Goal: Information Seeking & Learning: Check status

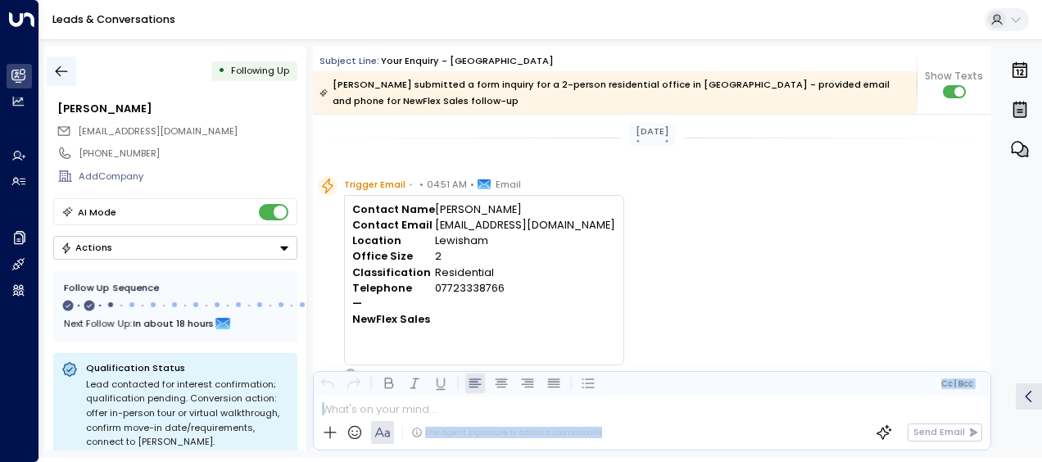
scroll to position [734, 0]
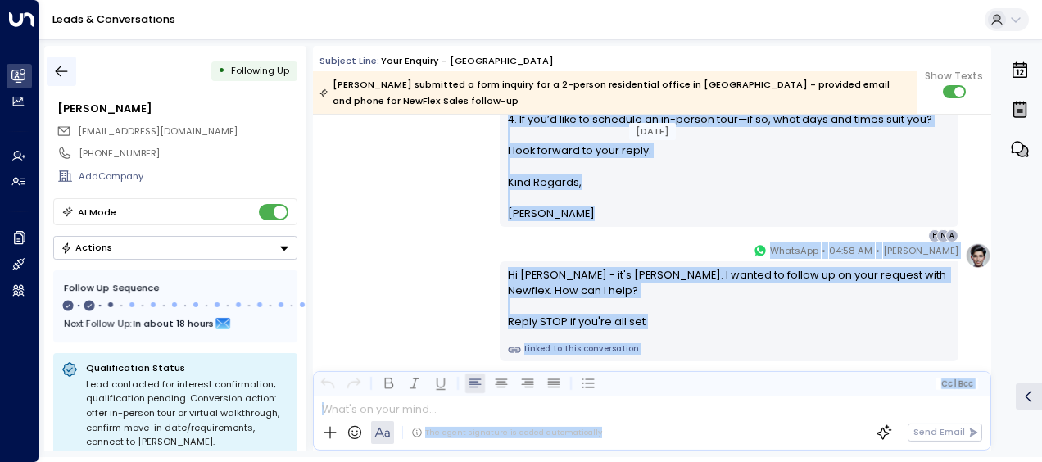
click at [64, 70] on icon "button" at bounding box center [61, 71] width 16 height 16
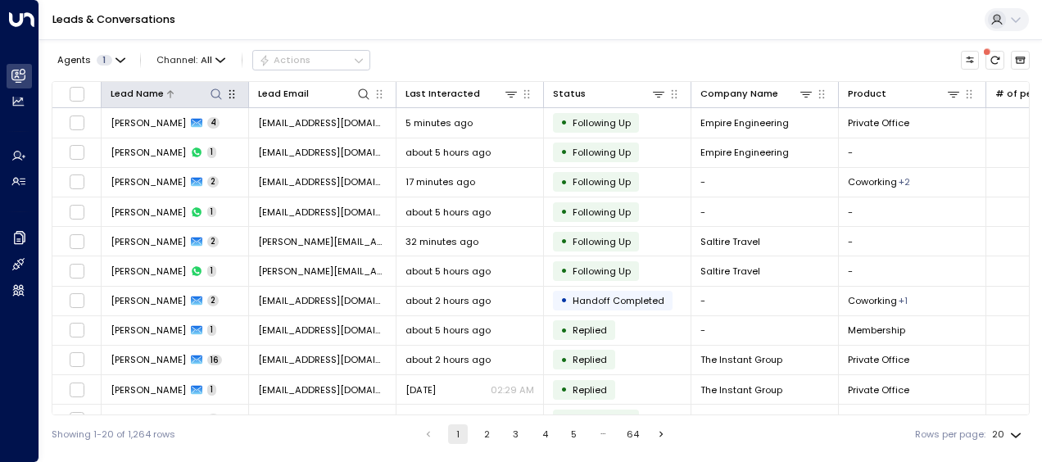
click at [214, 102] on button at bounding box center [216, 94] width 16 height 16
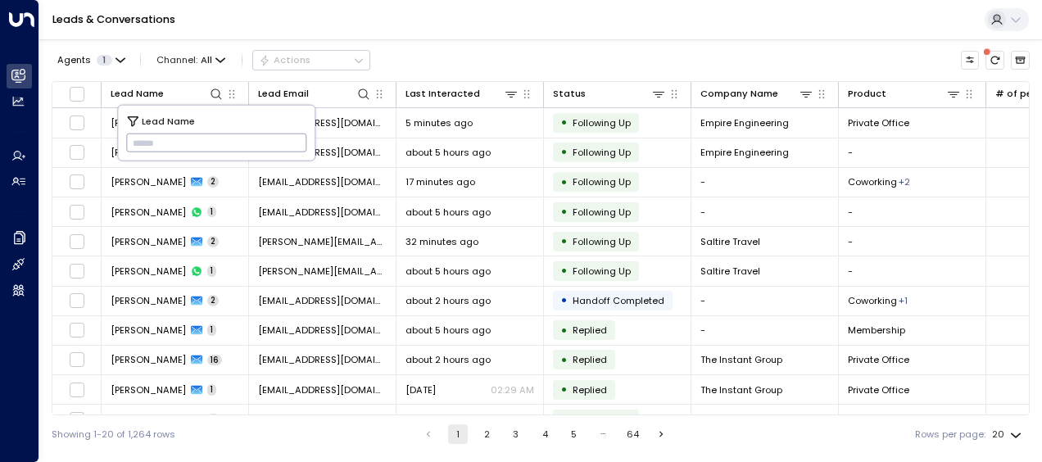
type input "**********"
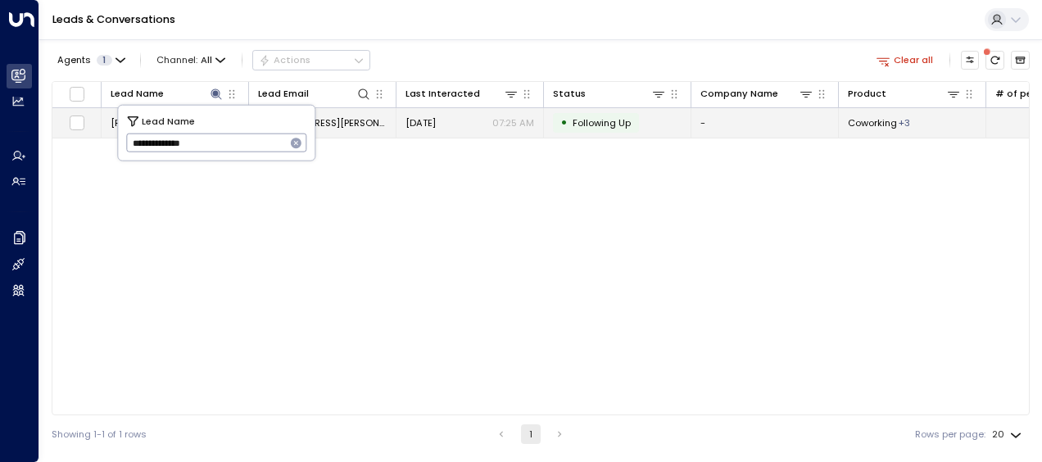
click at [344, 123] on span "[EMAIL_ADDRESS][PERSON_NAME][DOMAIN_NAME]" at bounding box center [322, 122] width 129 height 13
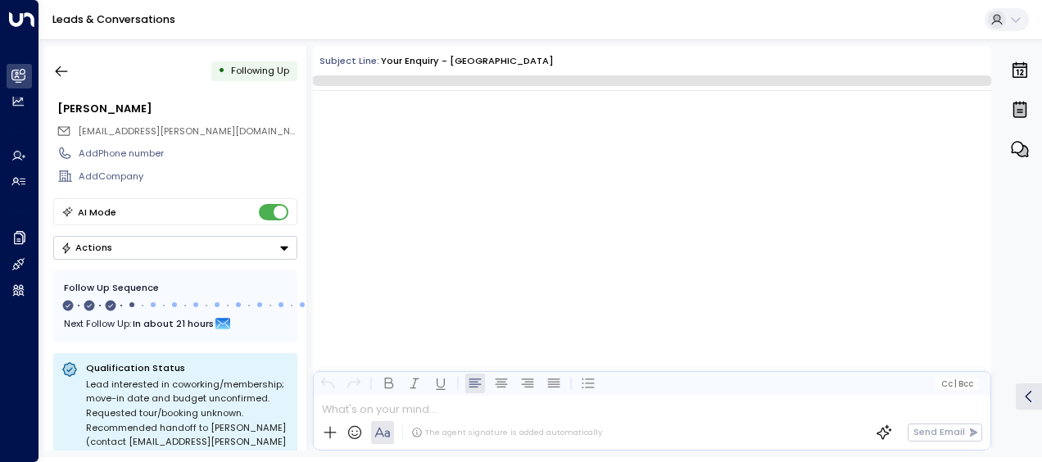
scroll to position [1477, 0]
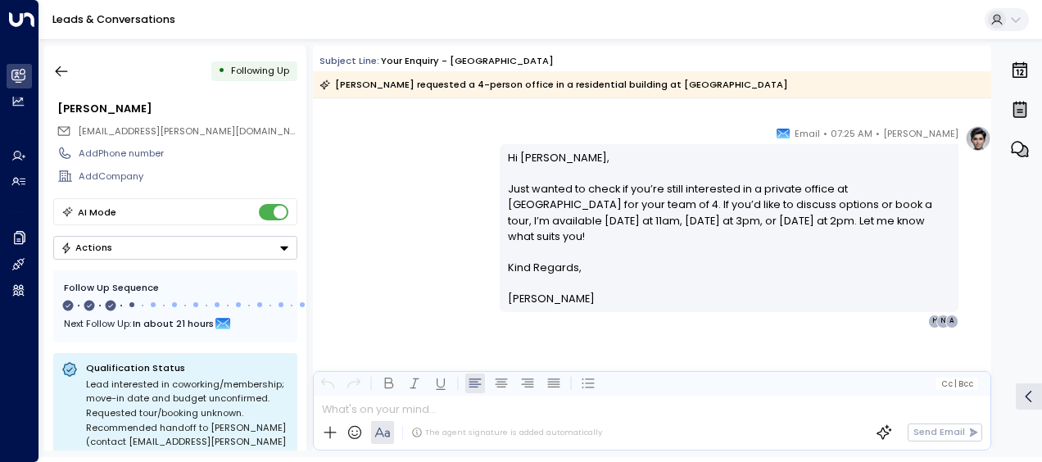
click at [419, 188] on div "[PERSON_NAME] • 07:25 AM • Email Hi [PERSON_NAME], Just wanted to check if you’…" at bounding box center [652, 226] width 678 height 202
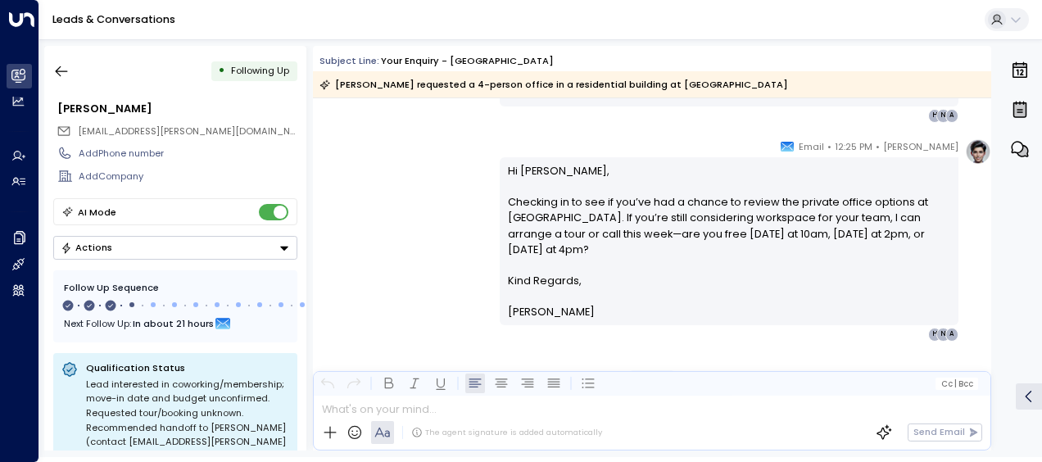
scroll to position [975, 0]
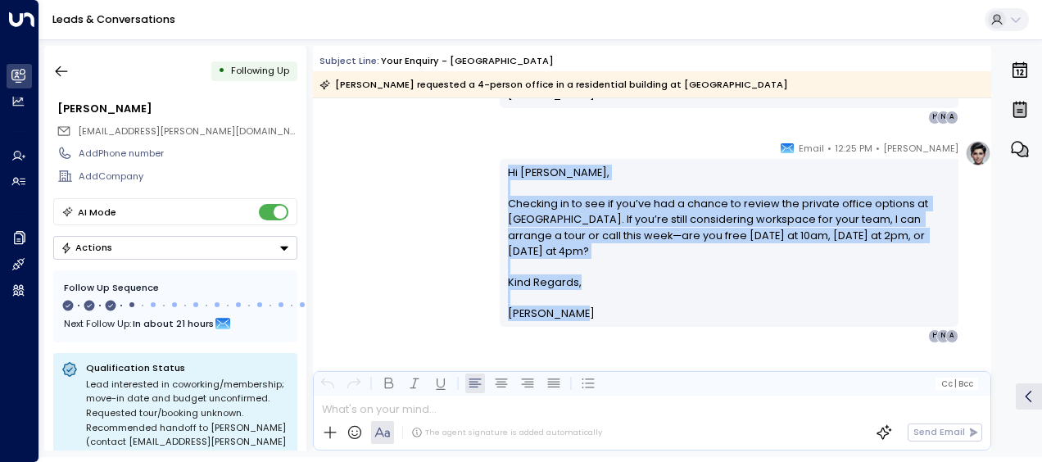
drag, startPoint x: 503, startPoint y: 168, endPoint x: 597, endPoint y: 325, distance: 183.3
click at [597, 325] on div "Hi [PERSON_NAME], Checking in to see if you’ve had a chance to review the priva…" at bounding box center [729, 243] width 459 height 168
drag, startPoint x: 597, startPoint y: 325, endPoint x: 479, endPoint y: 190, distance: 179.4
copy div "Hi [PERSON_NAME], Checking in to see if you’ve had a chance to review the priva…"
click at [442, 242] on div "[PERSON_NAME] • 12:25 PM • Email Hi [PERSON_NAME], Checking in to see if you’ve…" at bounding box center [652, 241] width 678 height 202
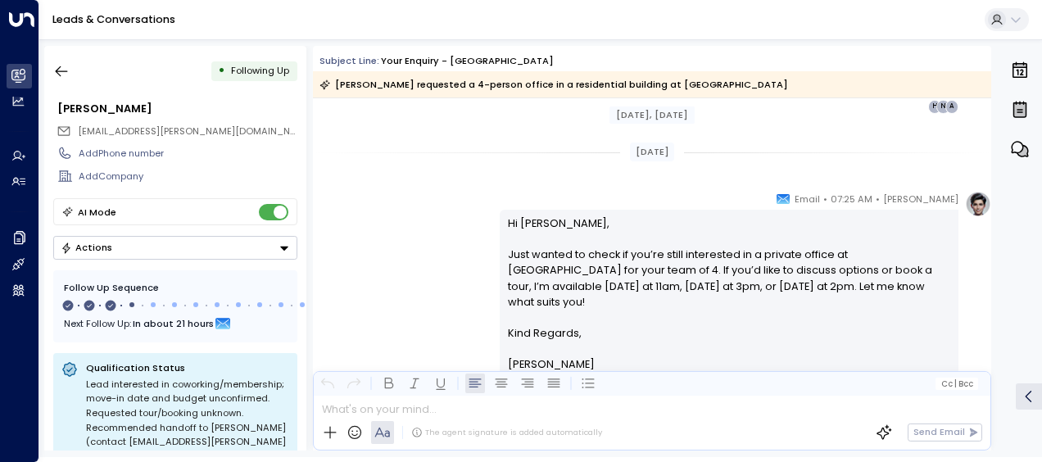
scroll to position [1237, 0]
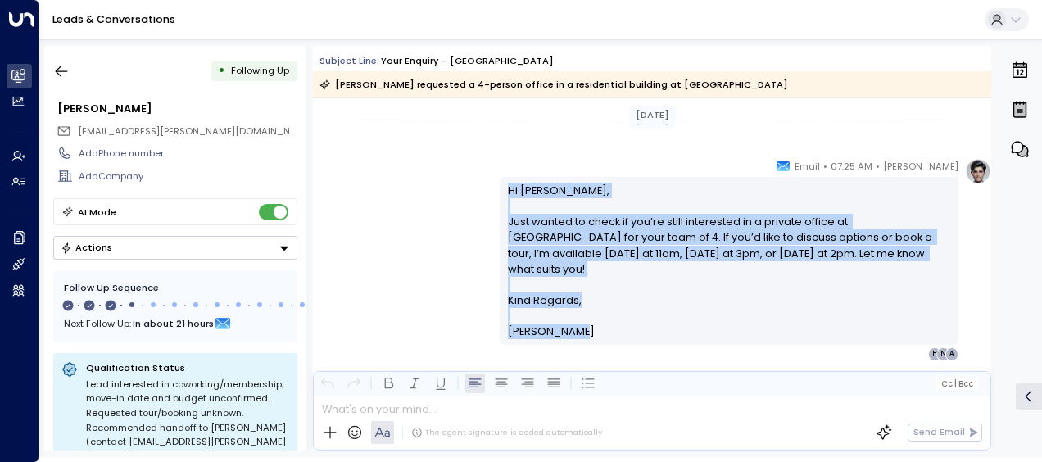
drag, startPoint x: 507, startPoint y: 179, endPoint x: 591, endPoint y: 333, distance: 175.6
click at [591, 333] on div "Hi [PERSON_NAME], Just wanted to check if you’re still interested in a private …" at bounding box center [729, 261] width 459 height 168
drag, startPoint x: 591, startPoint y: 333, endPoint x: 533, endPoint y: 227, distance: 120.6
copy div "Hi [PERSON_NAME], Just wanted to check if you’re still interested in a private …"
click at [62, 70] on icon "button" at bounding box center [61, 71] width 16 height 16
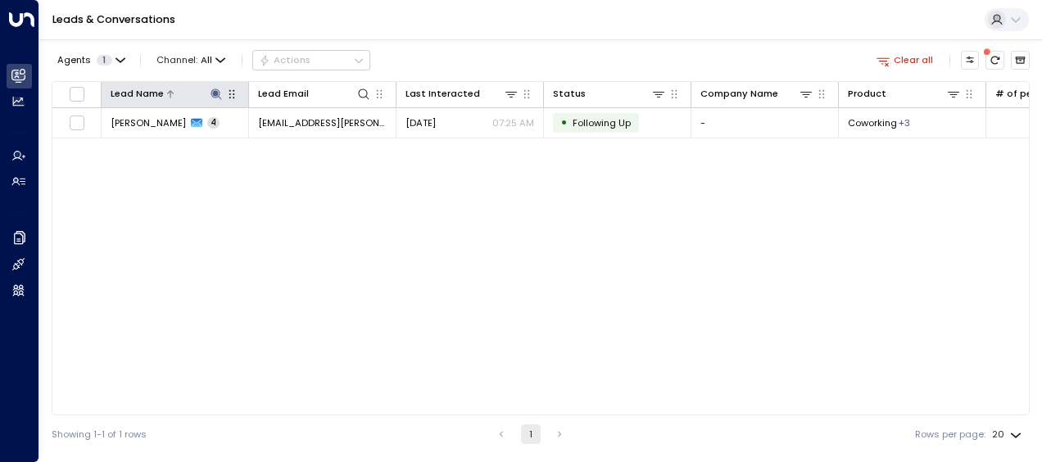
click at [215, 94] on icon at bounding box center [216, 93] width 11 height 11
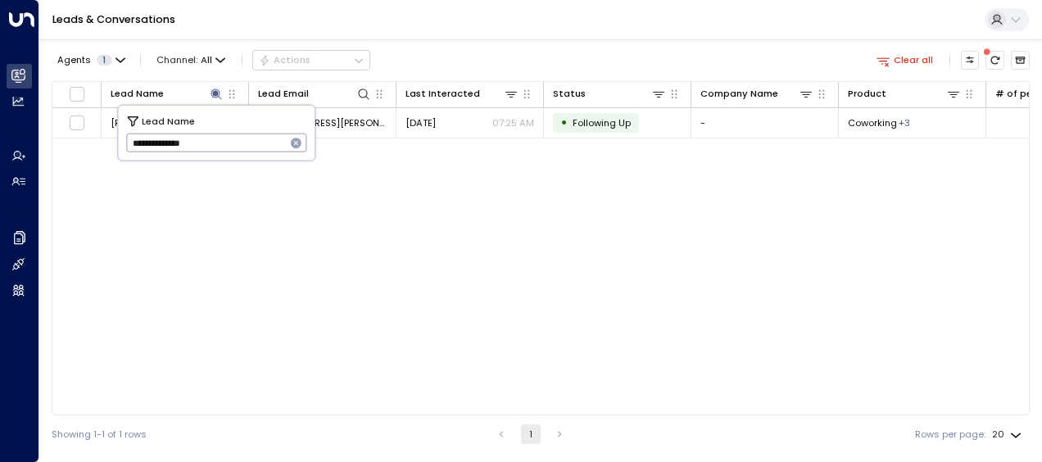
drag, startPoint x: 123, startPoint y: 138, endPoint x: 174, endPoint y: 139, distance: 50.8
click at [174, 139] on div "**********" at bounding box center [216, 133] width 197 height 55
drag, startPoint x: 129, startPoint y: 141, endPoint x: 228, endPoint y: 140, distance: 99.1
click at [228, 140] on input "**********" at bounding box center [206, 142] width 160 height 27
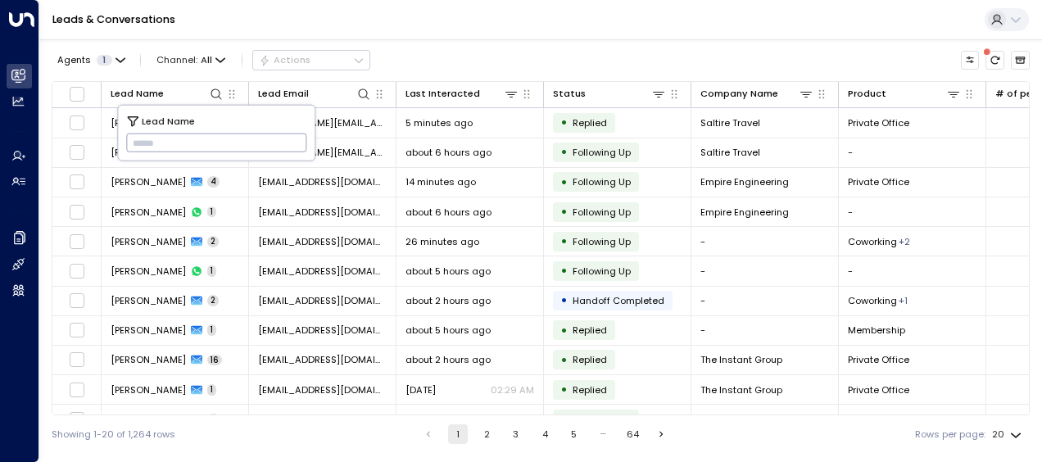
type input "**********"
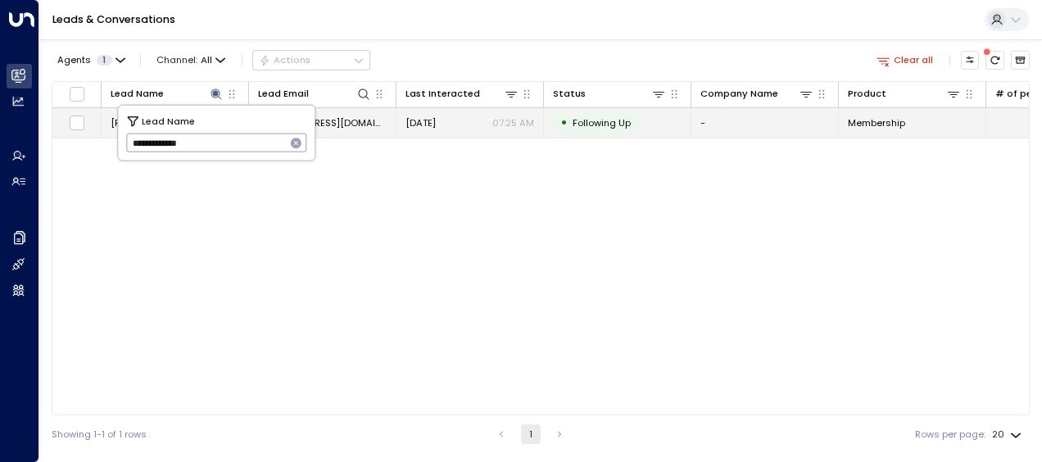
click at [435, 123] on span "[DATE]" at bounding box center [420, 122] width 30 height 13
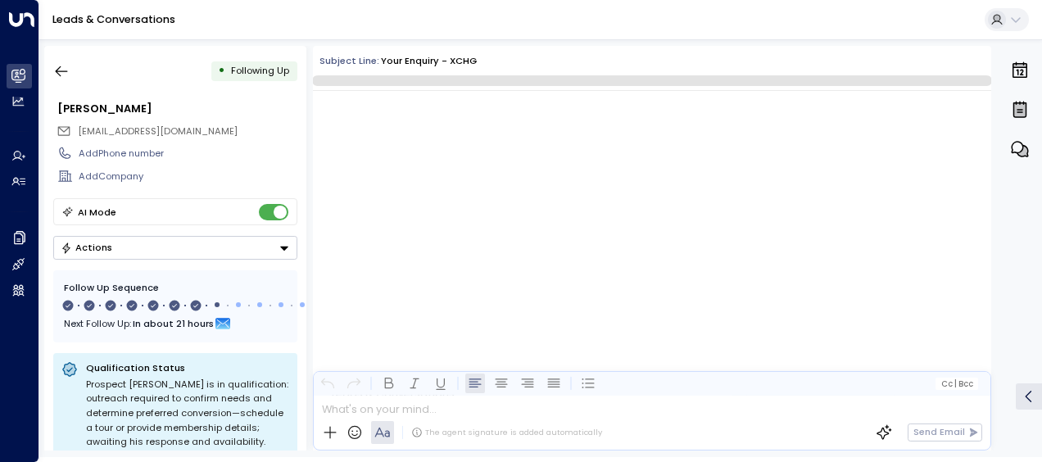
scroll to position [4268, 0]
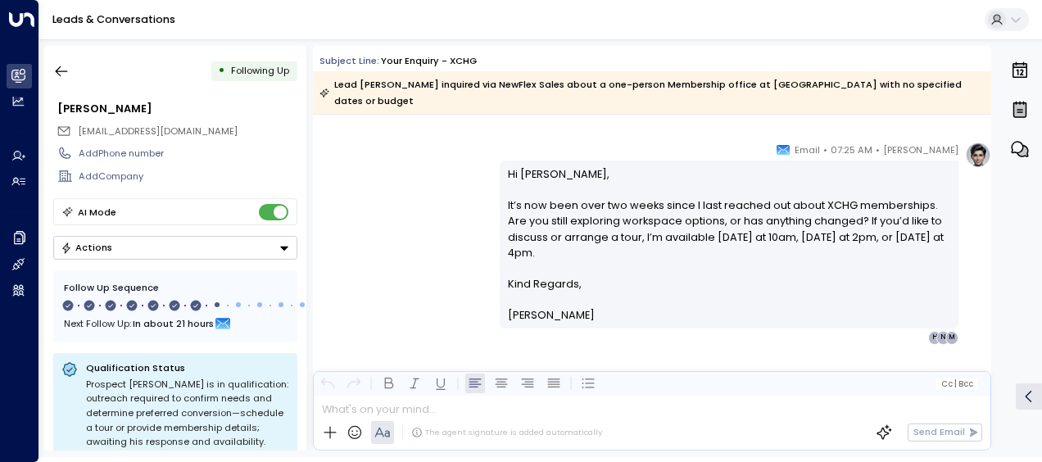
click at [426, 150] on div "[PERSON_NAME] • 07:25 AM • Email Hi [PERSON_NAME], It’s now been over two weeks…" at bounding box center [652, 243] width 678 height 202
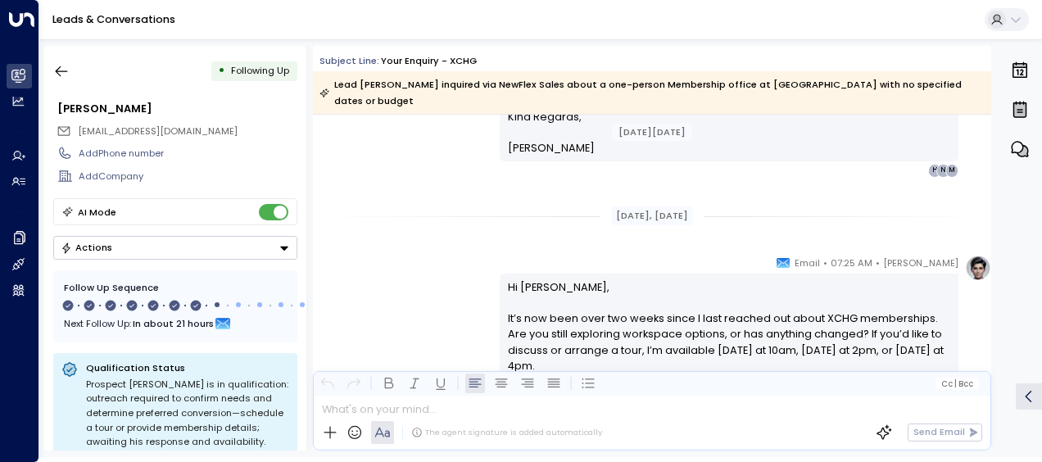
scroll to position [3740, 0]
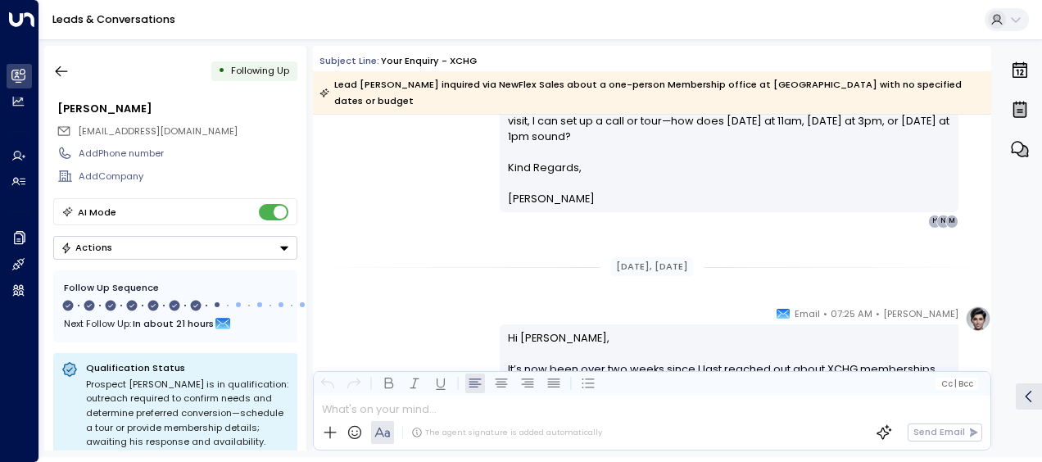
click at [366, 175] on div "[PERSON_NAME] • 07:25 AM • Email Hi [PERSON_NAME], Just following up since it’s…" at bounding box center [652, 126] width 678 height 202
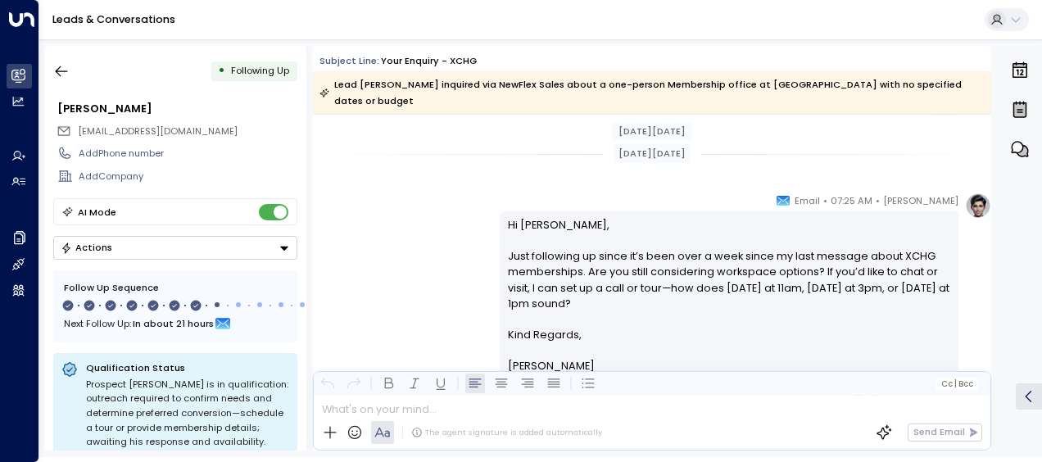
scroll to position [2782, 0]
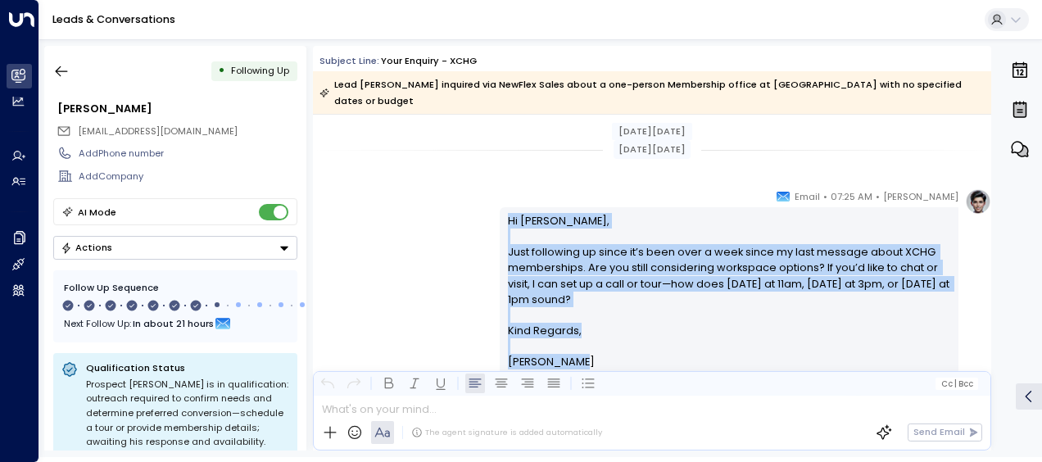
drag, startPoint x: 503, startPoint y: 200, endPoint x: 577, endPoint y: 346, distance: 164.5
click at [577, 346] on div "Hi [PERSON_NAME], Just following up since it’s been over a week since my last m…" at bounding box center [729, 291] width 459 height 168
drag, startPoint x: 577, startPoint y: 346, endPoint x: 525, endPoint y: 265, distance: 96.6
copy div "Hi [PERSON_NAME], Just following up since it’s been over a week since my last m…"
click at [390, 215] on div "[PERSON_NAME] • 07:25 AM • Email Hi [PERSON_NAME], Just following up since it’s…" at bounding box center [652, 289] width 678 height 202
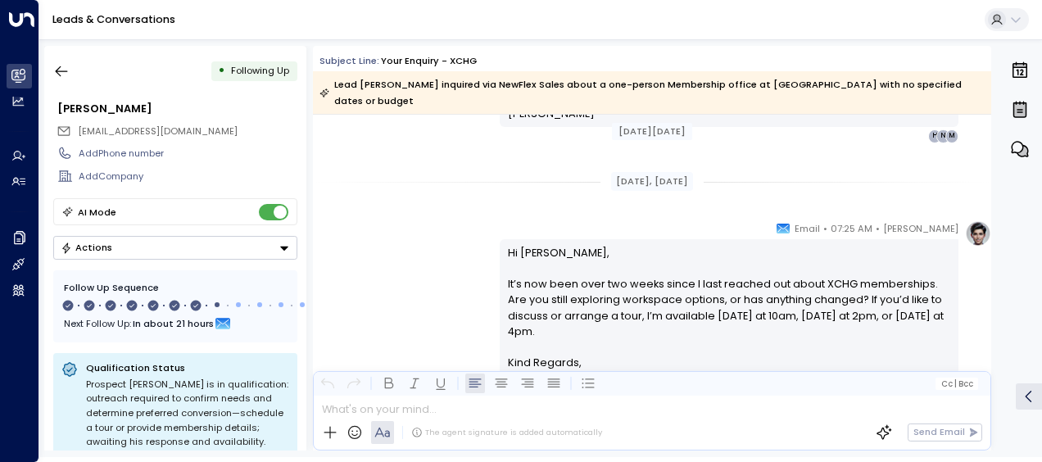
scroll to position [3077, 0]
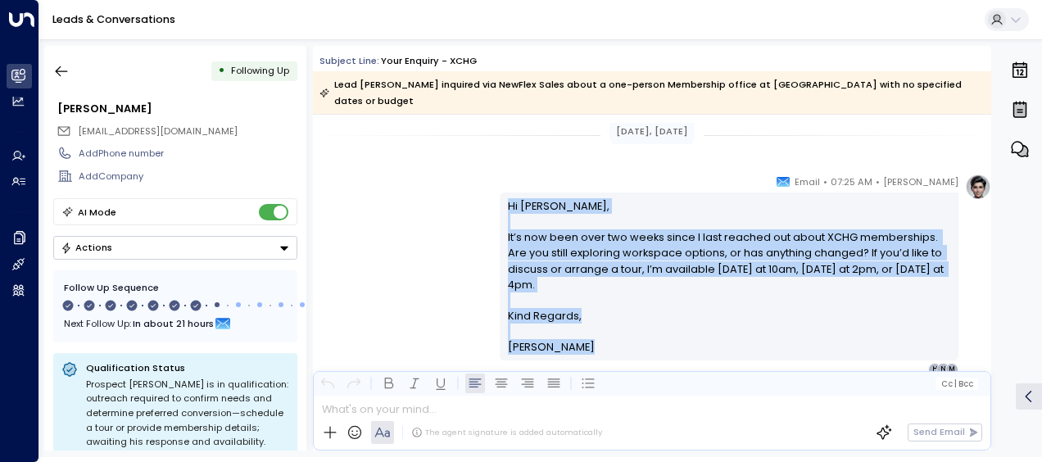
drag, startPoint x: 505, startPoint y: 183, endPoint x: 573, endPoint y: 381, distance: 209.1
click at [573, 381] on div "Subject Line: Your enquiry - XCHG Lead [PERSON_NAME] inquired via NewFlex Sales…" at bounding box center [652, 248] width 678 height 405
drag, startPoint x: 573, startPoint y: 381, endPoint x: 527, endPoint y: 267, distance: 122.7
copy div "Hi [PERSON_NAME], It’s now been over two weeks since I last reached out about X…"
click at [62, 68] on icon "button" at bounding box center [61, 71] width 16 height 16
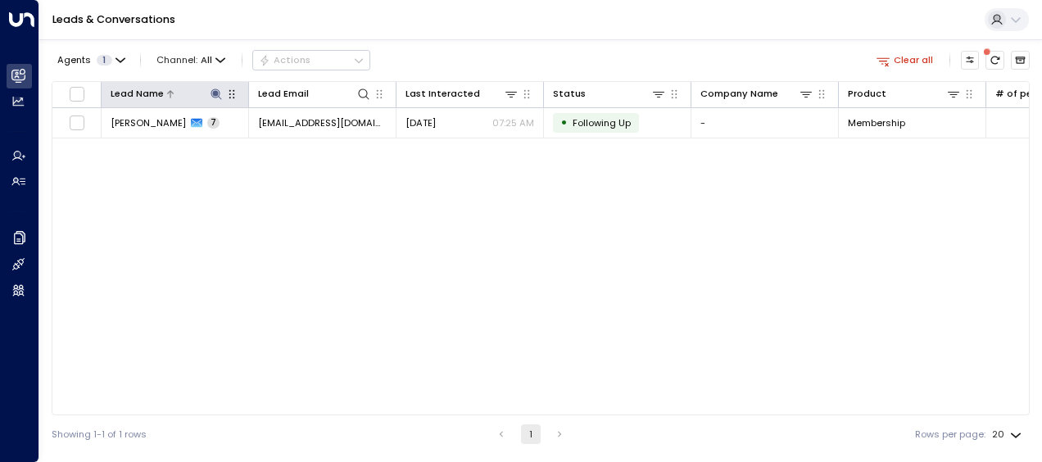
click at [216, 93] on icon at bounding box center [216, 93] width 11 height 11
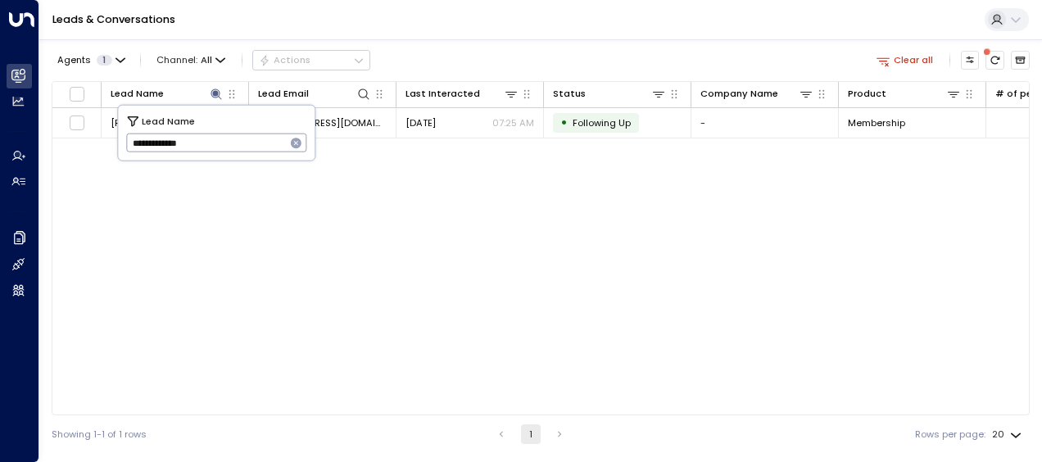
drag, startPoint x: 129, startPoint y: 143, endPoint x: 252, endPoint y: 142, distance: 122.9
click at [252, 142] on input "**********" at bounding box center [206, 142] width 160 height 27
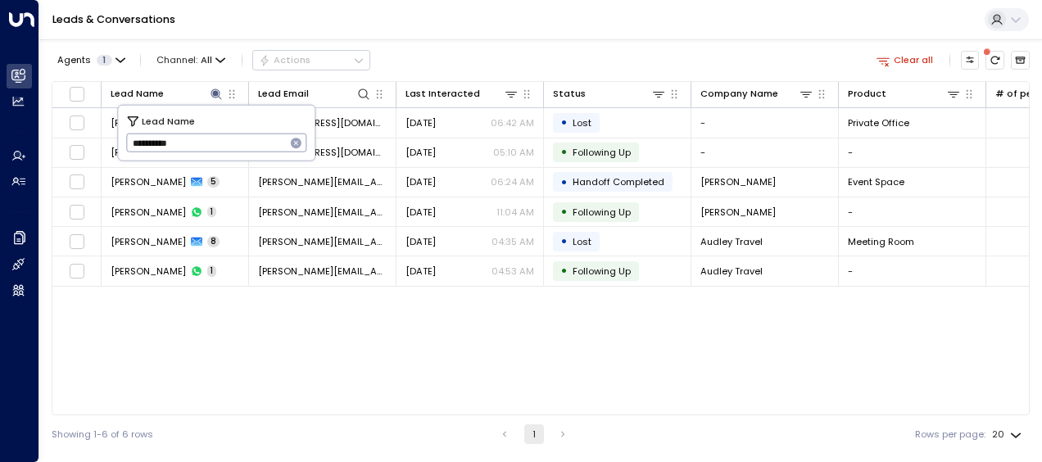
type input "**********"
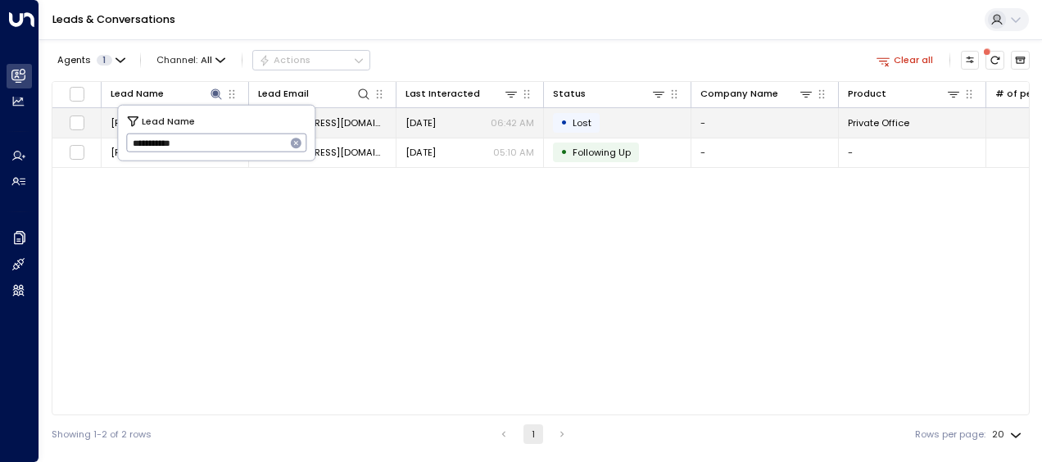
click at [340, 121] on span "[EMAIL_ADDRESS][DOMAIN_NAME]" at bounding box center [322, 122] width 129 height 13
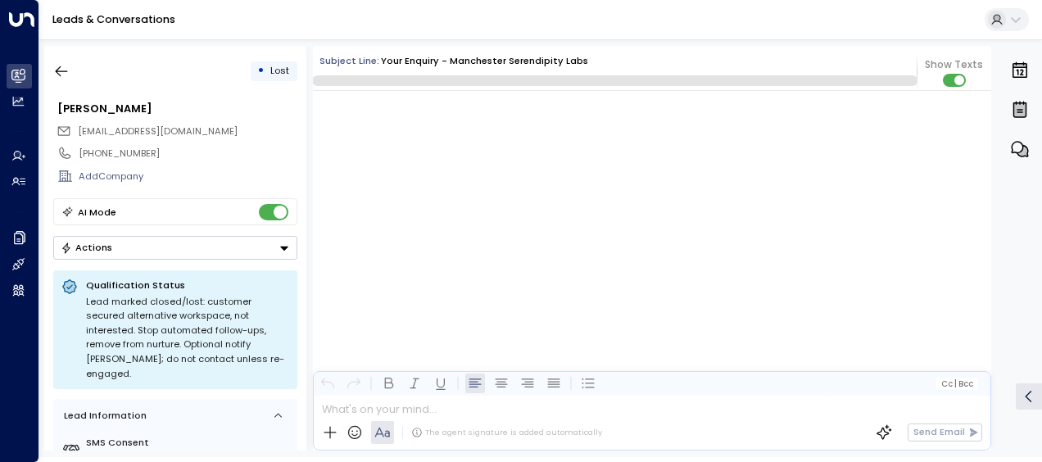
scroll to position [5890, 0]
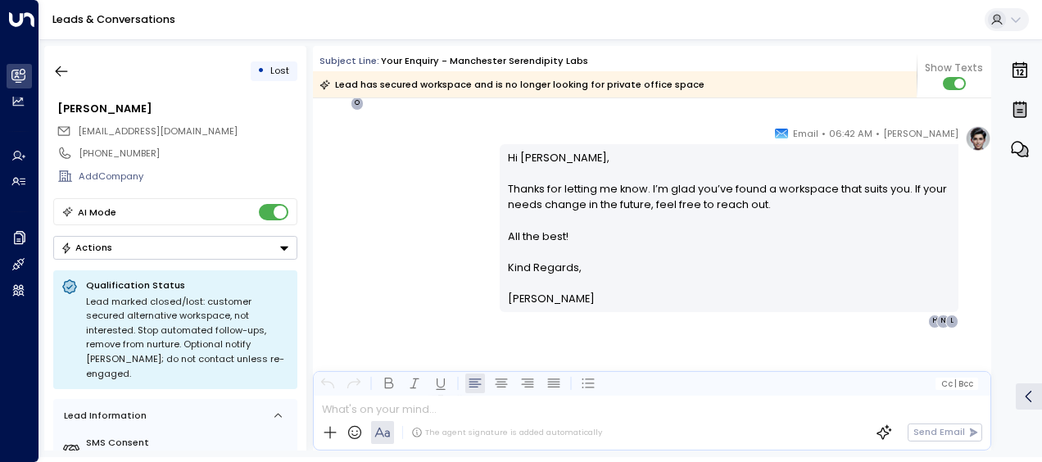
click at [353, 213] on div "[PERSON_NAME] • 06:42 AM • Email Hi [PERSON_NAME], Thanks for letting me know. …" at bounding box center [652, 226] width 678 height 202
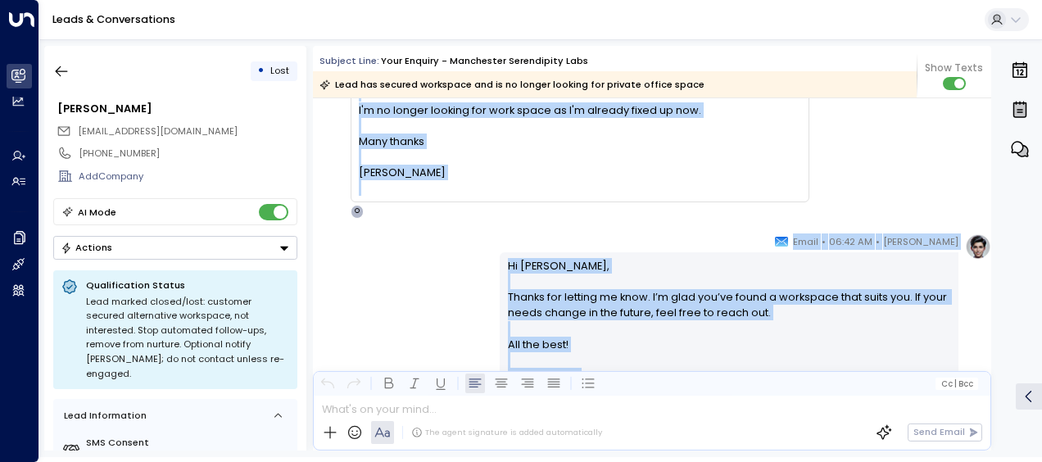
scroll to position [5898, 0]
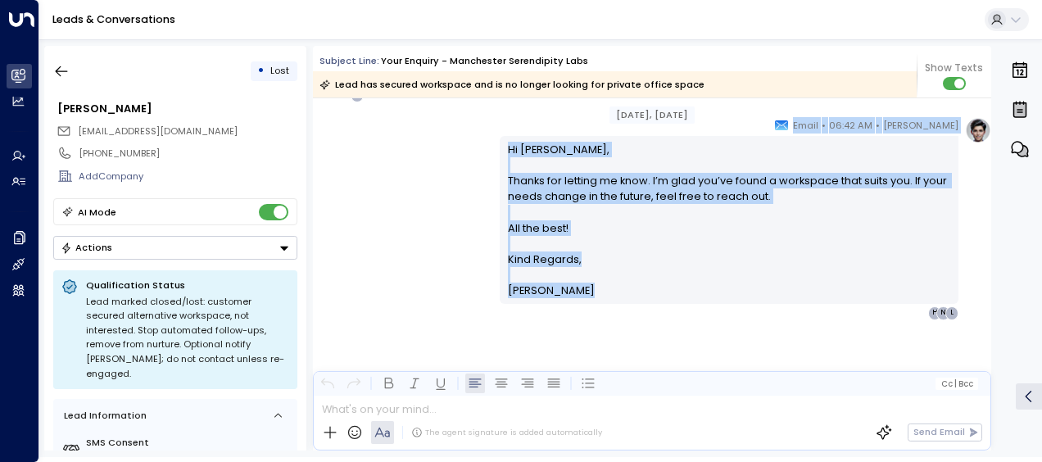
drag, startPoint x: 360, startPoint y: 162, endPoint x: 569, endPoint y: 457, distance: 361.8
click at [569, 457] on html "Overview Leads & Conversations Leads & Conversations Analytics Analytics Agents…" at bounding box center [521, 228] width 1042 height 457
drag, startPoint x: 569, startPoint y: 457, endPoint x: 541, endPoint y: 210, distance: 249.0
copy div "Hi [PERSON_NAME] I'm no longer looking for work space as I'm already fixed up n…"
click at [61, 70] on icon "button" at bounding box center [61, 71] width 16 height 16
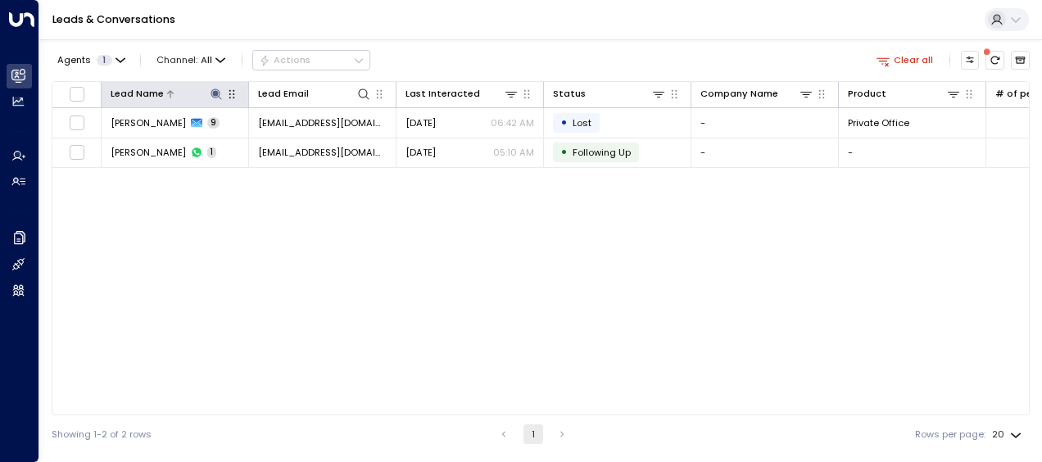
click at [215, 90] on icon at bounding box center [216, 94] width 13 height 13
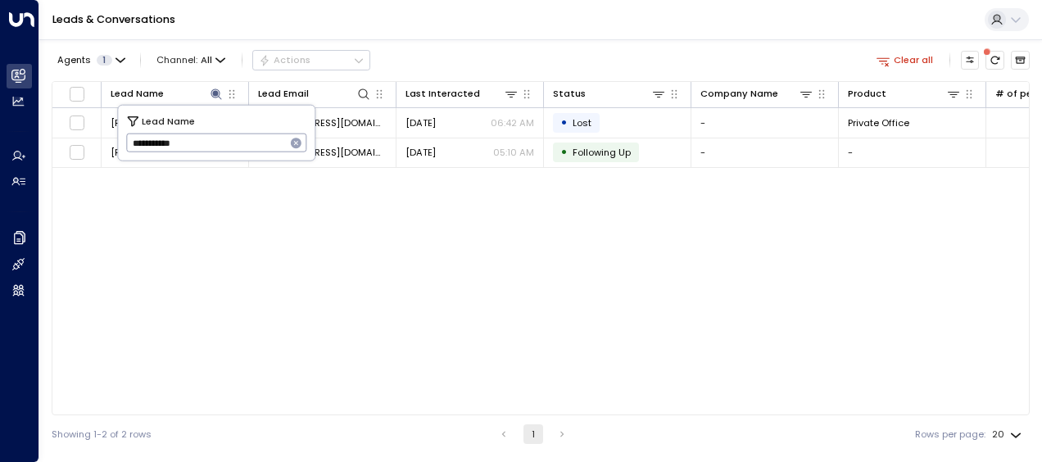
drag, startPoint x: 134, startPoint y: 141, endPoint x: 218, endPoint y: 147, distance: 84.6
click at [218, 147] on input "**********" at bounding box center [206, 142] width 160 height 27
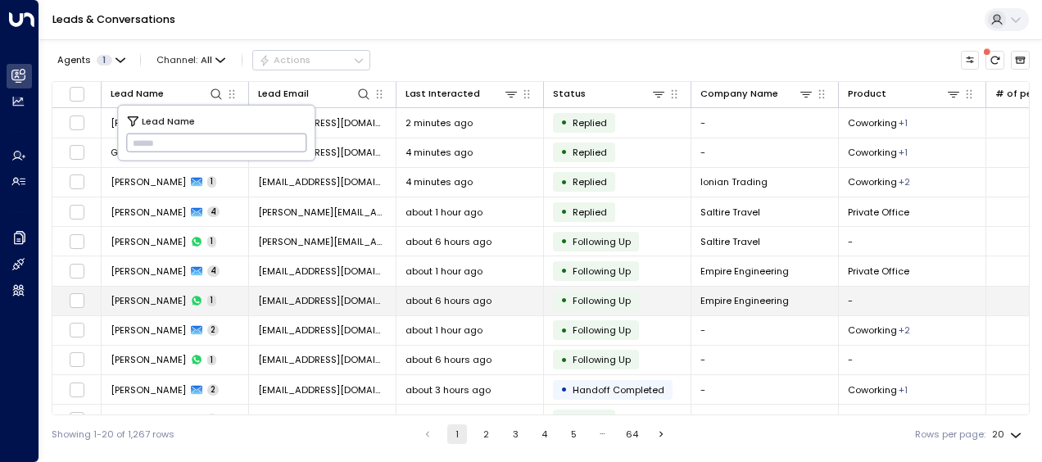
type input "**********"
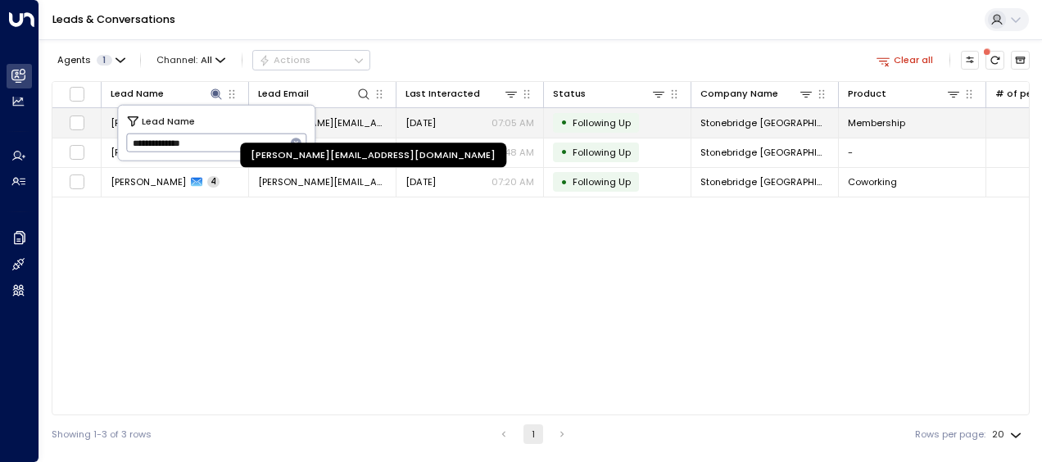
click at [357, 119] on span "[PERSON_NAME][EMAIL_ADDRESS][DOMAIN_NAME]" at bounding box center [322, 122] width 129 height 13
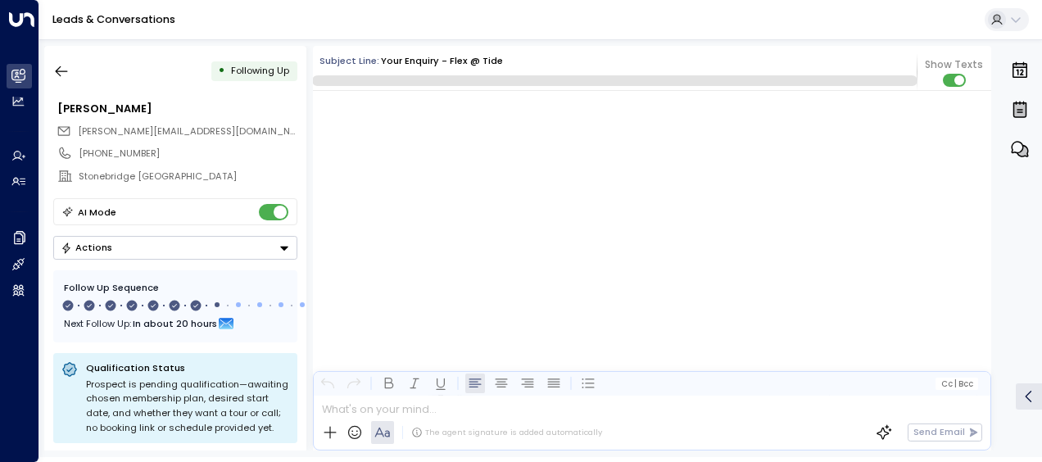
scroll to position [4537, 0]
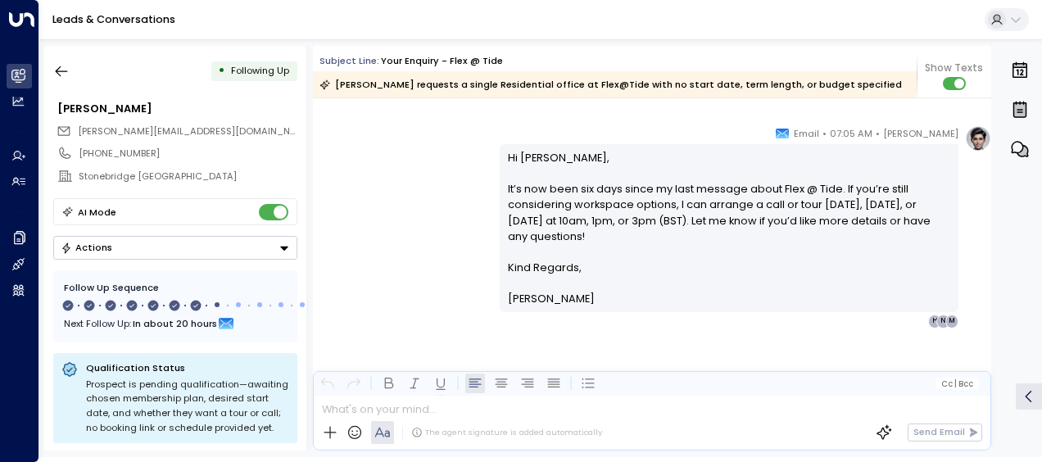
click at [401, 240] on div "[PERSON_NAME] • 07:05 AM • Email Hi [PERSON_NAME], It’s now been six days since…" at bounding box center [652, 226] width 678 height 202
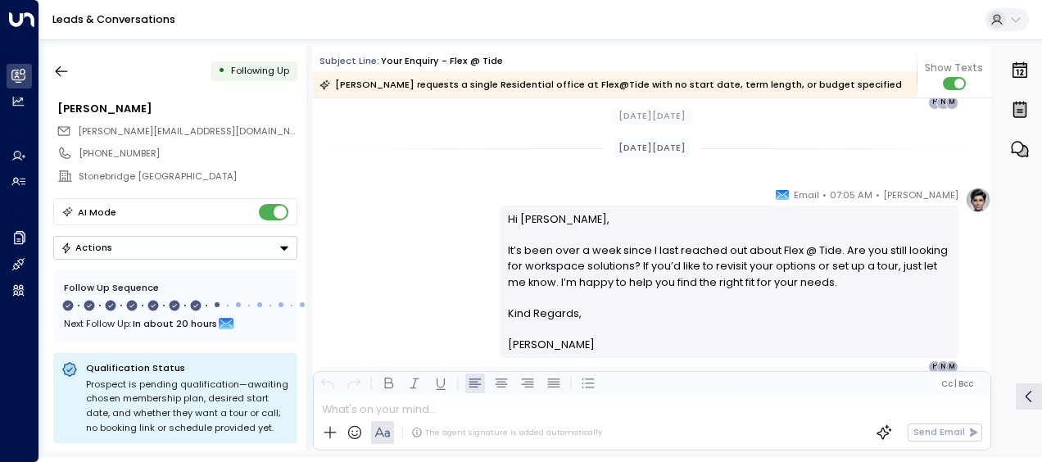
scroll to position [4078, 0]
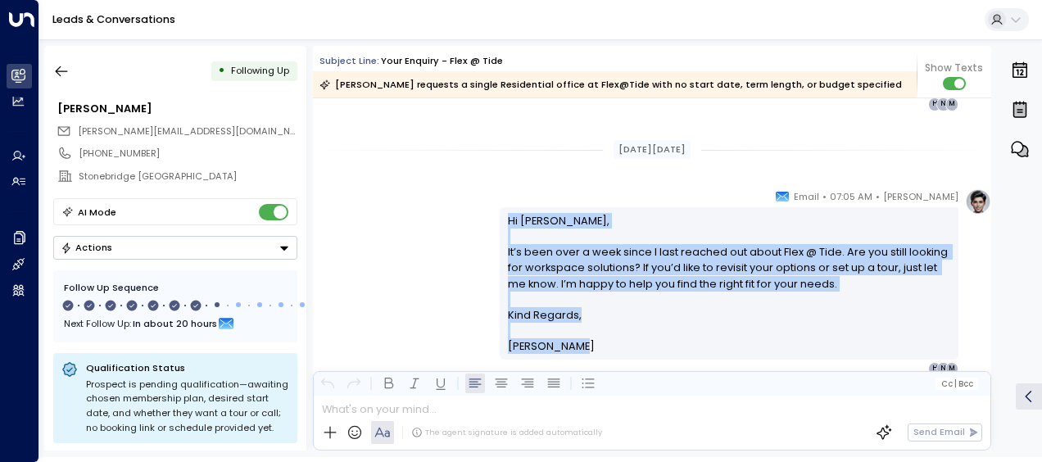
drag, startPoint x: 503, startPoint y: 217, endPoint x: 583, endPoint y: 352, distance: 157.2
click at [583, 352] on div "Hi [PERSON_NAME], It’s been over a week since I last reached out about Flex @ T…" at bounding box center [729, 283] width 459 height 152
drag, startPoint x: 583, startPoint y: 352, endPoint x: 537, endPoint y: 300, distance: 69.7
copy div "Hi [PERSON_NAME], It’s been over a week since I last reached out about Flex @ T…"
click at [377, 247] on div "[PERSON_NAME] • 07:05 AM • Email Hi [PERSON_NAME], It’s been over a week since …" at bounding box center [652, 281] width 678 height 187
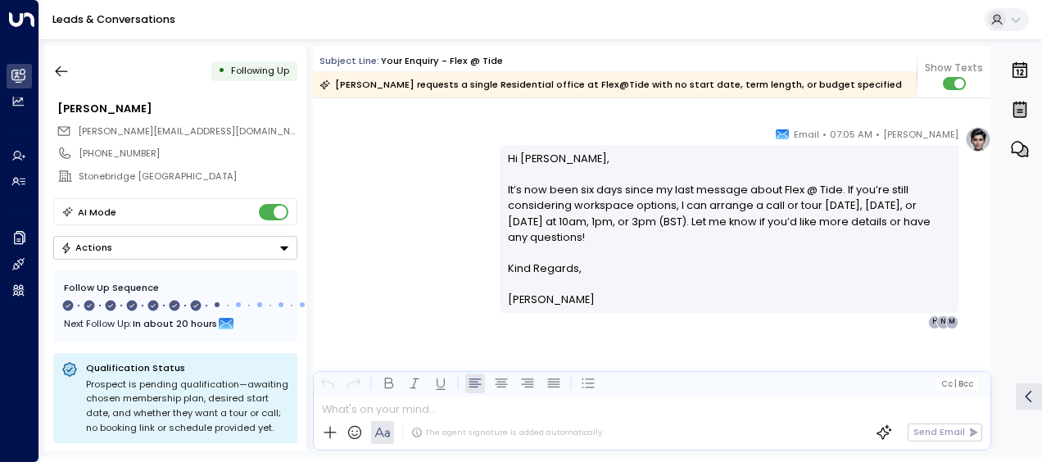
scroll to position [4406, 0]
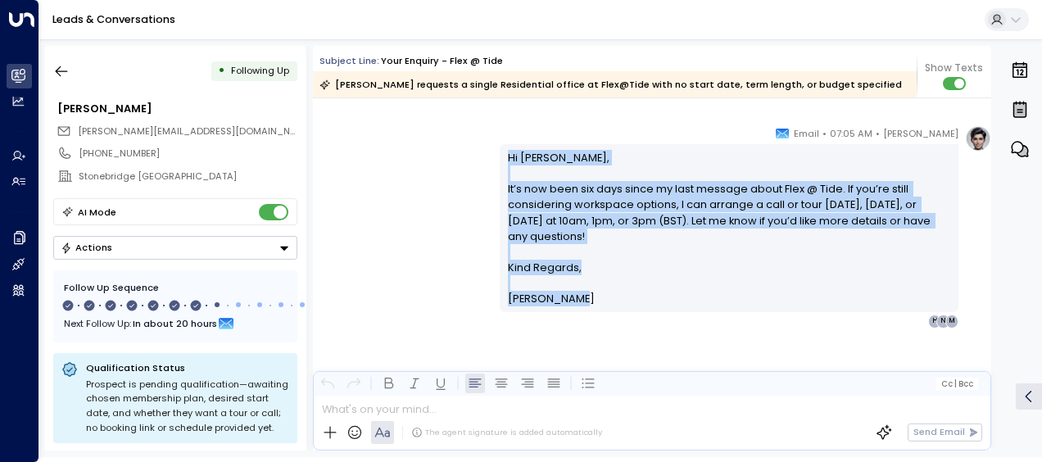
drag, startPoint x: 505, startPoint y: 154, endPoint x: 590, endPoint y: 301, distance: 169.6
click at [590, 301] on div "Hi [PERSON_NAME], It’s now been six days since my last message about Flex @ Tid…" at bounding box center [729, 228] width 443 height 157
drag, startPoint x: 590, startPoint y: 301, endPoint x: 526, endPoint y: 222, distance: 101.3
copy div "Hi [PERSON_NAME], It’s now been six days since my last message about Flex @ Tid…"
click at [59, 72] on icon "button" at bounding box center [61, 71] width 16 height 16
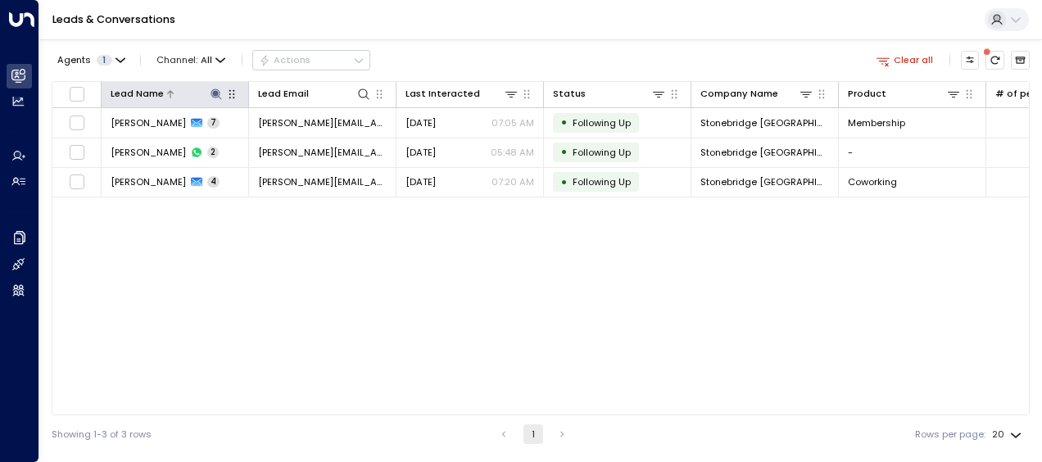
click at [216, 91] on icon at bounding box center [216, 93] width 11 height 11
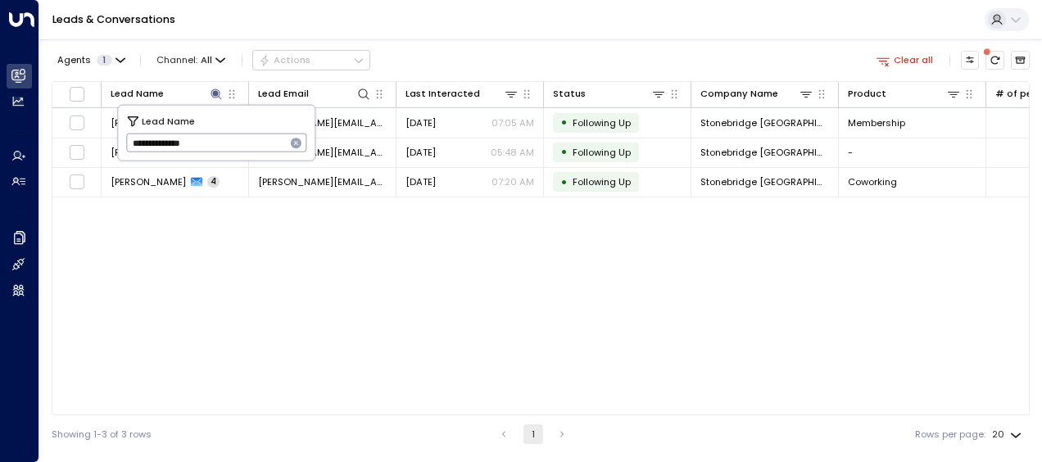
drag, startPoint x: 129, startPoint y: 143, endPoint x: 252, endPoint y: 143, distance: 122.9
click at [252, 143] on input "**********" at bounding box center [206, 142] width 160 height 27
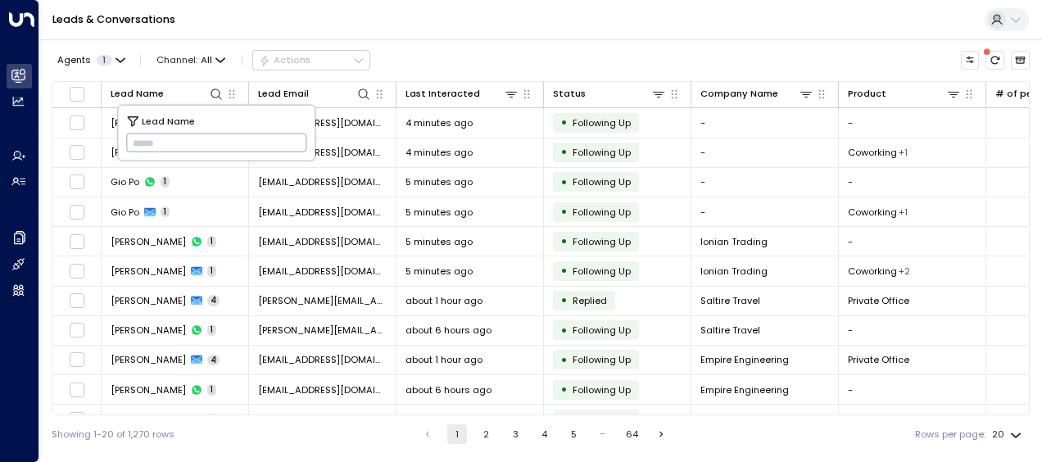
type input "**********"
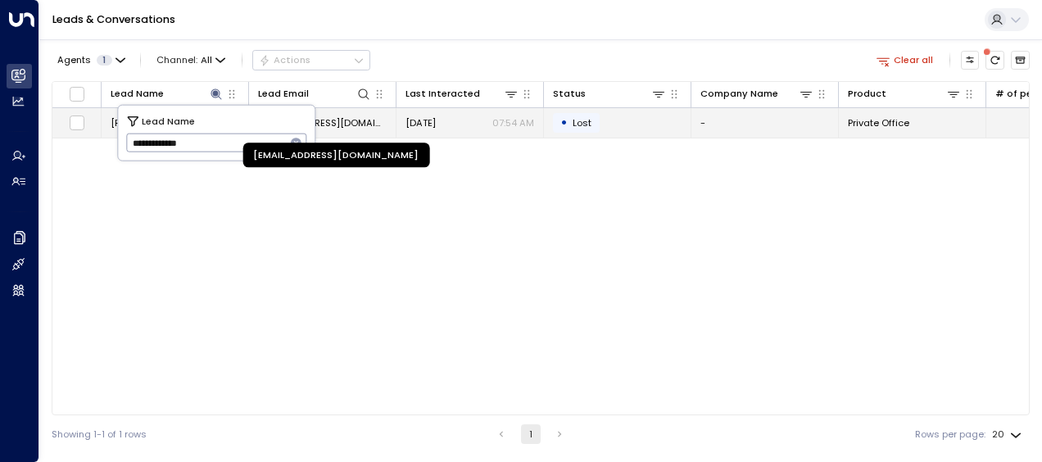
click at [346, 120] on span "[EMAIL_ADDRESS][DOMAIN_NAME]" at bounding box center [322, 122] width 129 height 13
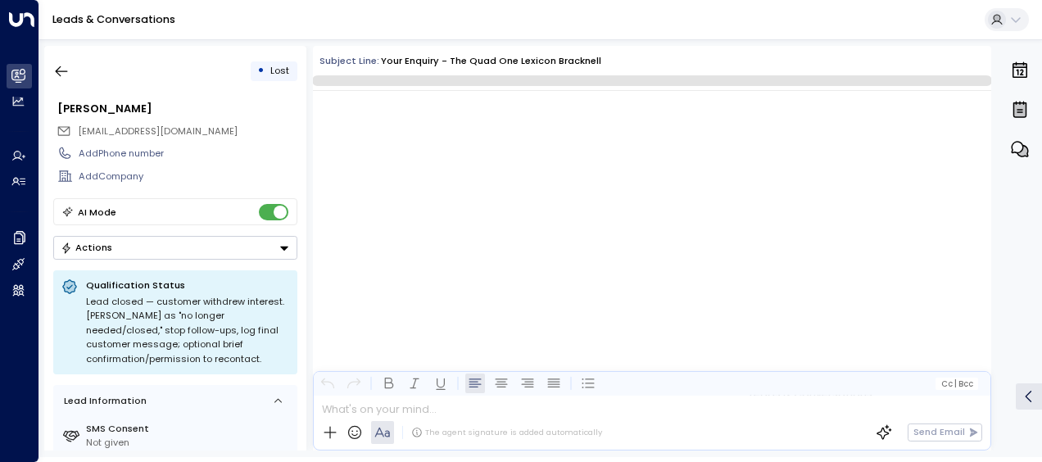
scroll to position [6378, 0]
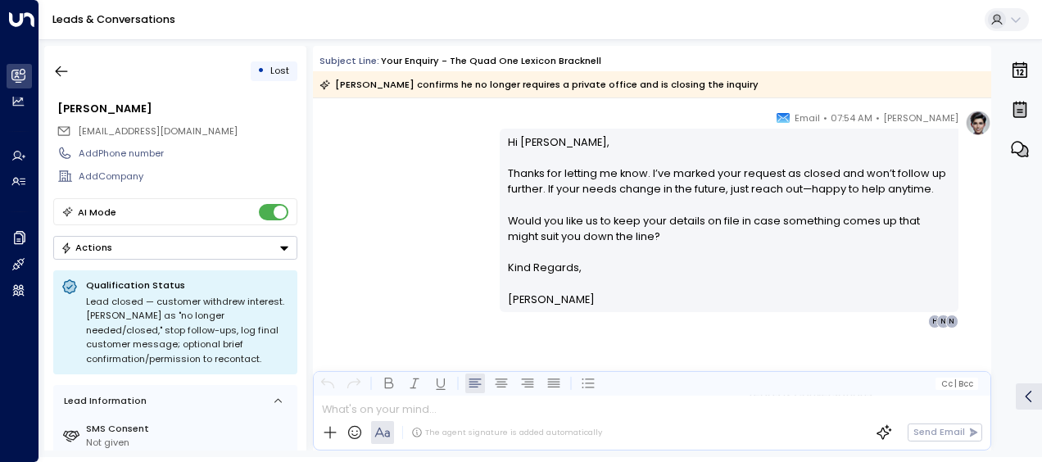
click at [407, 246] on div "[PERSON_NAME] • 07:54 AM • Email Hi [PERSON_NAME], Thanks for letting me know. …" at bounding box center [652, 219] width 678 height 219
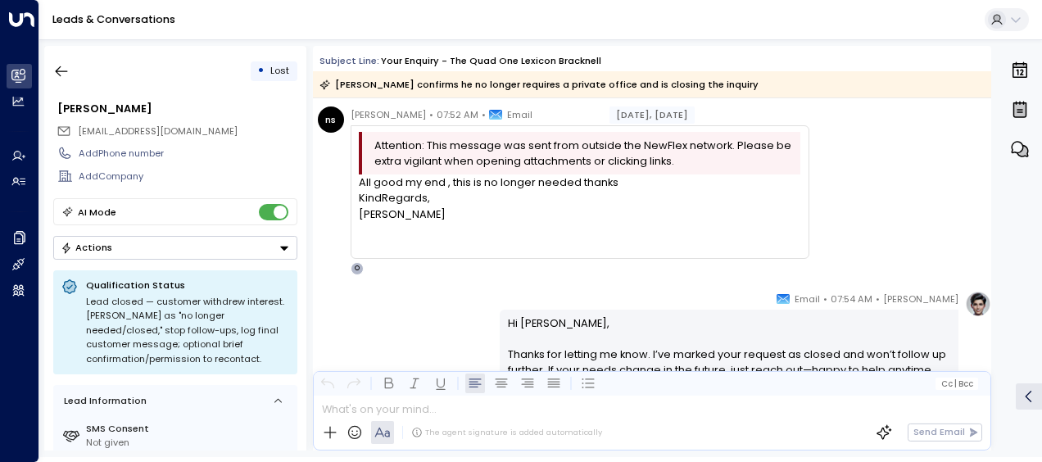
scroll to position [6181, 0]
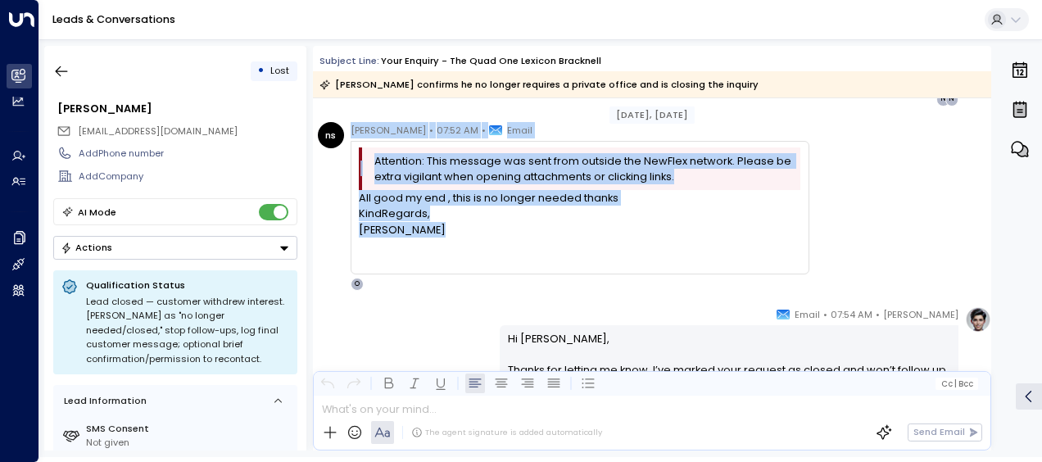
drag, startPoint x: 352, startPoint y: 129, endPoint x: 454, endPoint y: 233, distance: 145.4
click at [454, 233] on div "[PERSON_NAME] • 07:52 AM • Email Attention: This message was sent from outside …" at bounding box center [580, 206] width 459 height 169
drag, startPoint x: 454, startPoint y: 233, endPoint x: 383, endPoint y: 205, distance: 76.1
copy div "[PERSON_NAME] • 07:52 AM • Email Attention: This message was sent from outside …"
click at [66, 73] on icon "button" at bounding box center [61, 71] width 16 height 16
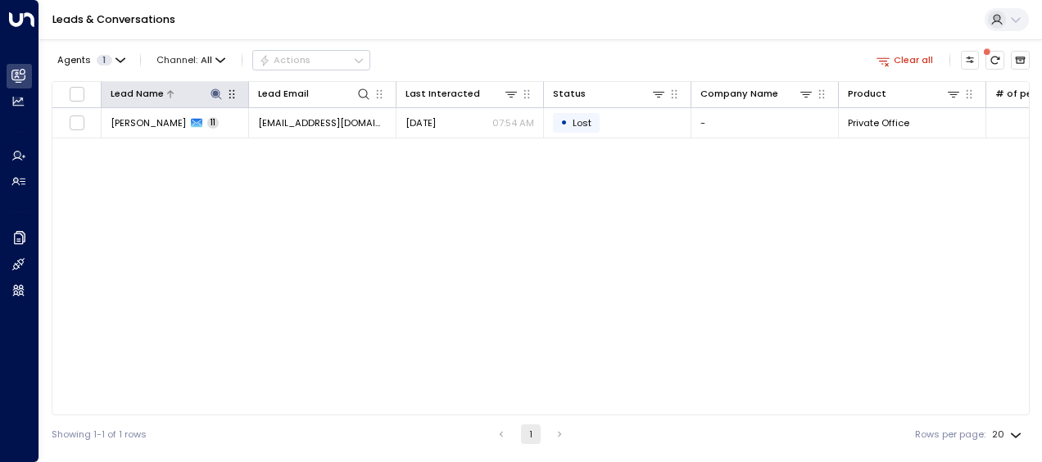
click at [216, 91] on icon at bounding box center [216, 93] width 11 height 11
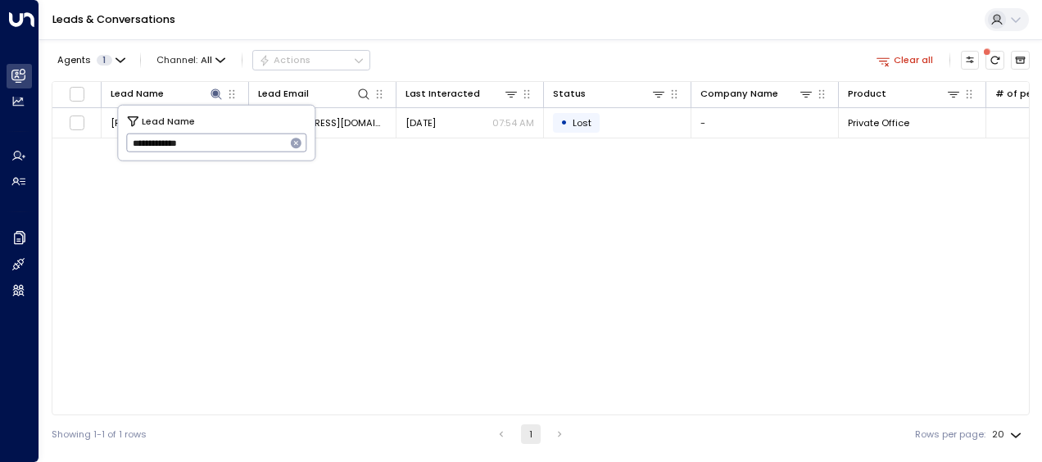
drag, startPoint x: 131, startPoint y: 143, endPoint x: 245, endPoint y: 152, distance: 114.2
click at [245, 152] on input "**********" at bounding box center [206, 142] width 160 height 27
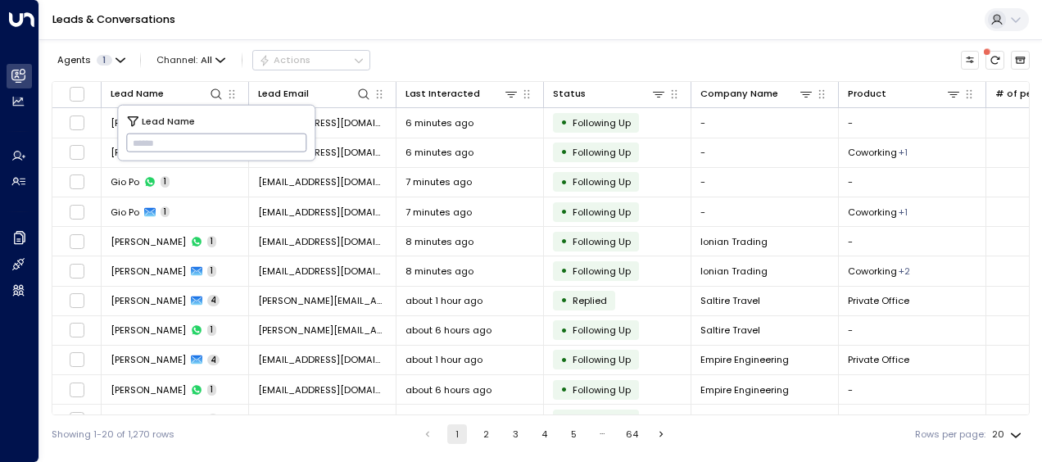
type input "**********"
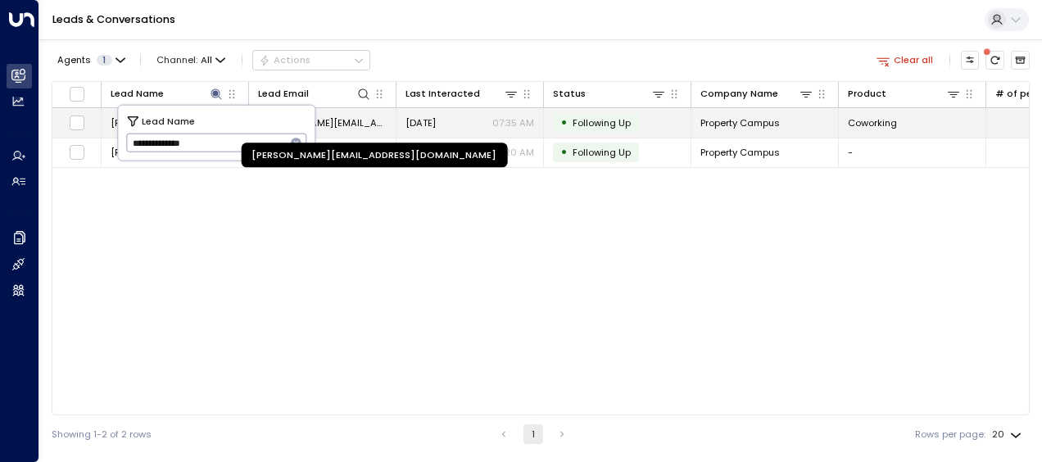
click at [362, 118] on span "[PERSON_NAME][EMAIL_ADDRESS][DOMAIN_NAME]" at bounding box center [322, 122] width 129 height 13
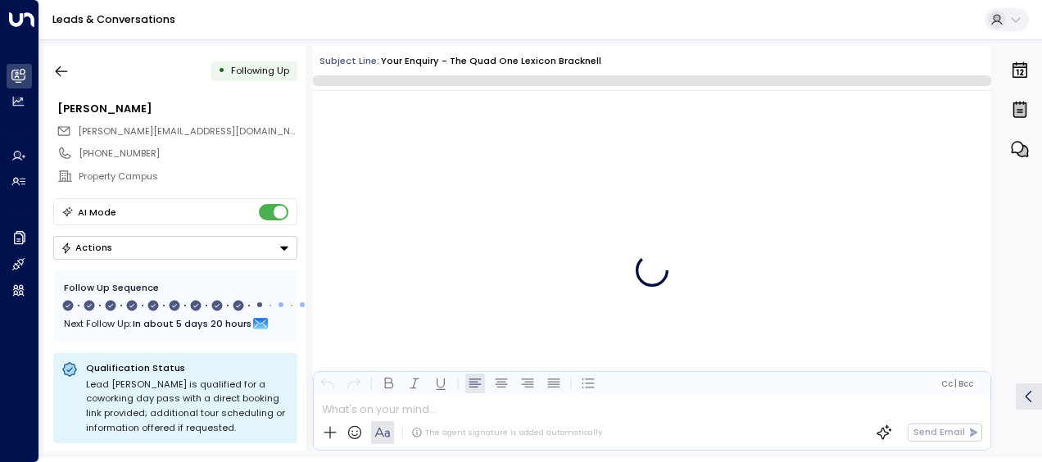
scroll to position [6477, 0]
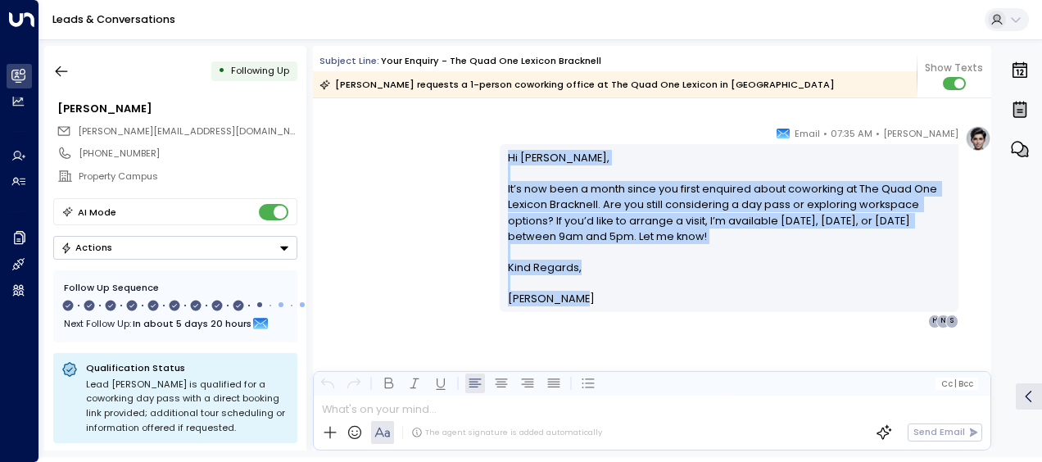
drag, startPoint x: 505, startPoint y: 153, endPoint x: 585, endPoint y: 301, distance: 168.6
click at [585, 301] on div "Hi [PERSON_NAME], It’s now been a month since you first enquired about coworkin…" at bounding box center [729, 228] width 443 height 157
drag, startPoint x: 585, startPoint y: 301, endPoint x: 531, endPoint y: 224, distance: 94.1
copy div "Hi [PERSON_NAME], It’s now been a month since you first enquired about coworkin…"
click at [57, 72] on icon "button" at bounding box center [62, 71] width 12 height 11
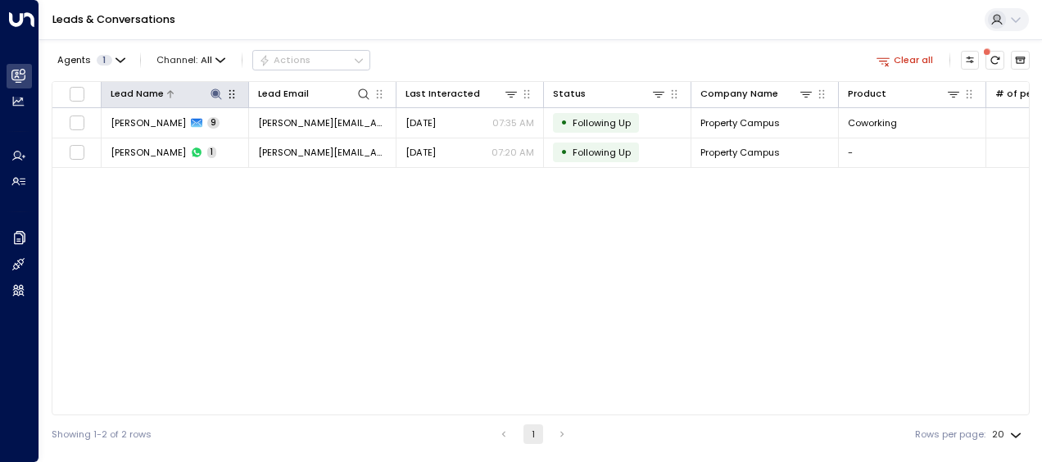
click at [217, 93] on icon at bounding box center [216, 93] width 11 height 11
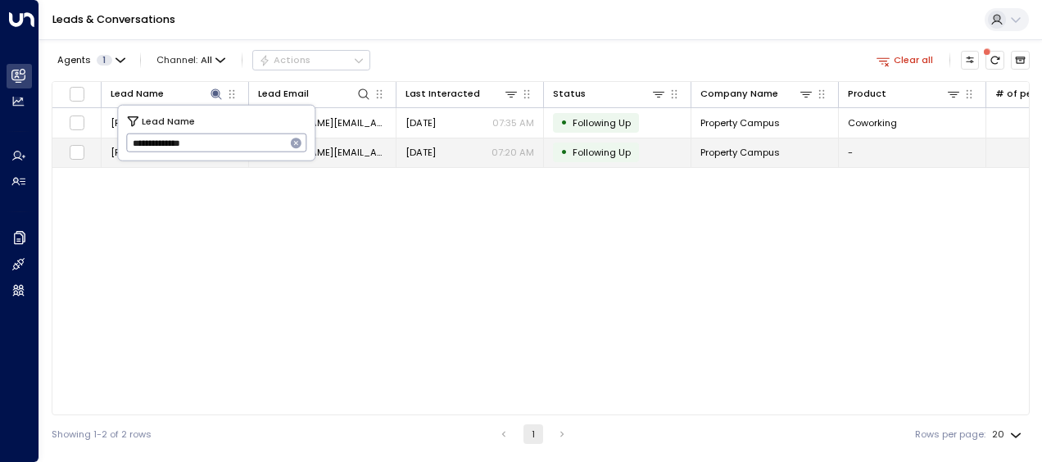
drag, startPoint x: 170, startPoint y: 144, endPoint x: 238, endPoint y: 161, distance: 69.9
click at [238, 161] on body "**********" at bounding box center [521, 226] width 1042 height 453
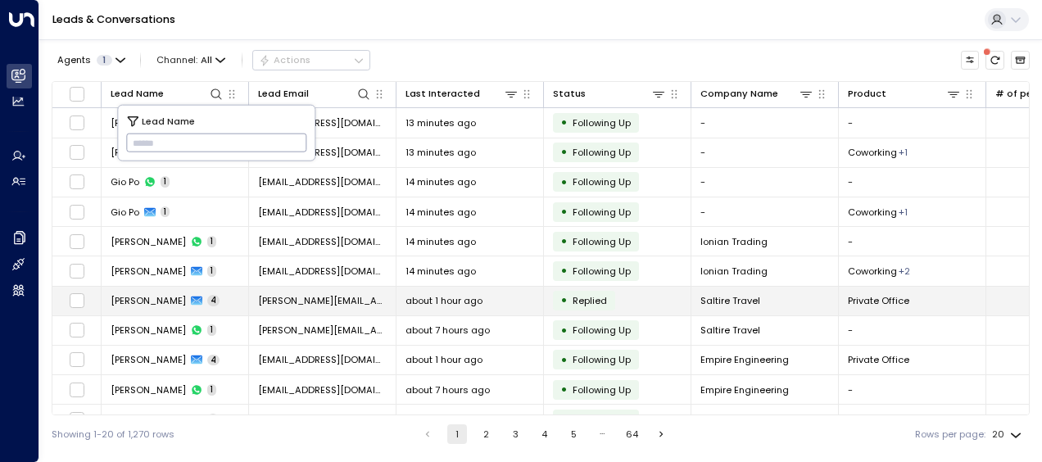
type input "**********"
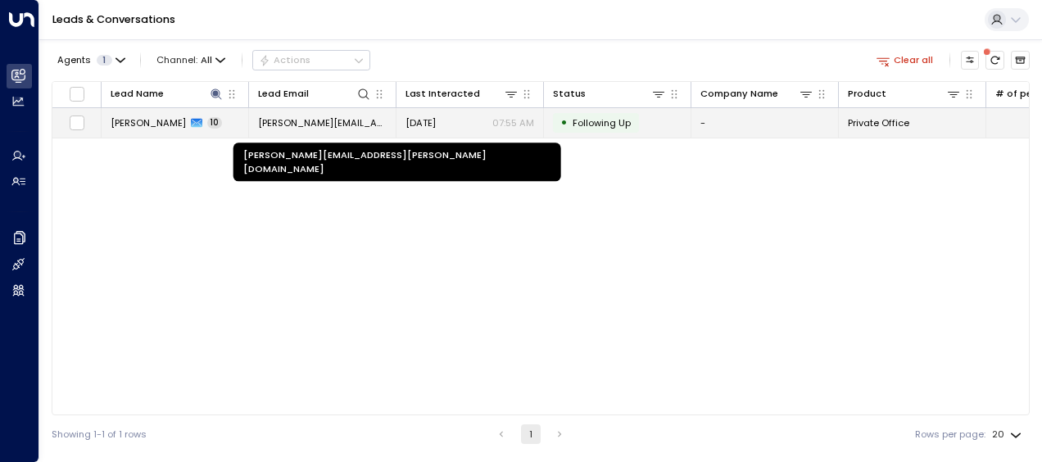
click at [349, 120] on span "[PERSON_NAME][EMAIL_ADDRESS][PERSON_NAME][DOMAIN_NAME]" at bounding box center [322, 122] width 129 height 13
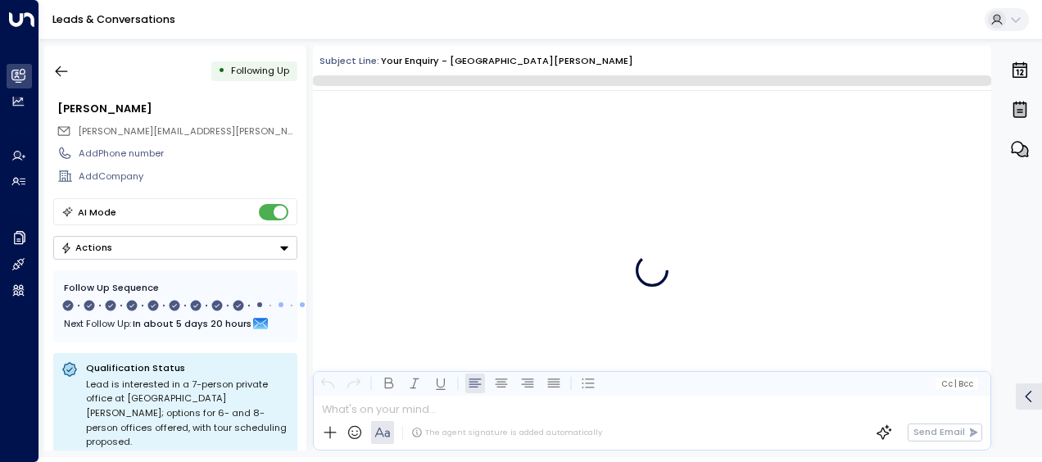
scroll to position [6713, 0]
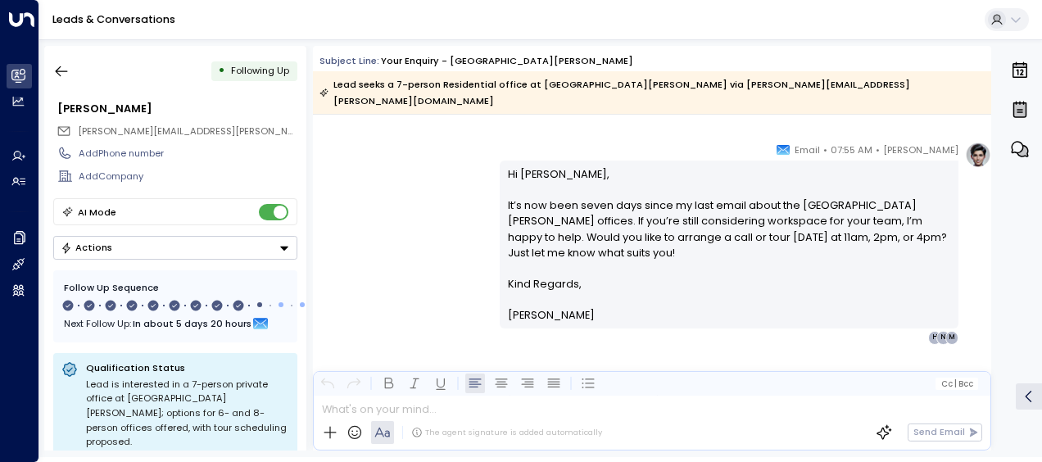
click at [419, 213] on div "[PERSON_NAME] • 07:55 AM • Email Hi [PERSON_NAME], It’s now been seven days sin…" at bounding box center [652, 243] width 678 height 202
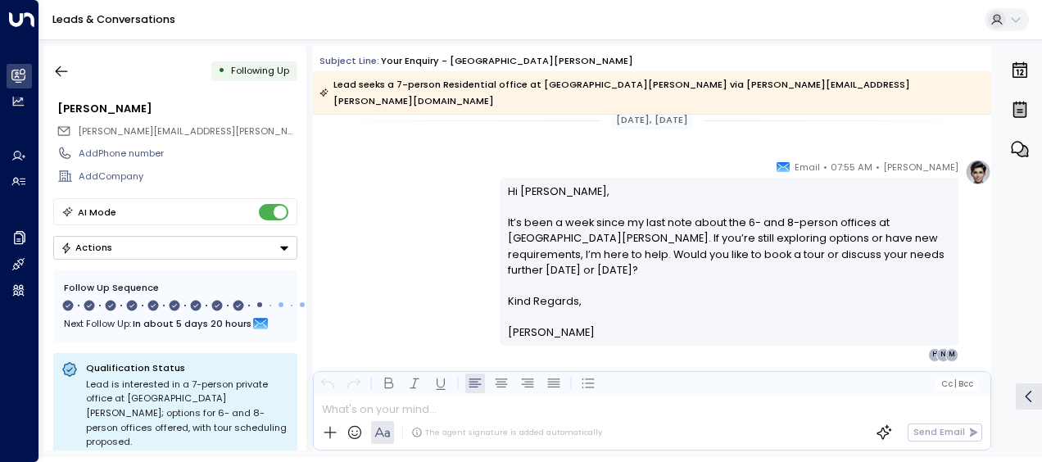
scroll to position [4911, 0]
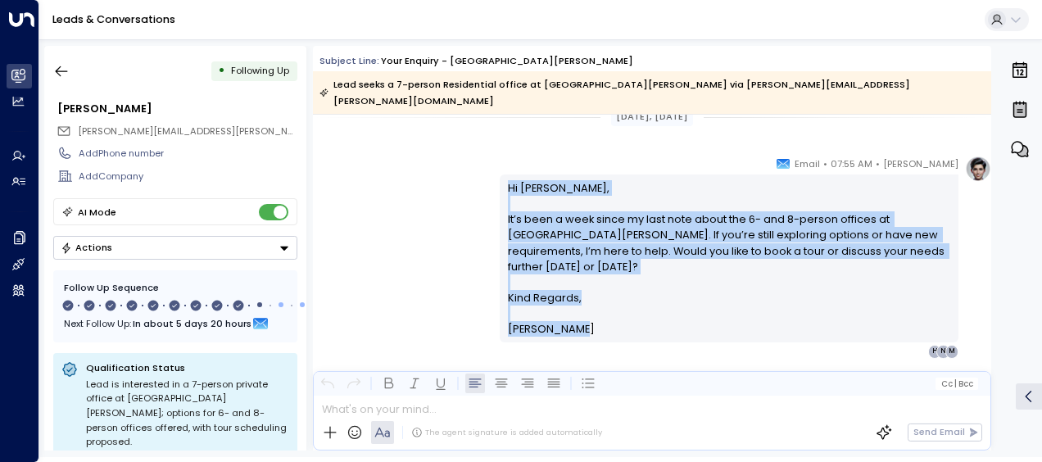
drag, startPoint x: 505, startPoint y: 164, endPoint x: 568, endPoint y: 307, distance: 156.9
click at [568, 307] on div "Hi [PERSON_NAME], It’s been a week since my last note about the 6- and 8-person…" at bounding box center [729, 258] width 443 height 157
drag, startPoint x: 568, startPoint y: 307, endPoint x: 537, endPoint y: 262, distance: 54.8
copy div "Hi [PERSON_NAME], It’s been a week since my last note about the 6- and 8-person…"
click at [410, 213] on div "[PERSON_NAME] • 07:55 AM • Email Hi [PERSON_NAME], It’s been a week since my la…" at bounding box center [652, 257] width 678 height 202
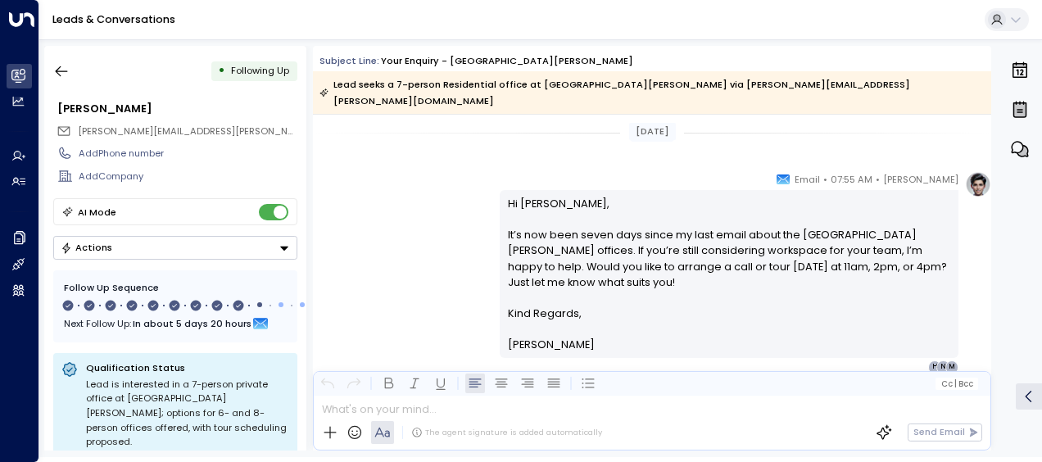
scroll to position [5206, 0]
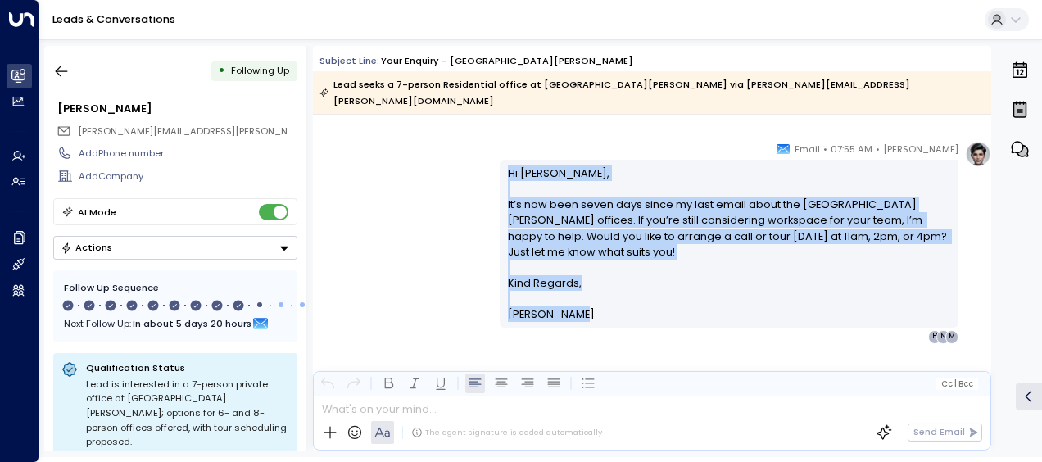
drag, startPoint x: 503, startPoint y: 151, endPoint x: 577, endPoint y: 306, distance: 172.2
click at [577, 306] on div "Hi [PERSON_NAME], It’s now been seven days since my last email about the [GEOGR…" at bounding box center [729, 244] width 459 height 168
drag, startPoint x: 577, startPoint y: 306, endPoint x: 526, endPoint y: 248, distance: 77.2
click at [526, 248] on p "Hi [PERSON_NAME], It’s now been seven days since my last email about the [GEOGR…" at bounding box center [729, 220] width 443 height 110
click at [61, 71] on icon "button" at bounding box center [62, 71] width 12 height 11
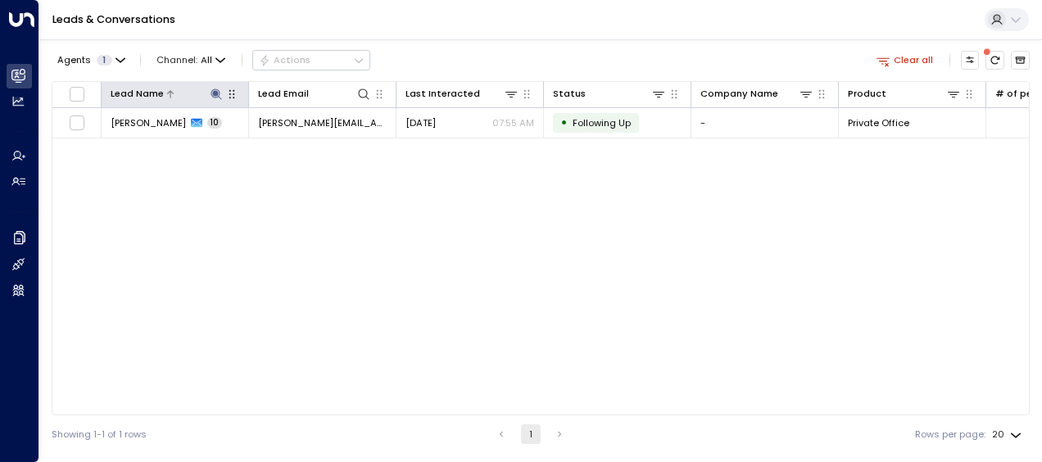
click at [214, 93] on icon at bounding box center [216, 93] width 11 height 11
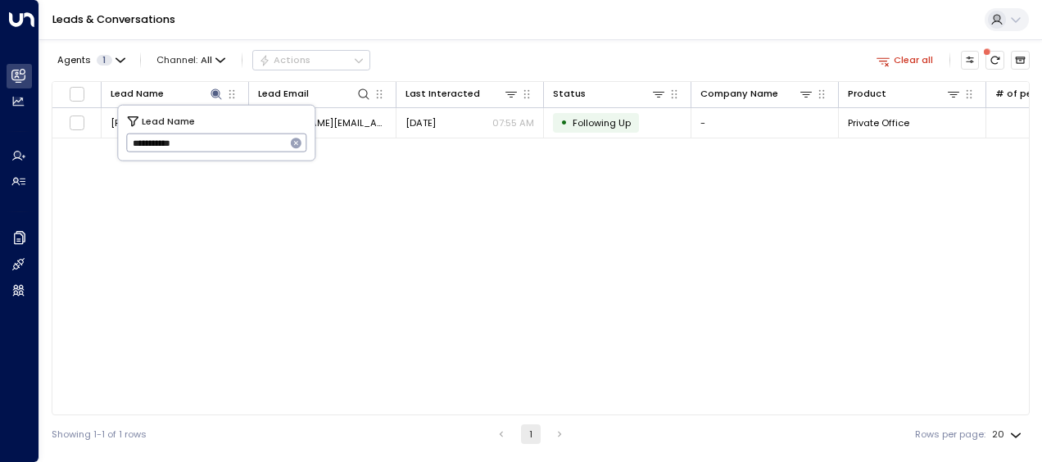
drag, startPoint x: 130, startPoint y: 144, endPoint x: 226, endPoint y: 149, distance: 96.0
click at [226, 149] on input "**********" at bounding box center [206, 142] width 160 height 27
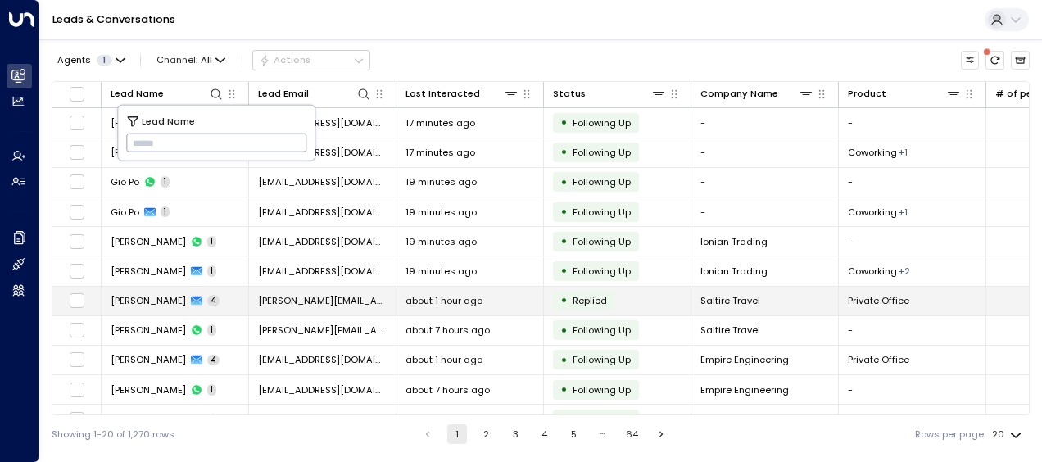
type input "**********"
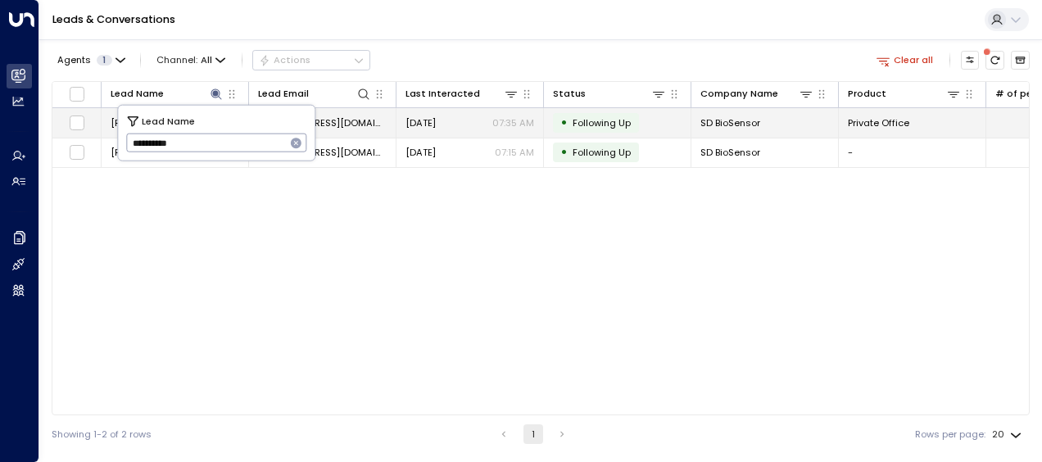
click at [434, 121] on span "[DATE]" at bounding box center [420, 122] width 30 height 13
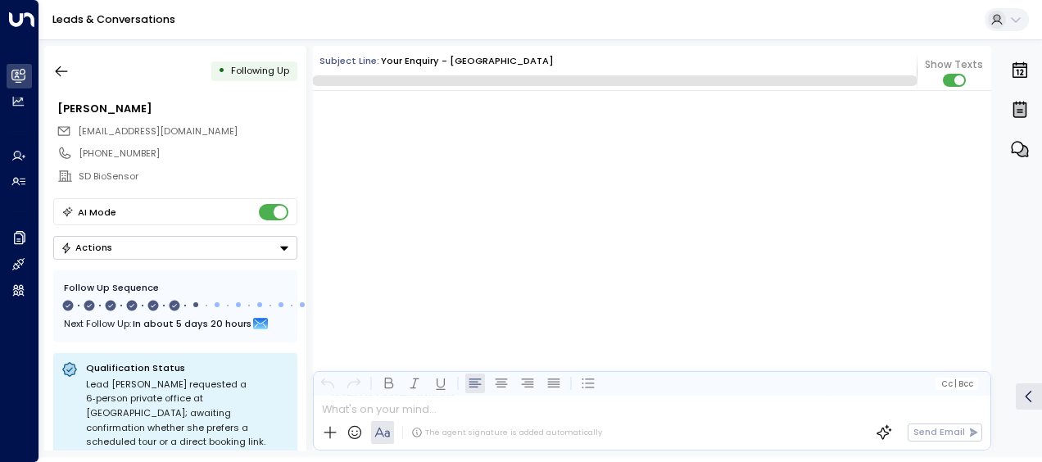
scroll to position [3731, 0]
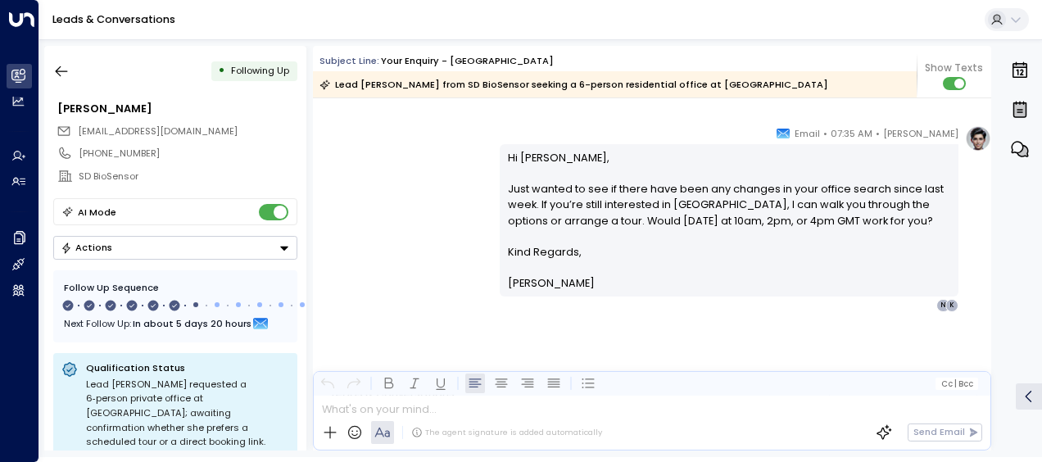
click at [405, 200] on div "[PERSON_NAME] • 07:35 AM • Email Hi [PERSON_NAME], Just wanted to see if there …" at bounding box center [652, 218] width 678 height 187
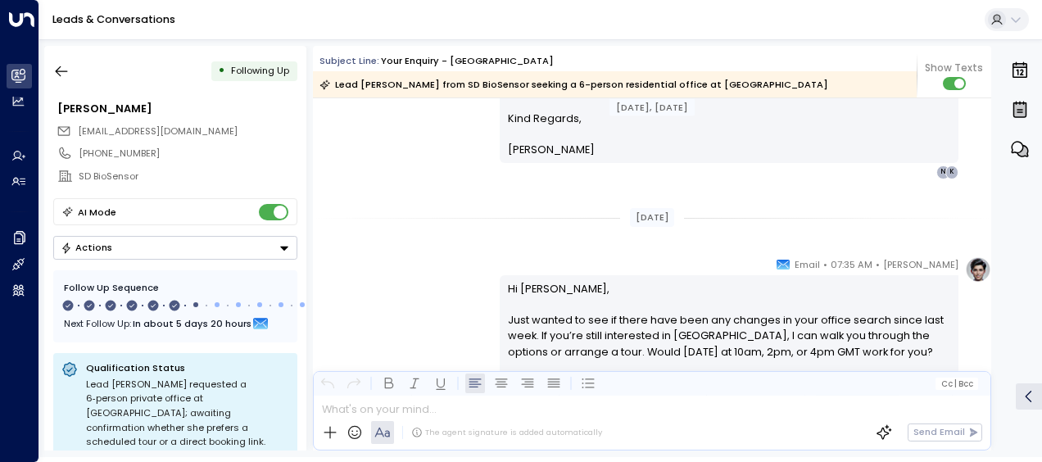
scroll to position [3567, 0]
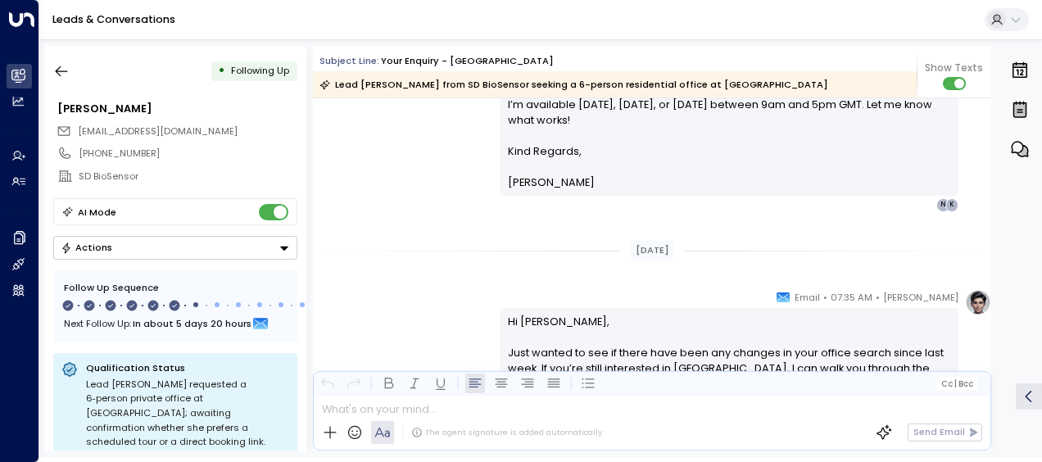
click at [382, 175] on div "[PERSON_NAME] • 07:35 AM • Email Hi [PERSON_NAME], It’s now been about a week s…" at bounding box center [652, 110] width 678 height 202
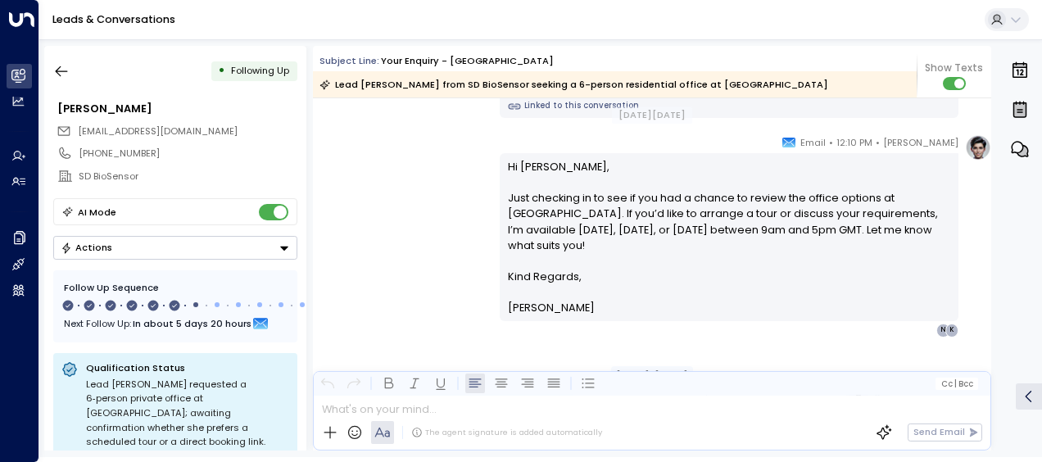
scroll to position [912, 0]
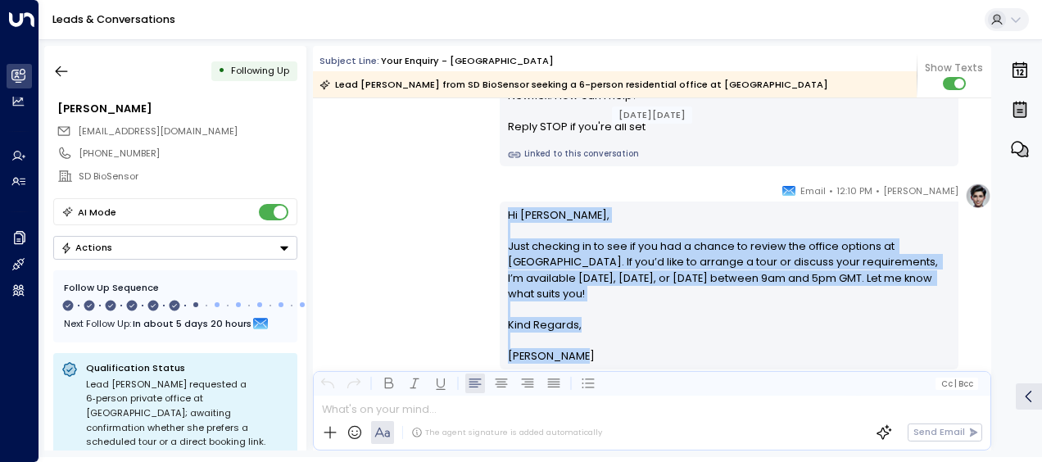
drag, startPoint x: 505, startPoint y: 213, endPoint x: 566, endPoint y: 357, distance: 156.7
click at [566, 357] on div "Hi [PERSON_NAME], Just checking in to see if you had a chance to review the off…" at bounding box center [729, 285] width 443 height 157
drag, startPoint x: 566, startPoint y: 357, endPoint x: 533, endPoint y: 323, distance: 47.5
click at [375, 204] on div "[PERSON_NAME] • 12:10 PM • Email Hi [PERSON_NAME], Just checking in to see if y…" at bounding box center [652, 284] width 678 height 202
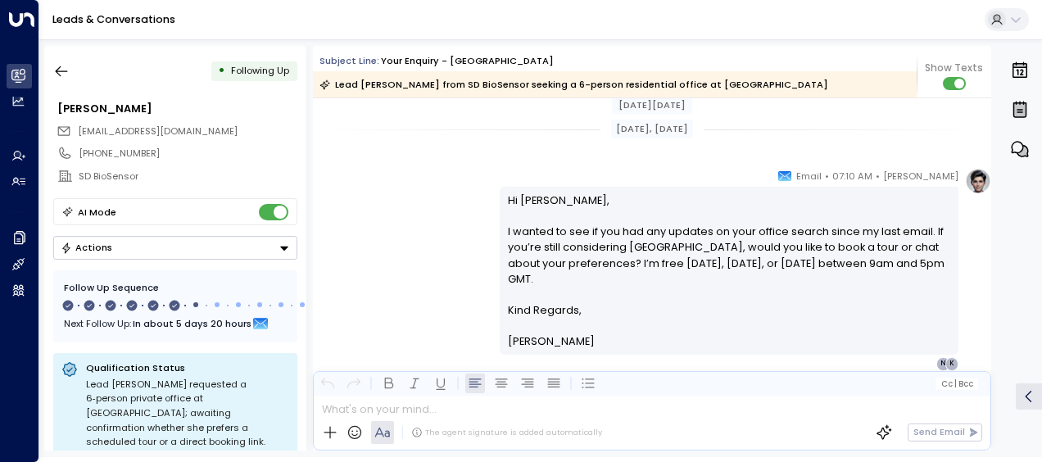
scroll to position [1239, 0]
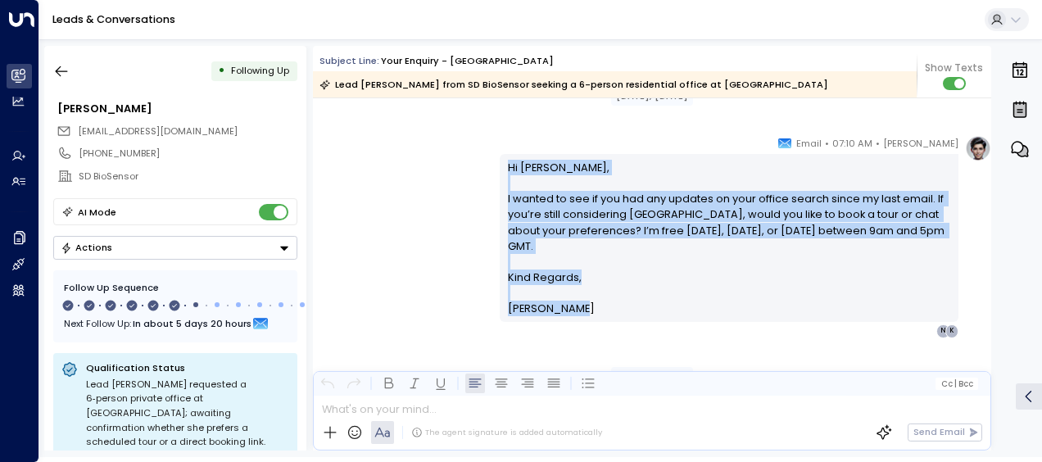
drag, startPoint x: 504, startPoint y: 165, endPoint x: 579, endPoint y: 306, distance: 160.5
click at [579, 306] on div "Hi [PERSON_NAME], I wanted to see if you had any updates on your office search …" at bounding box center [729, 238] width 443 height 157
drag, startPoint x: 579, startPoint y: 306, endPoint x: 536, endPoint y: 234, distance: 84.1
click at [398, 204] on div "[PERSON_NAME] • 07:10 AM • Email Hi [PERSON_NAME], I wanted to see if you had a…" at bounding box center [652, 236] width 678 height 202
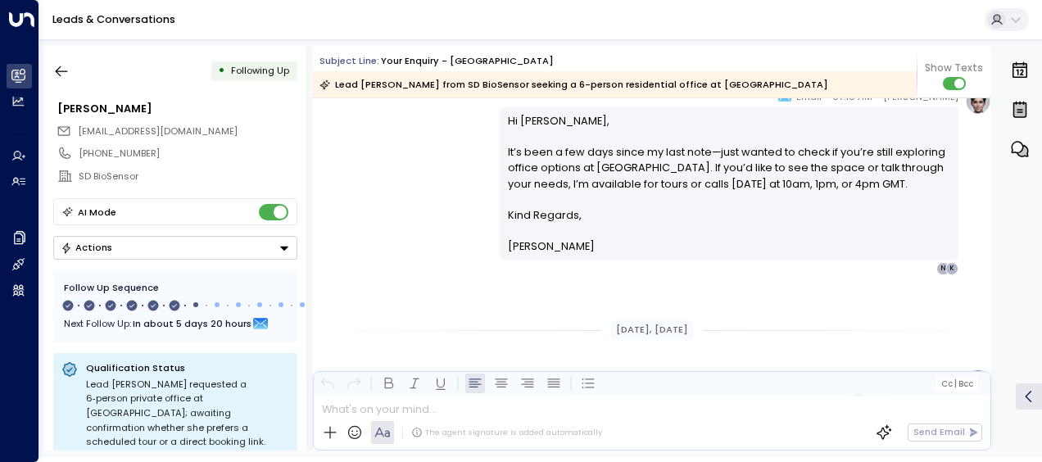
scroll to position [1567, 0]
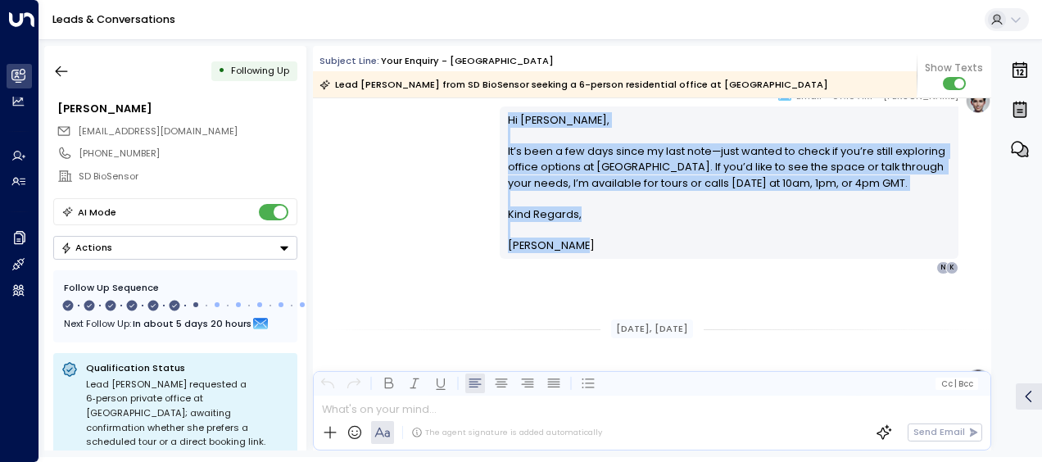
drag, startPoint x: 504, startPoint y: 115, endPoint x: 575, endPoint y: 298, distance: 196.8
drag, startPoint x: 575, startPoint y: 298, endPoint x: 509, endPoint y: 185, distance: 130.7
click at [65, 72] on icon "button" at bounding box center [61, 71] width 16 height 16
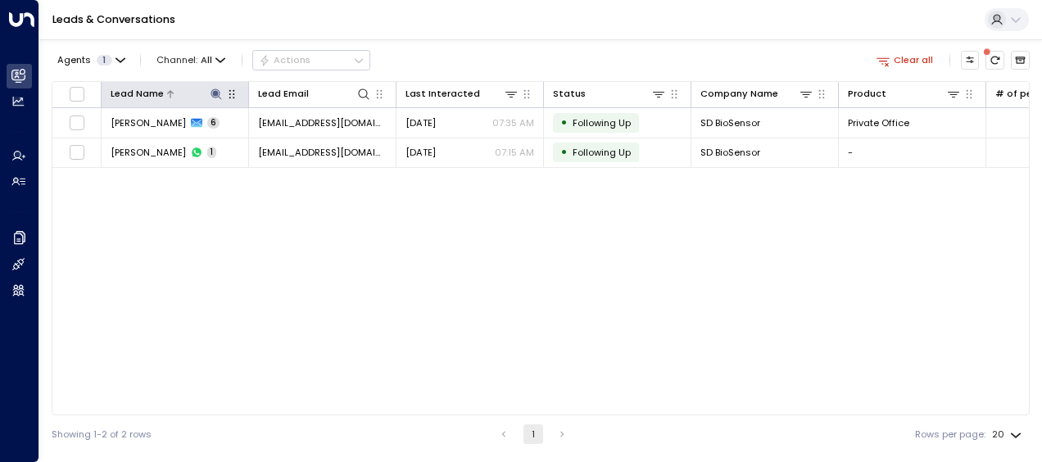
click at [220, 96] on icon at bounding box center [216, 94] width 13 height 13
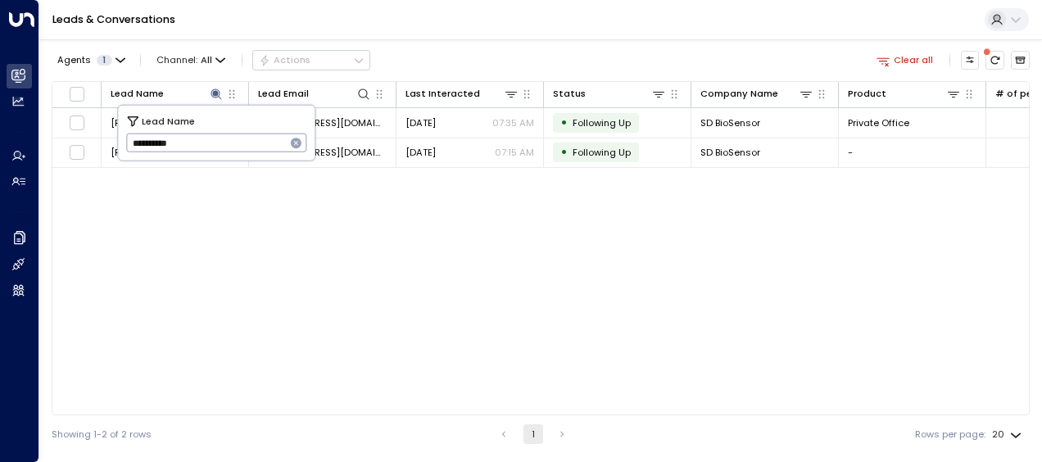
drag, startPoint x: 133, startPoint y: 139, endPoint x: 224, endPoint y: 144, distance: 91.9
click at [224, 144] on input "**********" at bounding box center [206, 142] width 160 height 27
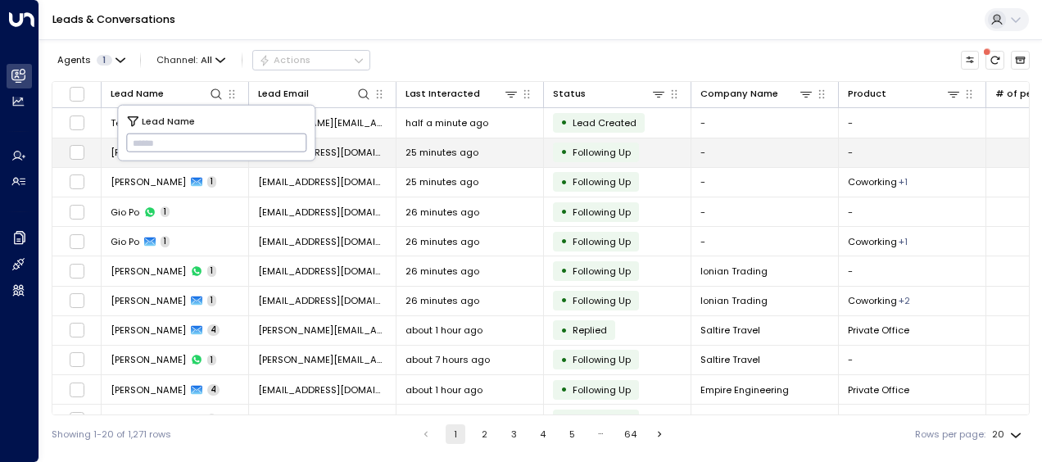
drag, startPoint x: 138, startPoint y: 143, endPoint x: 162, endPoint y: 161, distance: 30.5
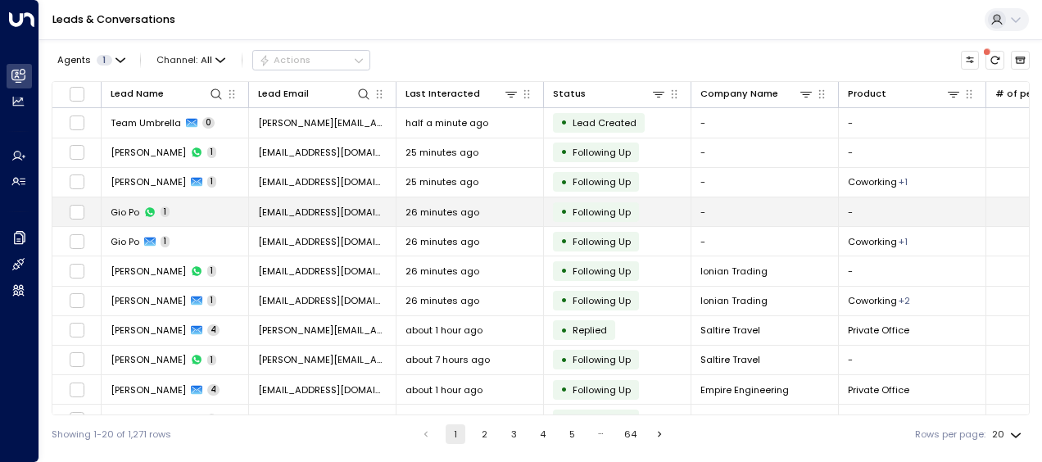
drag, startPoint x: 162, startPoint y: 161, endPoint x: 525, endPoint y: 206, distance: 365.7
click at [525, 206] on div "26 minutes ago" at bounding box center [469, 212] width 129 height 13
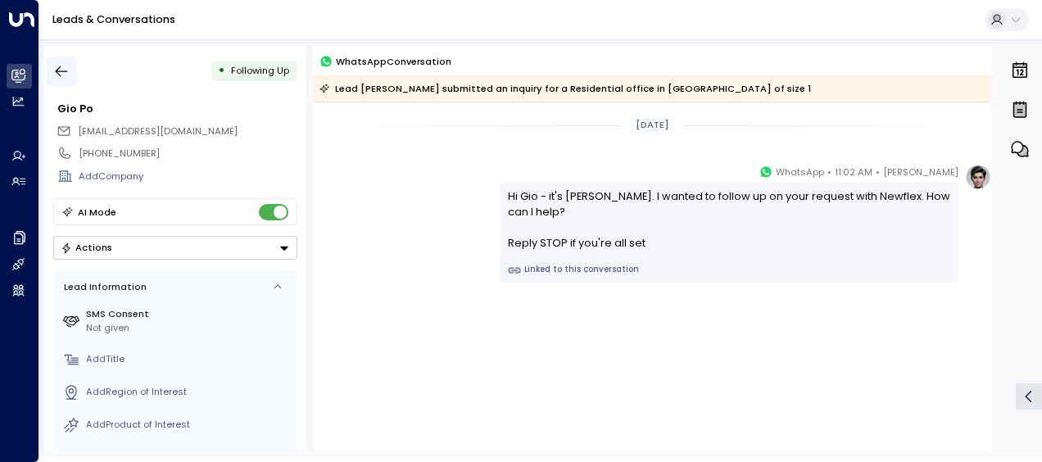
click at [59, 72] on icon "button" at bounding box center [61, 71] width 16 height 16
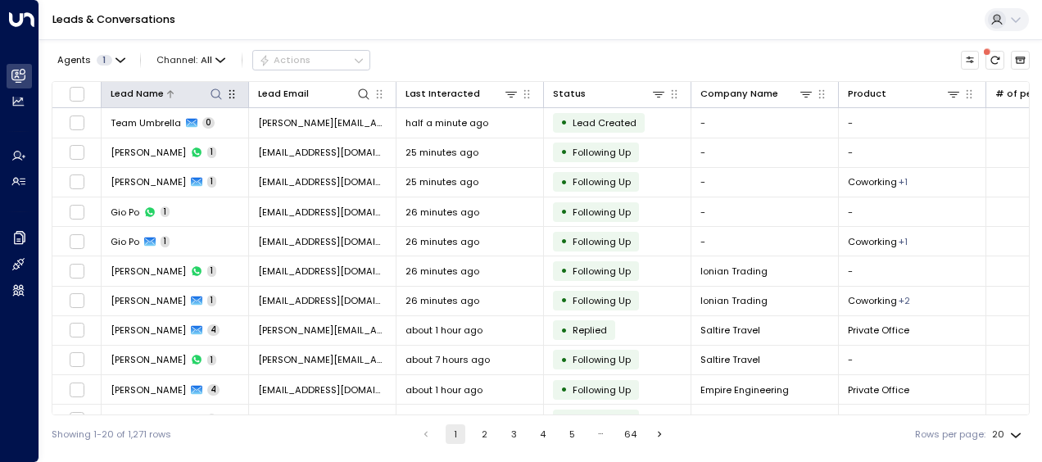
click at [218, 90] on icon at bounding box center [216, 93] width 11 height 11
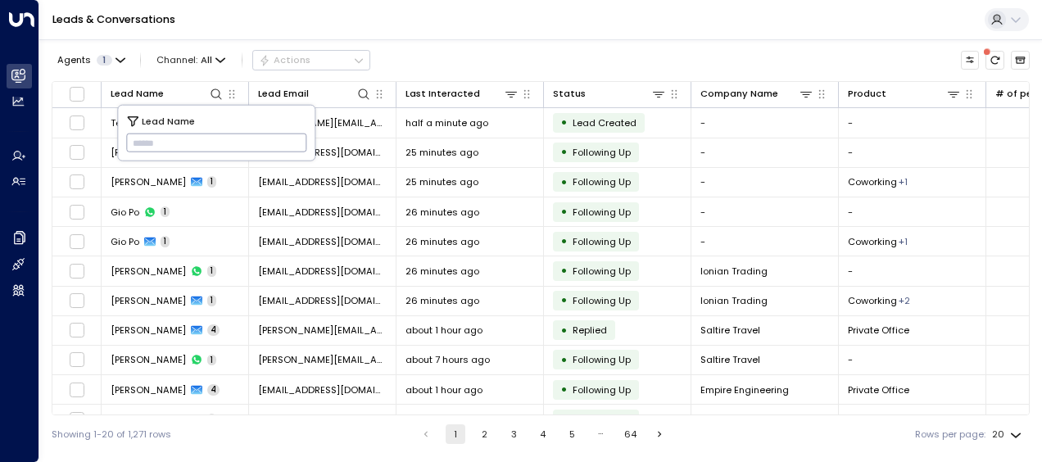
type input "**********"
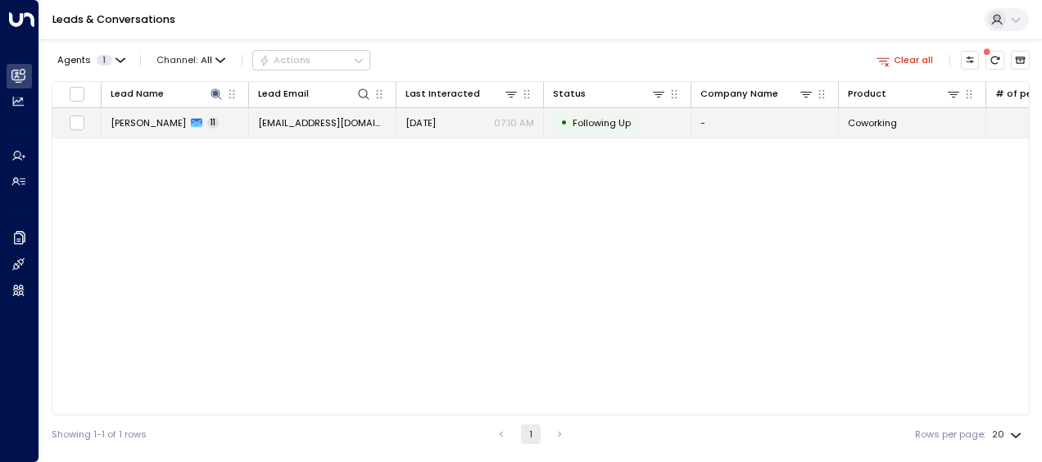
click at [334, 119] on span "[EMAIL_ADDRESS][DOMAIN_NAME]" at bounding box center [322, 122] width 129 height 13
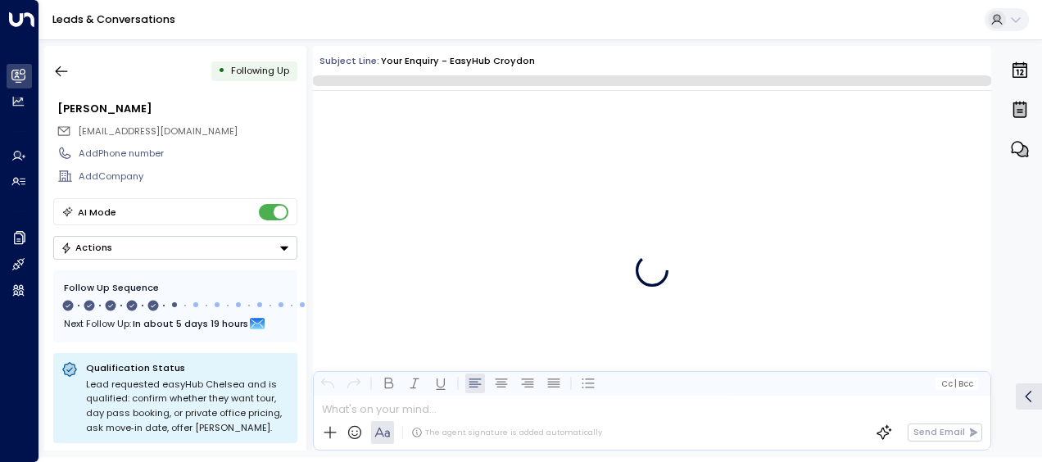
scroll to position [7093, 0]
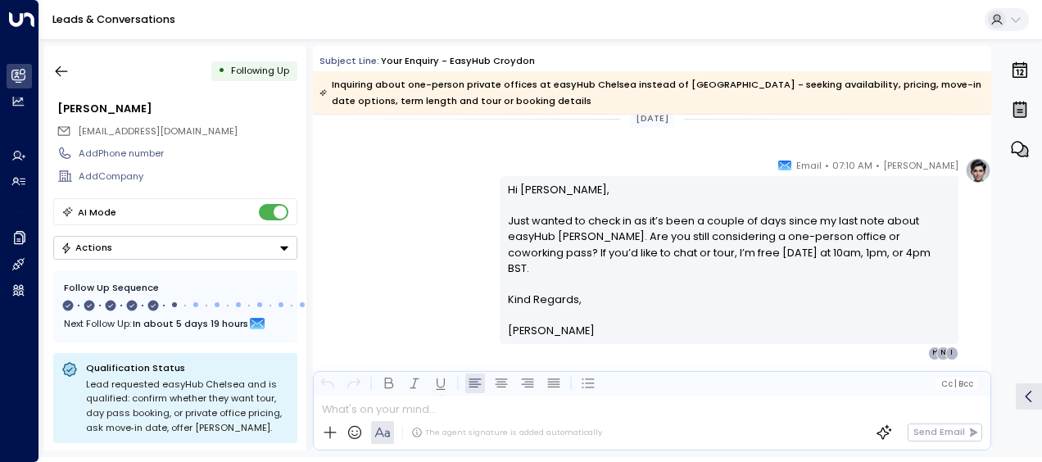
click at [368, 220] on div "[PERSON_NAME] • 07:10 AM • Email Hi [PERSON_NAME], Just wanted to check in as i…" at bounding box center [652, 258] width 678 height 202
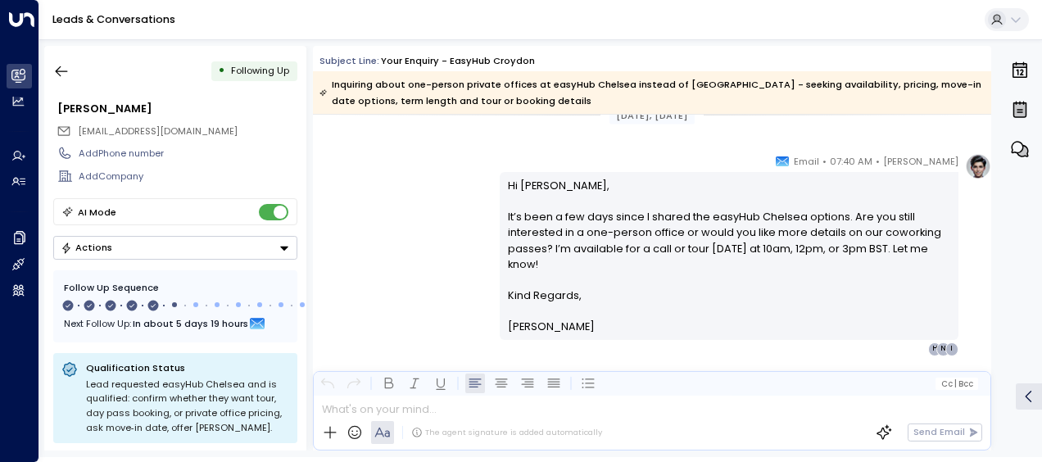
scroll to position [4980, 0]
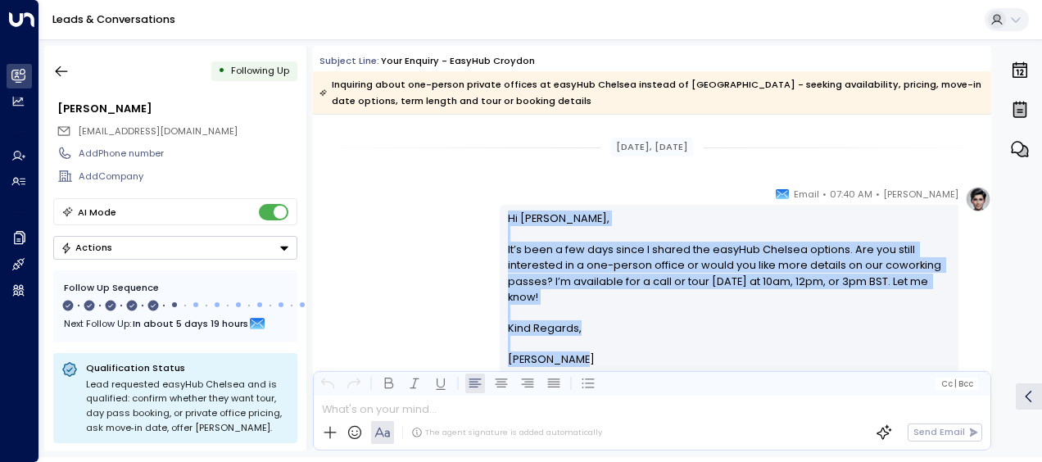
drag, startPoint x: 503, startPoint y: 215, endPoint x: 570, endPoint y: 360, distance: 159.8
click at [570, 360] on div "Hi [PERSON_NAME], It’s been a few days since I shared the easyHub Chelsea optio…" at bounding box center [729, 289] width 443 height 157
drag, startPoint x: 570, startPoint y: 360, endPoint x: 530, endPoint y: 310, distance: 64.1
click at [378, 223] on div "[PERSON_NAME] • 07:40 AM • Email Hi Idan, It’s been a few days since I shared t…" at bounding box center [652, 287] width 678 height 202
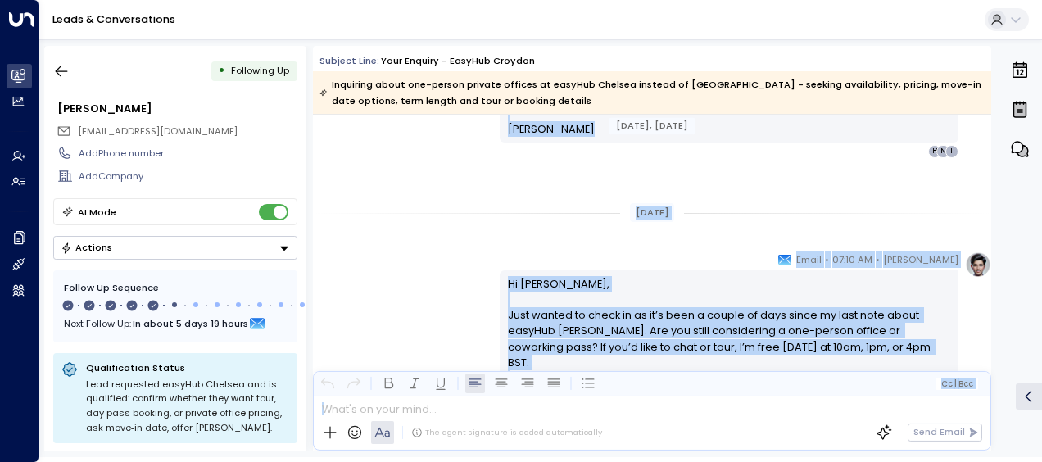
scroll to position [5594, 0]
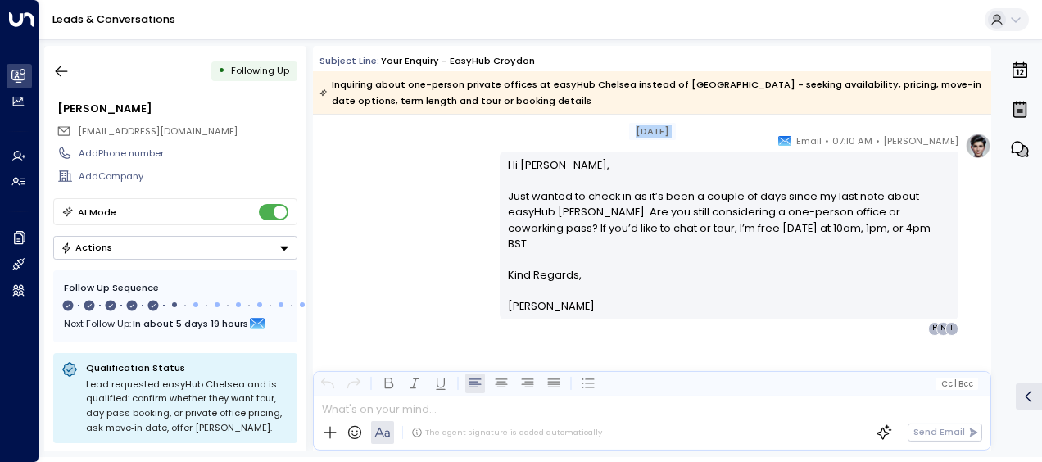
drag, startPoint x: 503, startPoint y: 269, endPoint x: 530, endPoint y: 133, distance: 138.6
drag, startPoint x: 530, startPoint y: 133, endPoint x: 451, endPoint y: 183, distance: 94.3
click at [451, 183] on div "[PERSON_NAME] • 07:10 AM • Email Hi [PERSON_NAME], Just wanted to check in as i…" at bounding box center [652, 234] width 678 height 202
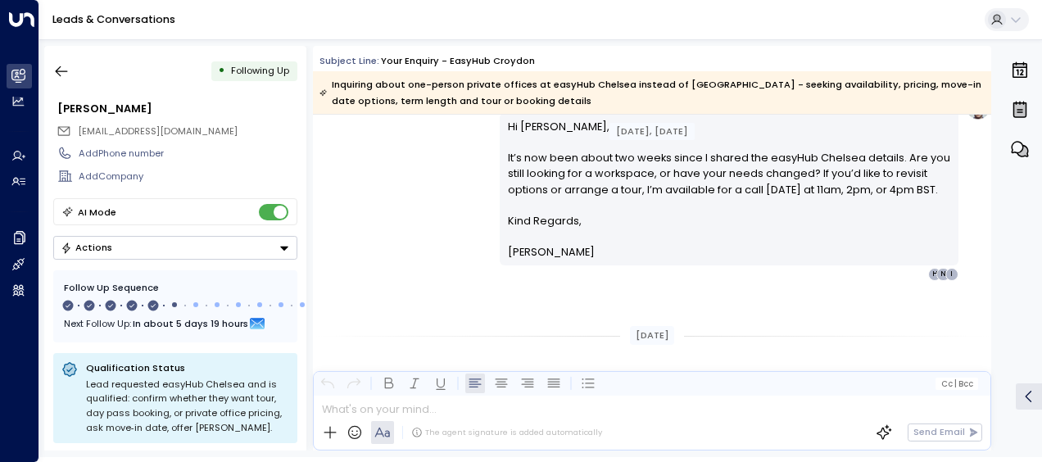
scroll to position [5299, 0]
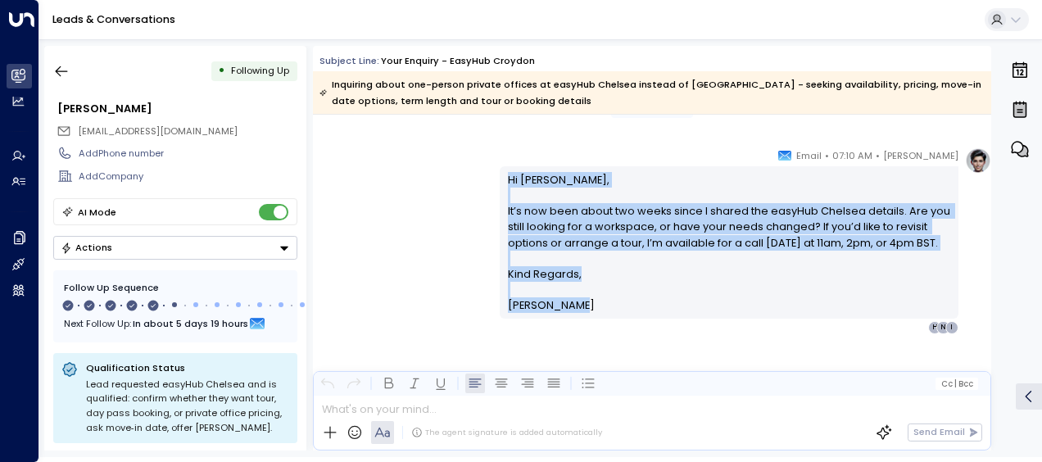
drag, startPoint x: 502, startPoint y: 175, endPoint x: 579, endPoint y: 322, distance: 165.6
click at [579, 318] on div "Hi [PERSON_NAME], It’s now been about two weeks since I shared the easyHub Chel…" at bounding box center [729, 242] width 459 height 152
drag, startPoint x: 579, startPoint y: 322, endPoint x: 537, endPoint y: 224, distance: 106.0
click at [387, 242] on div "[PERSON_NAME] • 07:10 AM • Email Hi [PERSON_NAME], It’s now been about two week…" at bounding box center [652, 240] width 678 height 187
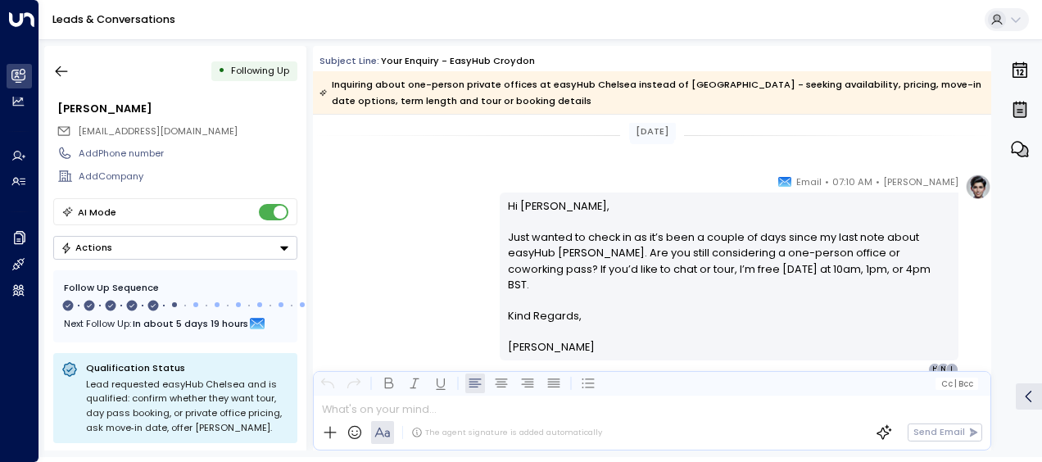
scroll to position [5594, 0]
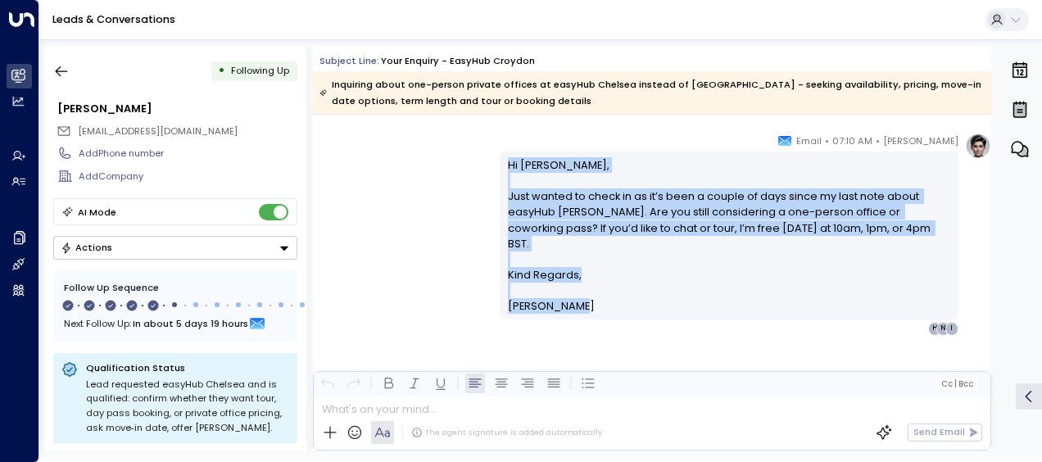
drag, startPoint x: 505, startPoint y: 160, endPoint x: 572, endPoint y: 294, distance: 150.2
click at [572, 294] on div "Hi [PERSON_NAME], Just wanted to check in as it’s been a couple of days since m…" at bounding box center [729, 235] width 443 height 157
drag, startPoint x: 572, startPoint y: 294, endPoint x: 541, endPoint y: 268, distance: 40.7
click at [57, 66] on icon "button" at bounding box center [61, 71] width 16 height 16
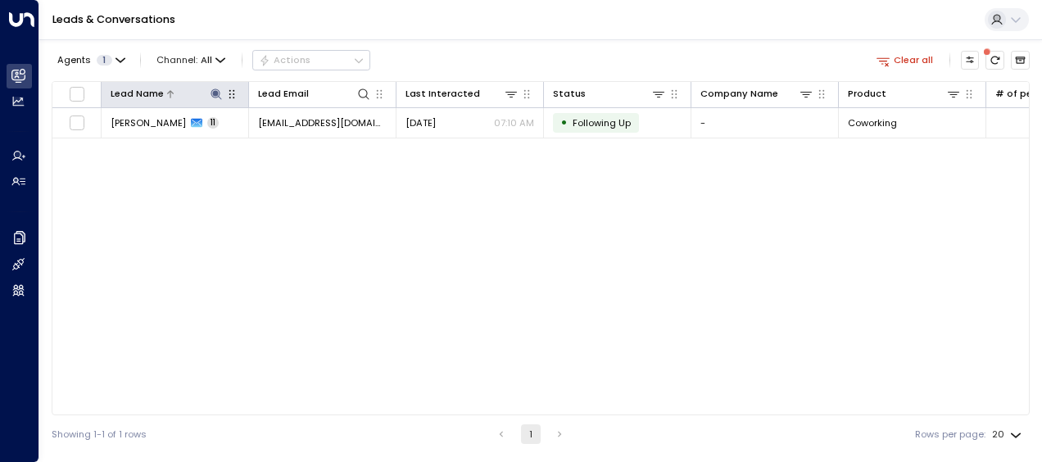
click at [215, 90] on icon at bounding box center [216, 94] width 13 height 13
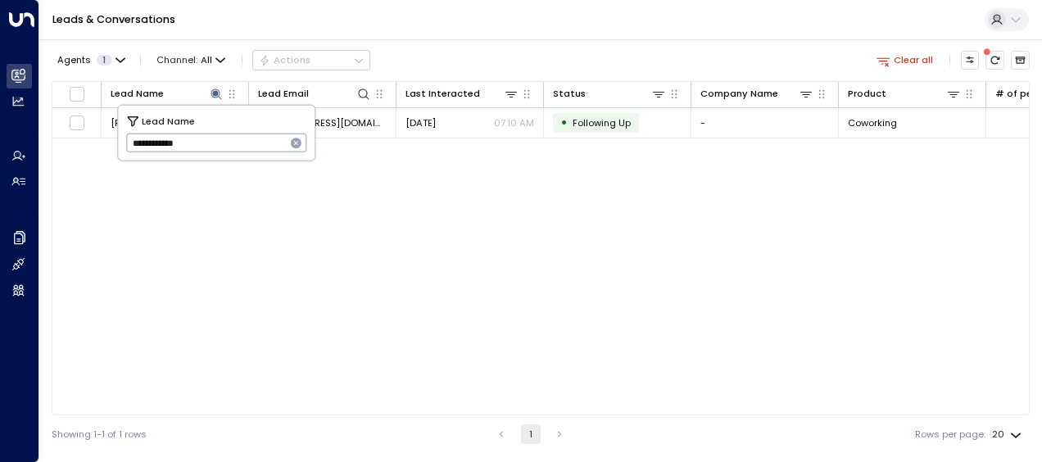
drag, startPoint x: 129, startPoint y: 144, endPoint x: 237, endPoint y: 149, distance: 107.4
click at [237, 149] on input "**********" at bounding box center [206, 142] width 160 height 27
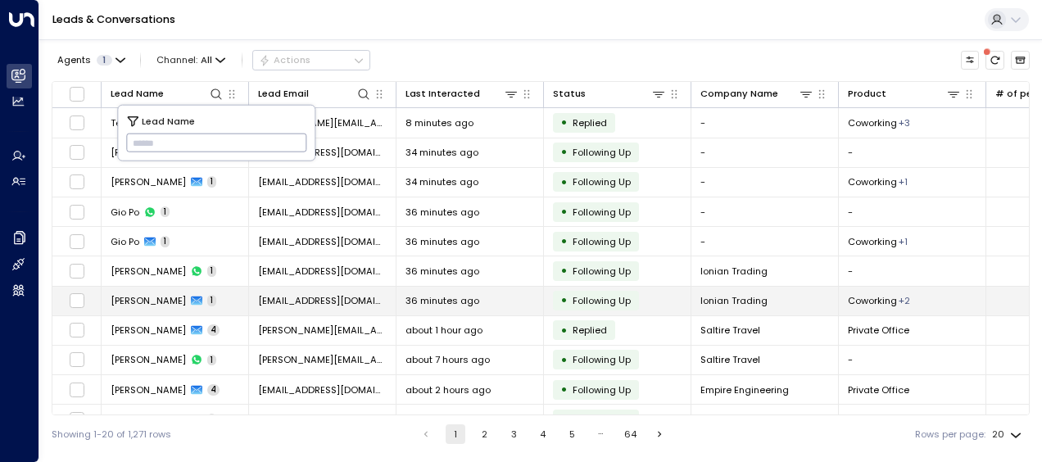
type input "**********"
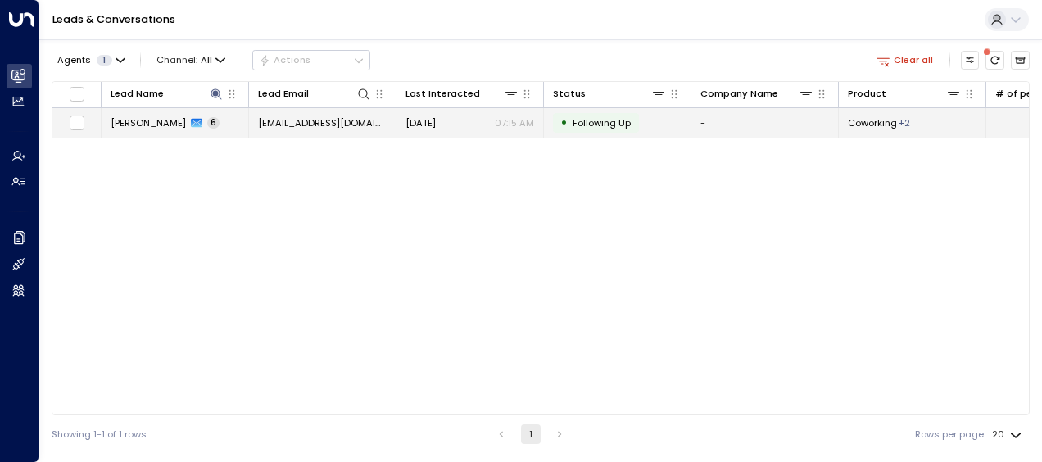
click at [341, 125] on span "[EMAIL_ADDRESS][DOMAIN_NAME]" at bounding box center [322, 122] width 129 height 13
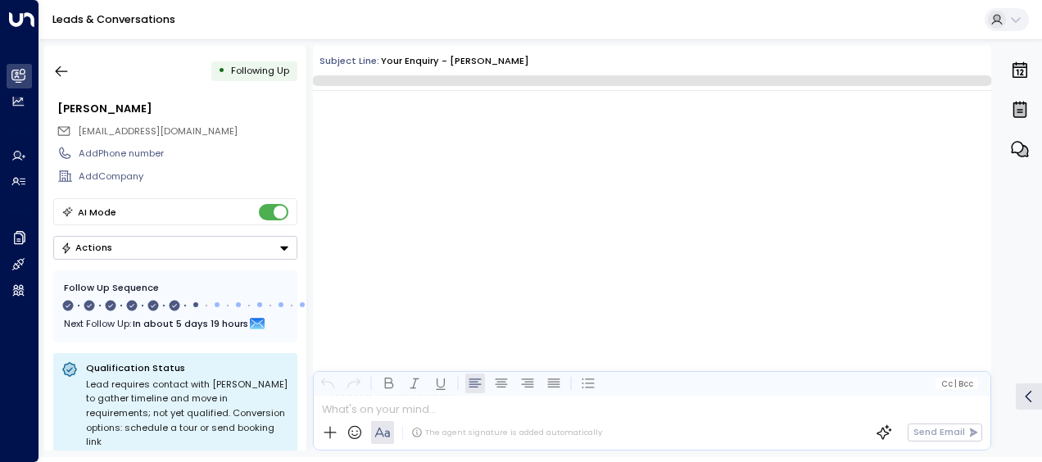
scroll to position [3685, 0]
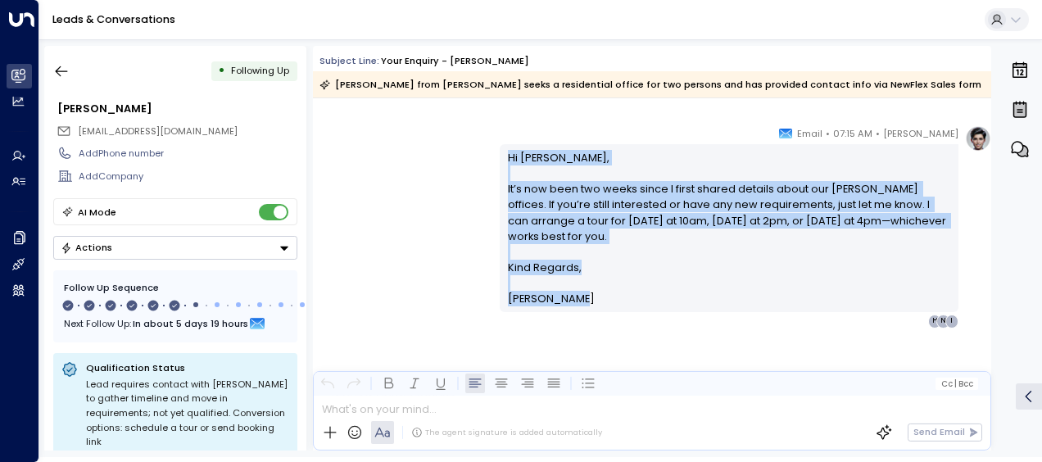
drag, startPoint x: 502, startPoint y: 152, endPoint x: 573, endPoint y: 297, distance: 160.8
click at [573, 297] on div "Hi [PERSON_NAME], It’s now been two weeks since I first shared details about ou…" at bounding box center [729, 228] width 459 height 168
drag, startPoint x: 573, startPoint y: 297, endPoint x: 521, endPoint y: 201, distance: 109.2
click at [61, 70] on icon "button" at bounding box center [61, 71] width 16 height 16
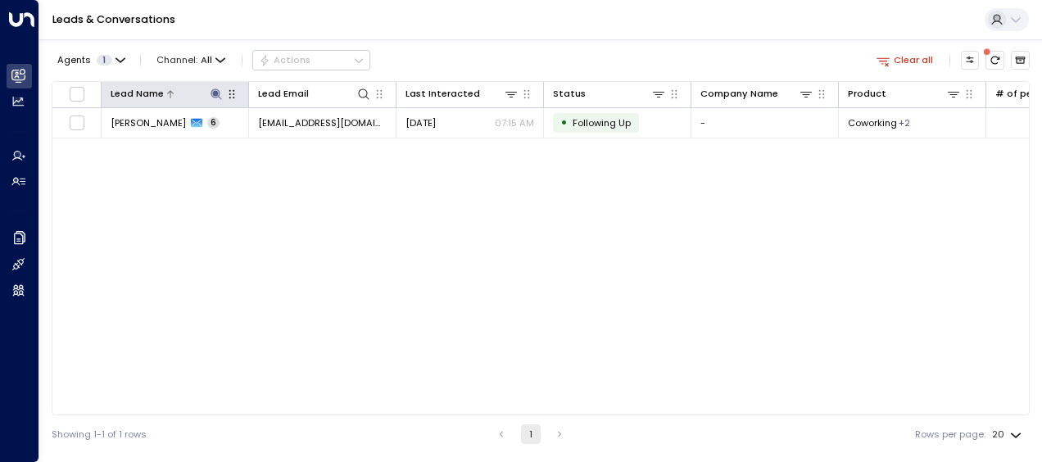
click at [215, 88] on icon at bounding box center [216, 94] width 13 height 13
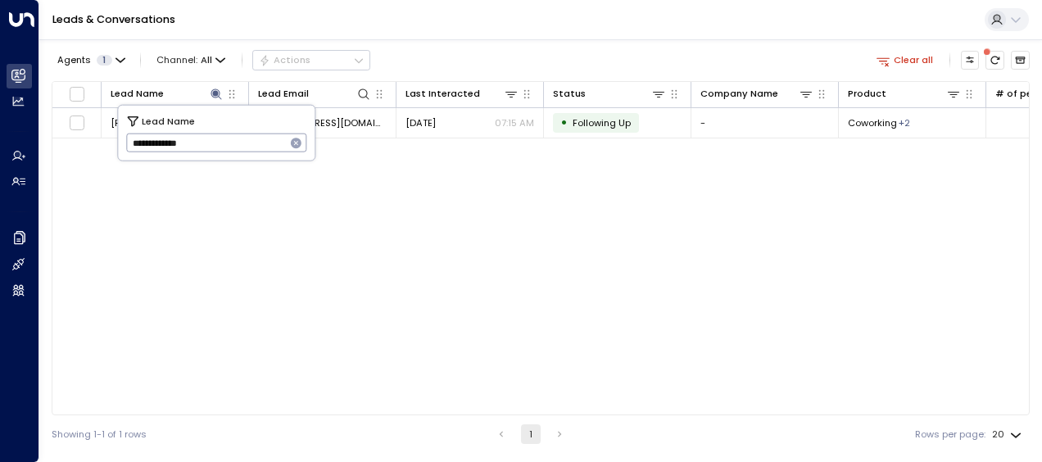
drag, startPoint x: 128, startPoint y: 139, endPoint x: 234, endPoint y: 147, distance: 106.8
click at [234, 147] on input "**********" at bounding box center [206, 142] width 160 height 27
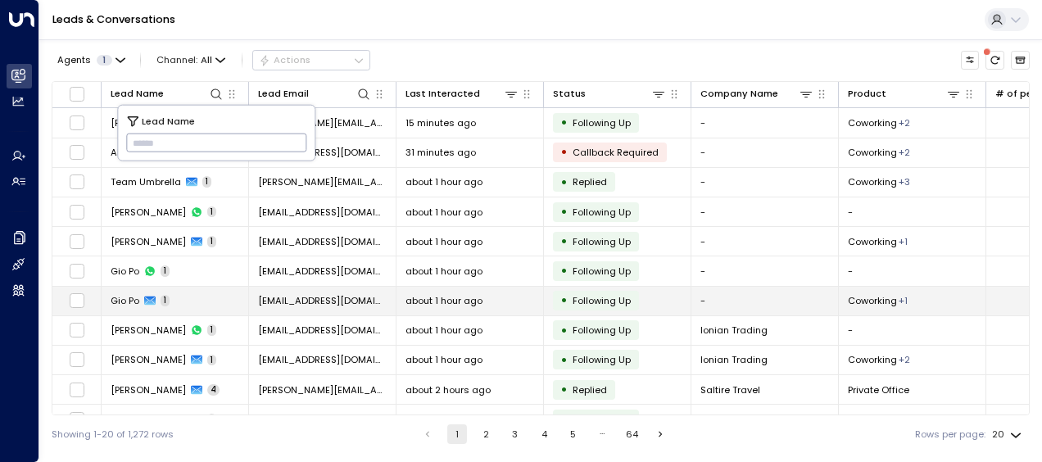
type input "**********"
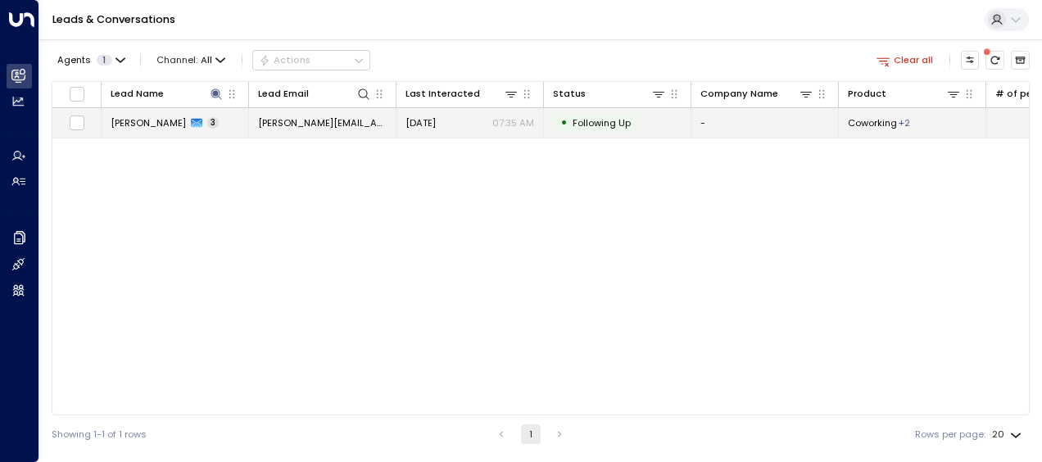
click at [353, 120] on span "[PERSON_NAME][EMAIL_ADDRESS][DOMAIN_NAME]" at bounding box center [322, 122] width 129 height 13
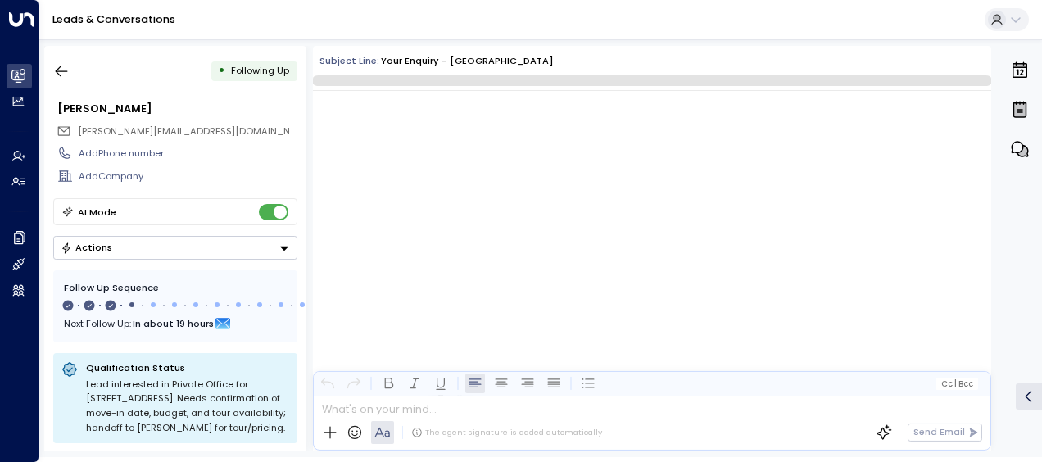
scroll to position [1145, 0]
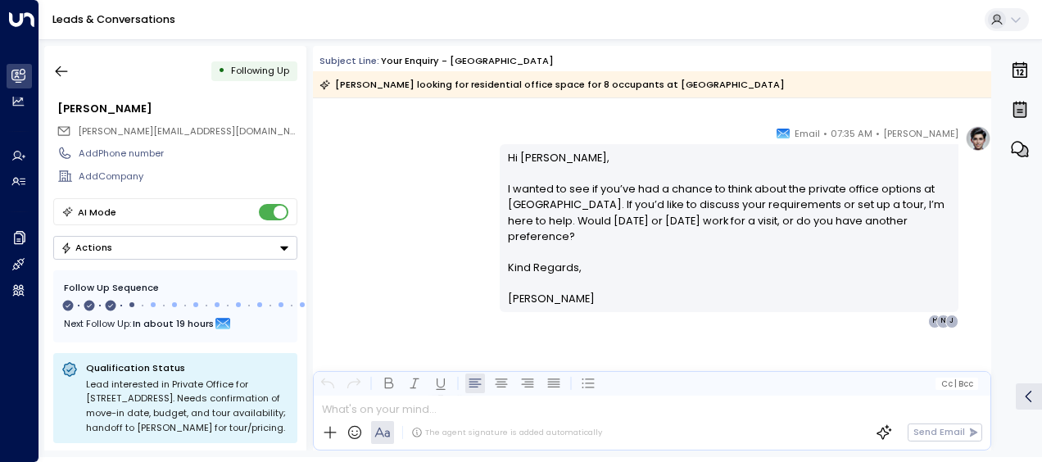
click at [395, 154] on div "[PERSON_NAME] • 07:35 AM • Email Hi [PERSON_NAME], I wanted to see if you’ve ha…" at bounding box center [652, 226] width 678 height 202
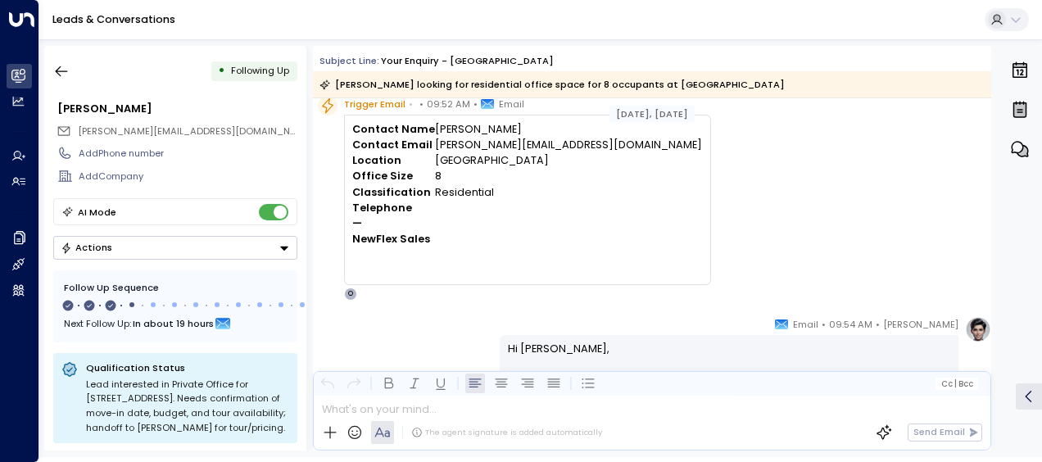
scroll to position [31, 0]
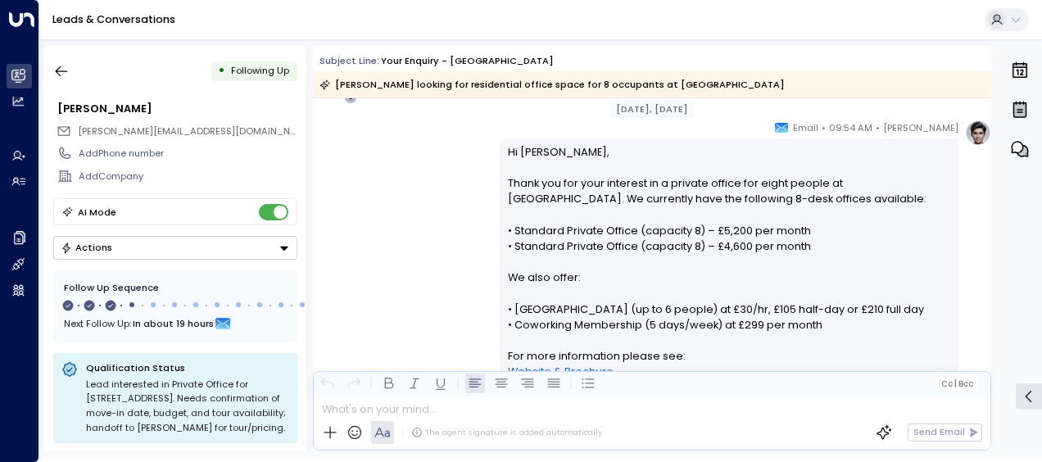
scroll to position [293, 0]
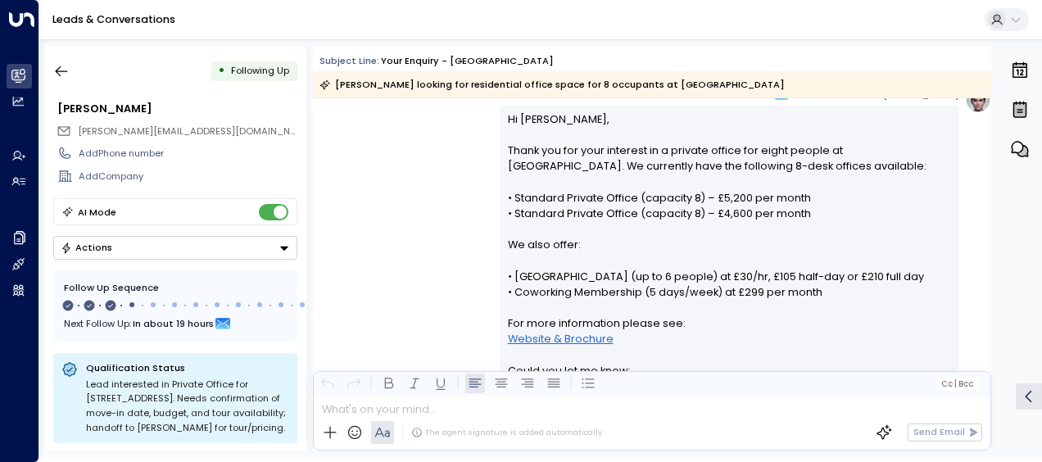
click at [413, 264] on div "[PERSON_NAME] • 09:54 AM • Email Hi [PERSON_NAME], Thank you for your interest …" at bounding box center [652, 353] width 678 height 532
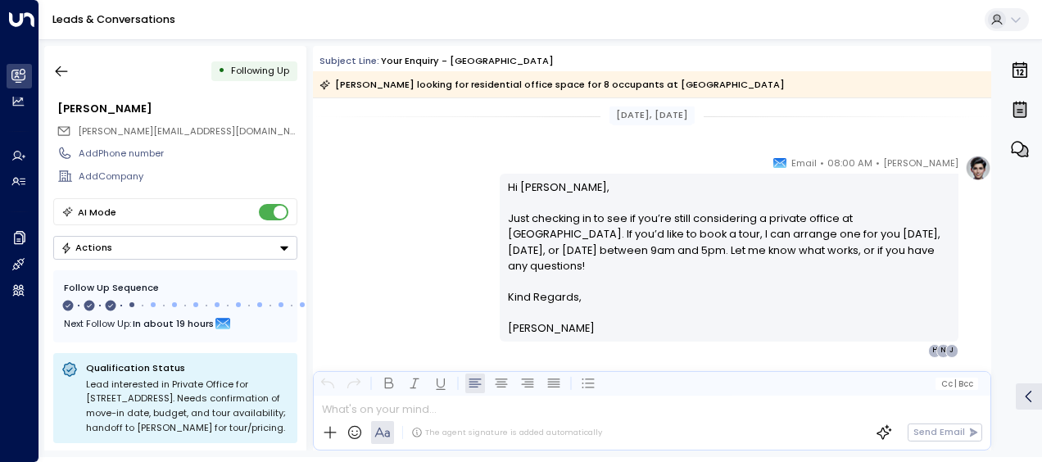
scroll to position [850, 0]
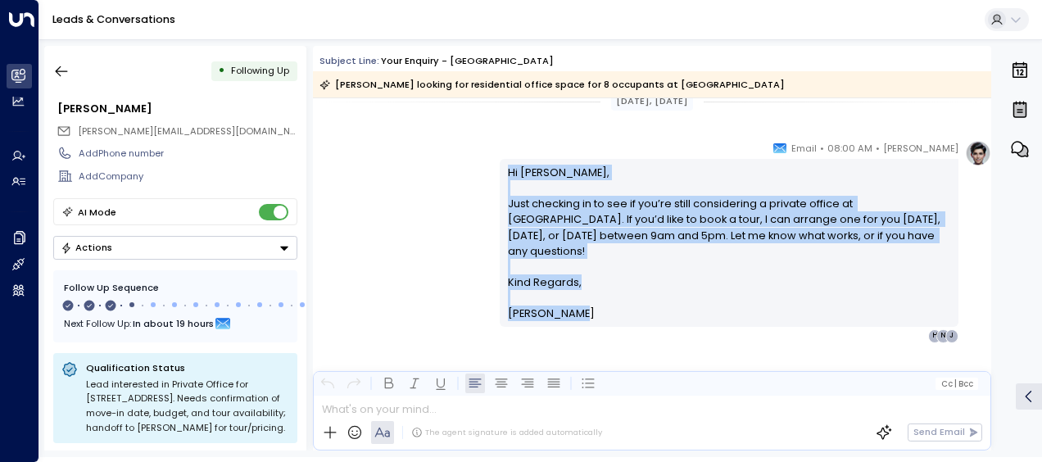
drag, startPoint x: 504, startPoint y: 170, endPoint x: 590, endPoint y: 329, distance: 180.7
click at [590, 329] on div "[PERSON_NAME] • 08:00 AM • Email Hi [PERSON_NAME], Just checking in to see if y…" at bounding box center [729, 241] width 459 height 202
drag, startPoint x: 590, startPoint y: 329, endPoint x: 529, endPoint y: 227, distance: 119.0
click at [406, 247] on div "[PERSON_NAME] • 08:00 AM • Email Hi [PERSON_NAME], Just checking in to see if y…" at bounding box center [652, 241] width 678 height 202
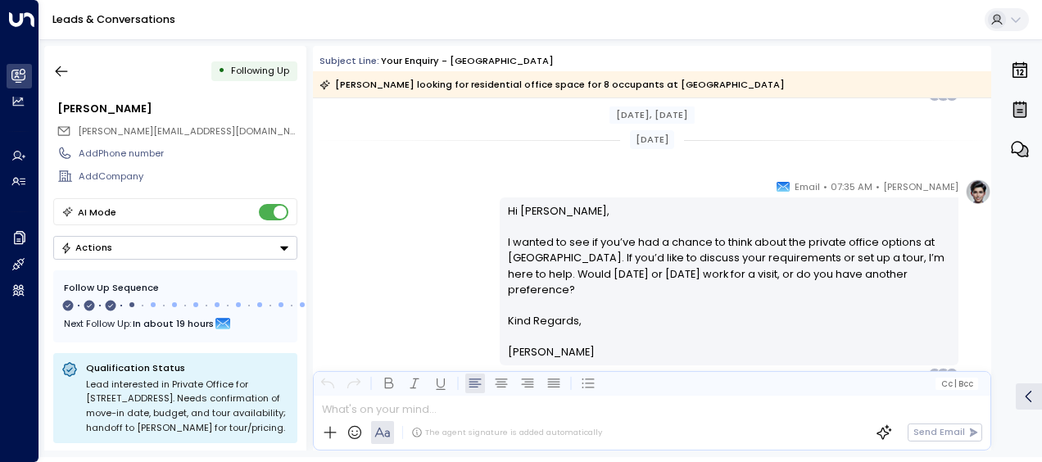
scroll to position [1112, 0]
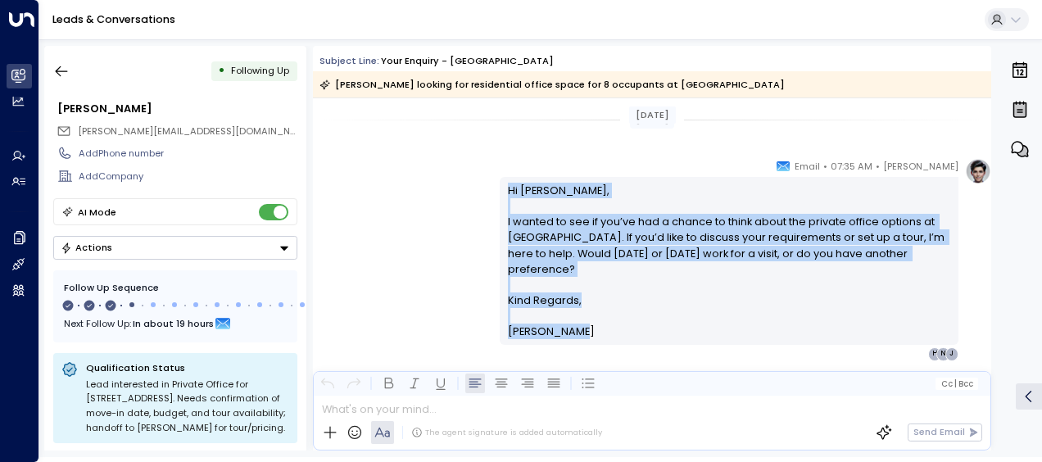
drag, startPoint x: 504, startPoint y: 187, endPoint x: 600, endPoint y: 328, distance: 171.1
click at [600, 328] on div "Hi [PERSON_NAME], I wanted to see if you’ve had a chance to think about the pri…" at bounding box center [729, 261] width 443 height 157
drag, startPoint x: 600, startPoint y: 328, endPoint x: 482, endPoint y: 238, distance: 148.3
click at [62, 70] on icon "button" at bounding box center [62, 71] width 12 height 11
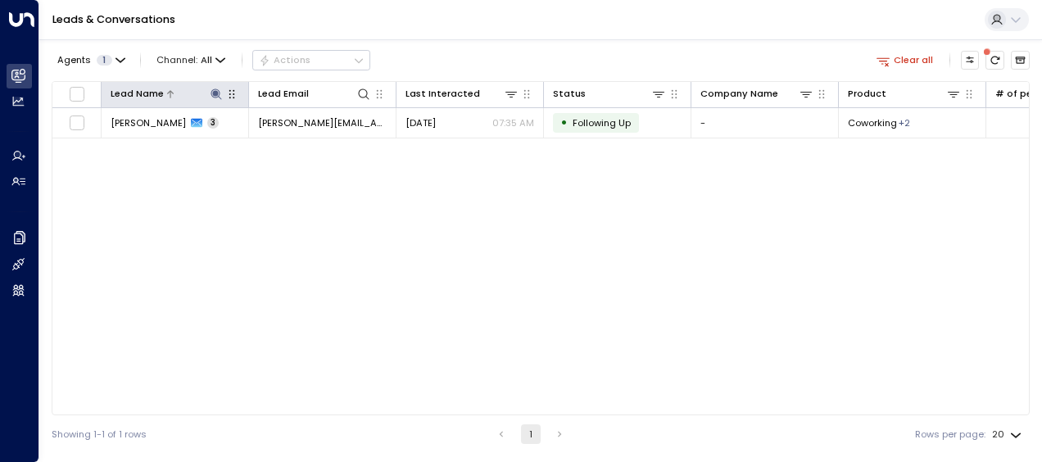
click at [213, 90] on icon at bounding box center [216, 94] width 13 height 13
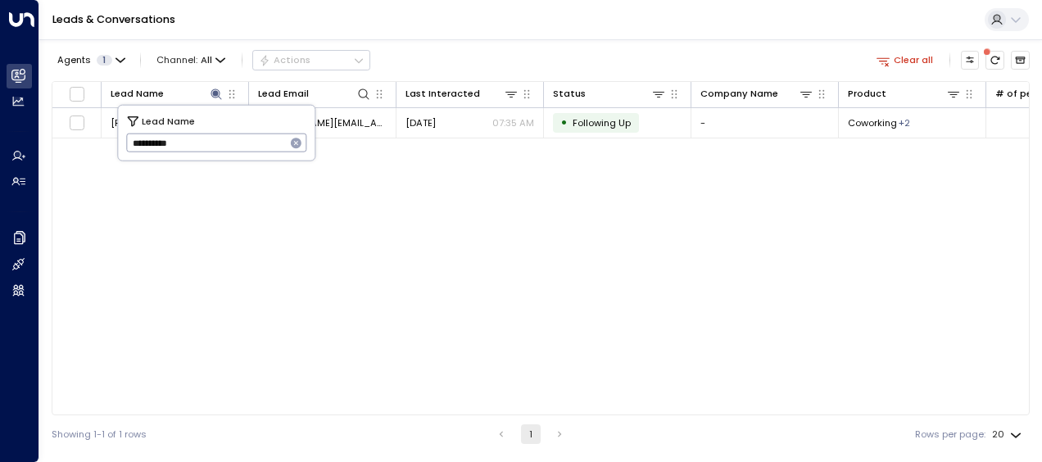
drag, startPoint x: 129, startPoint y: 141, endPoint x: 215, endPoint y: 143, distance: 85.2
click at [215, 143] on input "**********" at bounding box center [206, 142] width 160 height 27
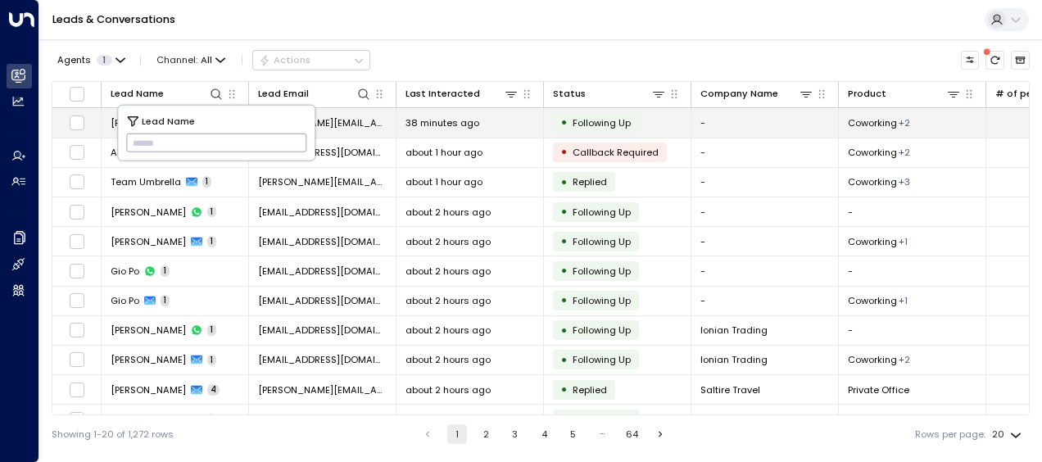
drag, startPoint x: 134, startPoint y: 139, endPoint x: 111, endPoint y: 109, distance: 38.0
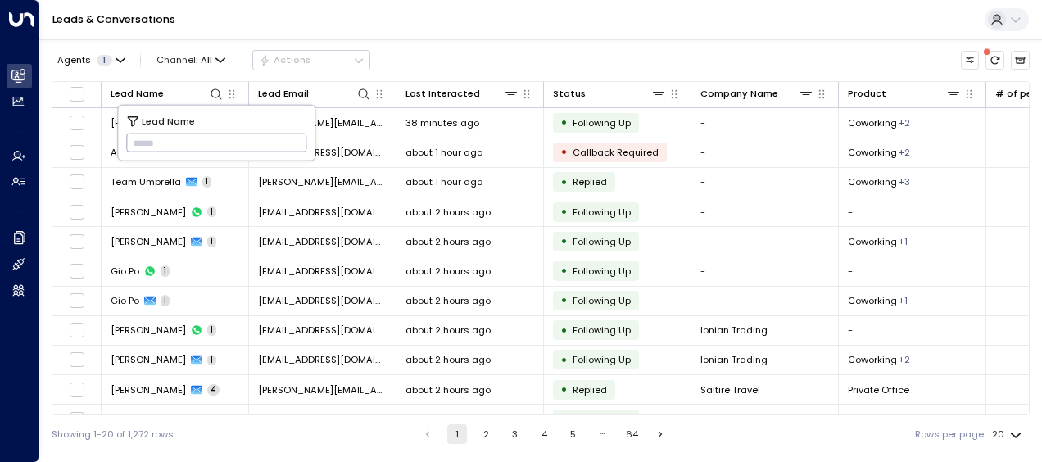
drag, startPoint x: 111, startPoint y: 109, endPoint x: 613, endPoint y: 42, distance: 505.8
click at [613, 42] on div "Agents 1 Channel: All Actions Lead Name Lead Email Last Interacted Status Compa…" at bounding box center [541, 246] width 978 height 414
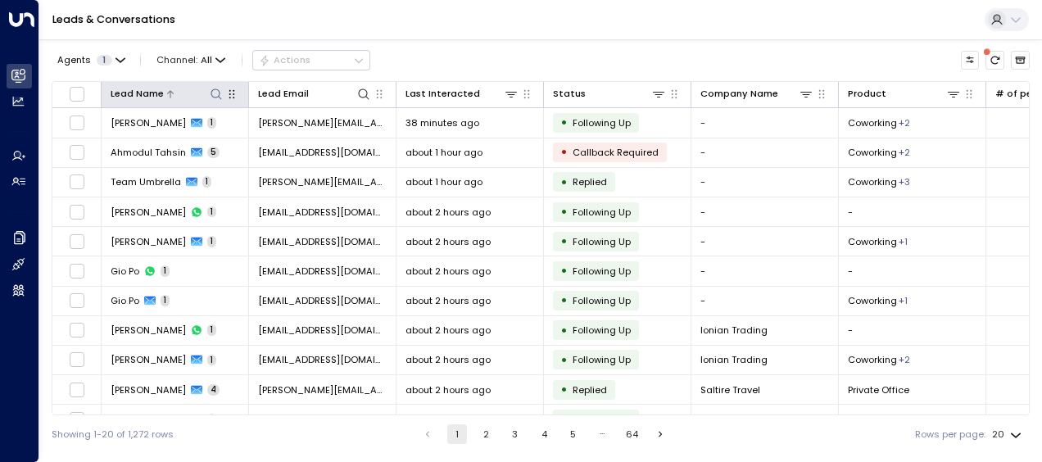
click at [218, 97] on icon at bounding box center [216, 93] width 11 height 11
click at [215, 93] on icon at bounding box center [216, 94] width 13 height 13
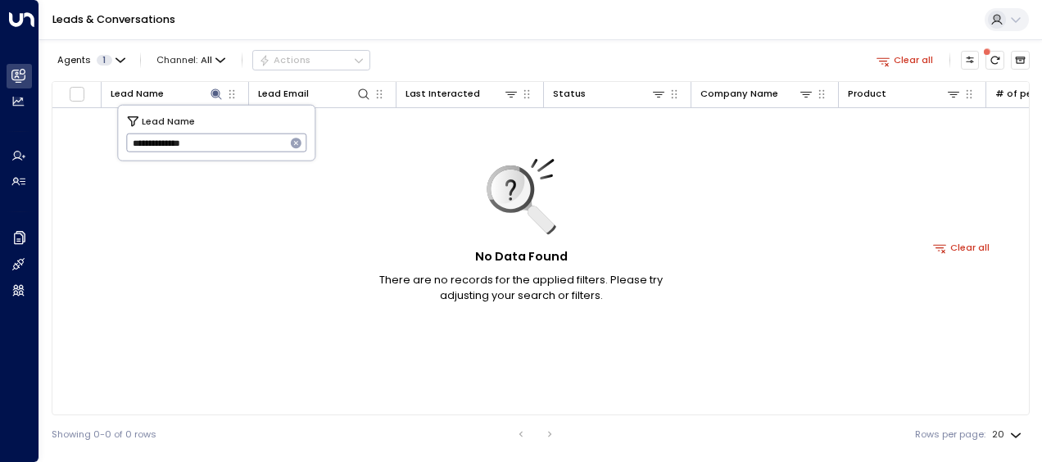
type input "**********"
drag, startPoint x: 129, startPoint y: 142, endPoint x: 257, endPoint y: 138, distance: 128.6
click at [257, 138] on input "**********" at bounding box center [206, 142] width 160 height 27
type input "**********"
drag, startPoint x: 131, startPoint y: 143, endPoint x: 238, endPoint y: 146, distance: 106.5
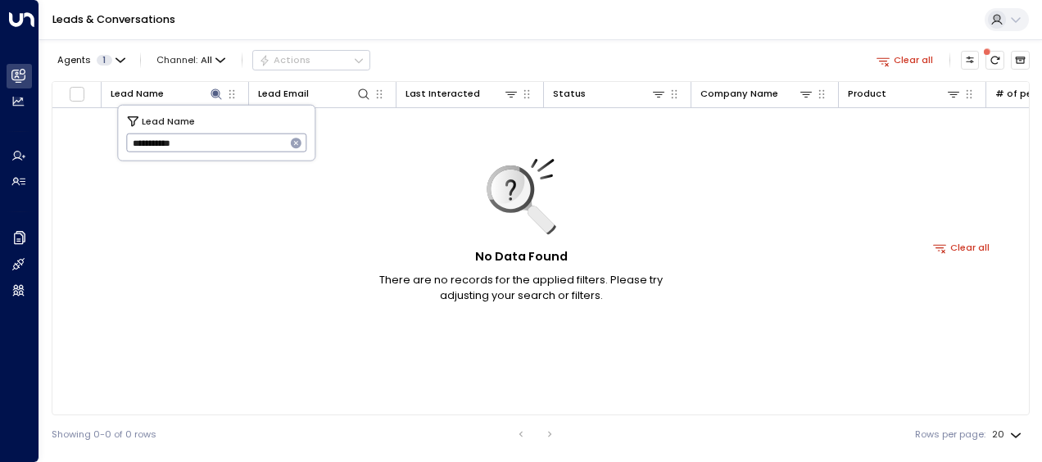
click at [238, 146] on input "**********" at bounding box center [206, 142] width 160 height 27
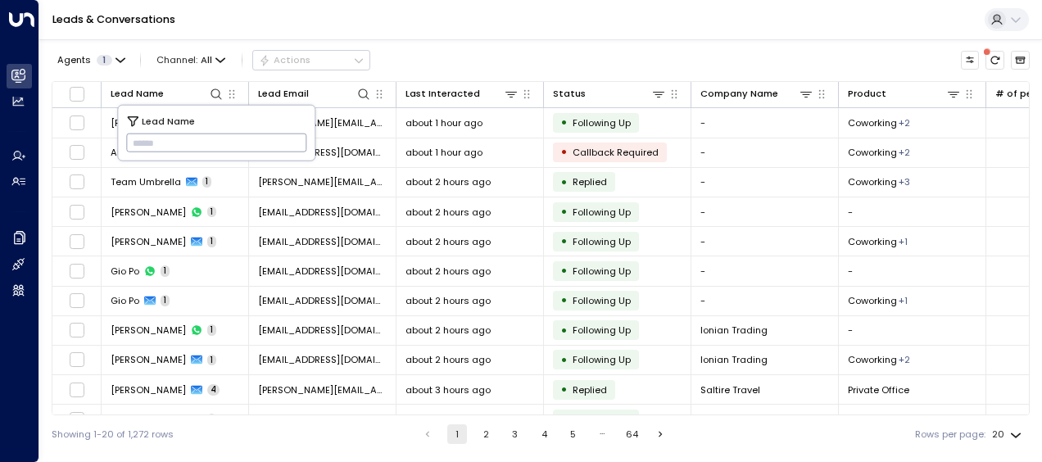
type input "**********"
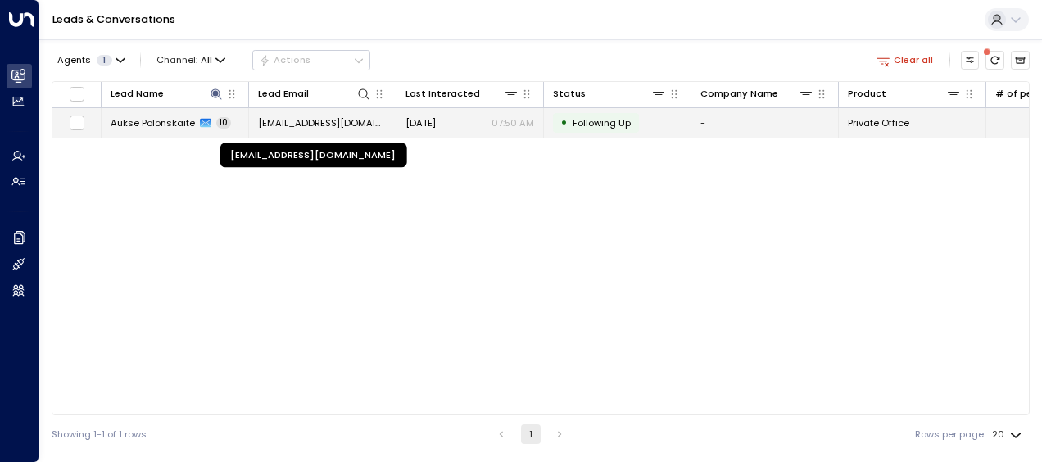
click at [345, 121] on span "[EMAIL_ADDRESS][DOMAIN_NAME]" at bounding box center [322, 122] width 129 height 13
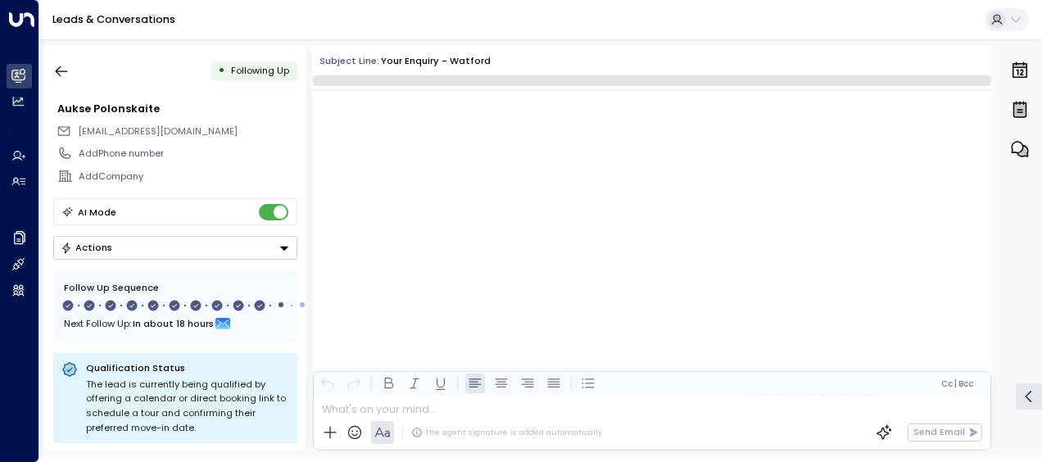
scroll to position [7014, 0]
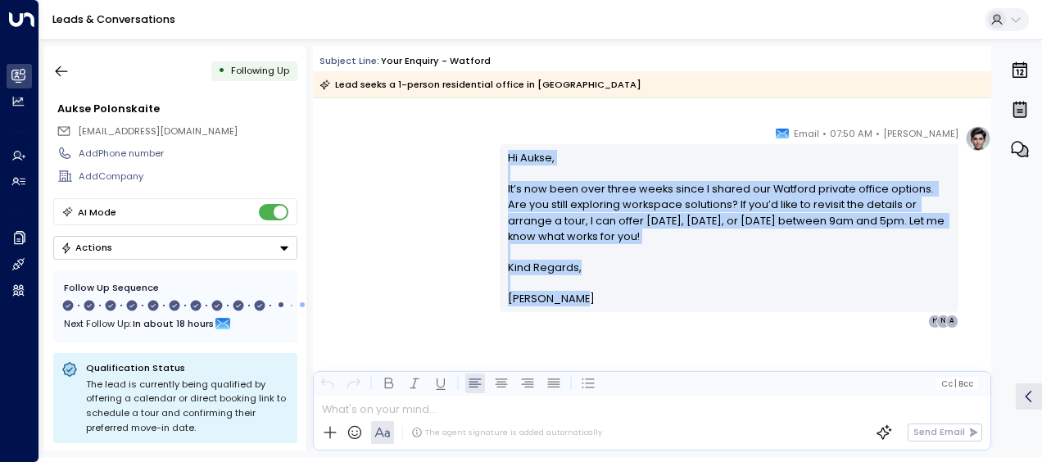
drag, startPoint x: 501, startPoint y: 152, endPoint x: 577, endPoint y: 311, distance: 175.9
click at [577, 311] on div "Hi Aukse, It’s now been over three weeks since I shared our Watford private off…" at bounding box center [729, 228] width 459 height 168
drag, startPoint x: 577, startPoint y: 311, endPoint x: 526, endPoint y: 242, distance: 86.2
click at [62, 70] on icon "button" at bounding box center [61, 71] width 16 height 16
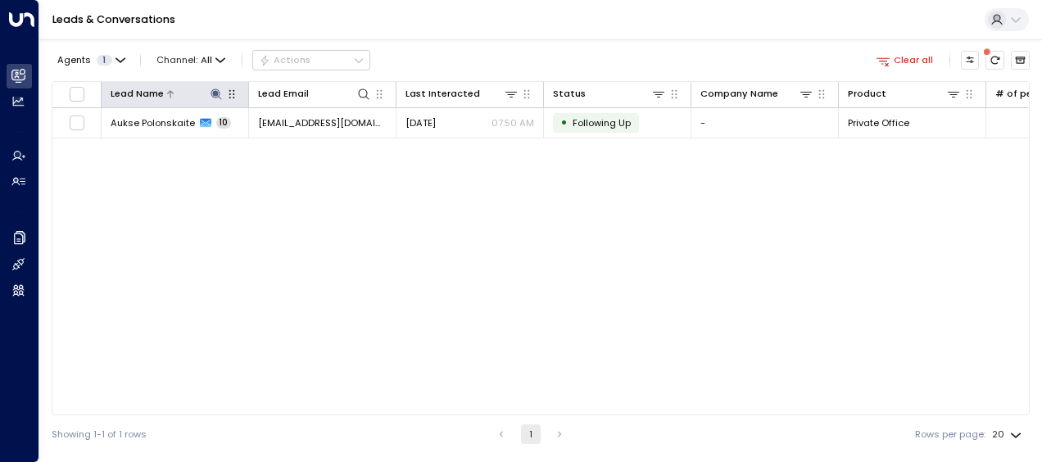
click at [218, 96] on icon at bounding box center [216, 93] width 11 height 11
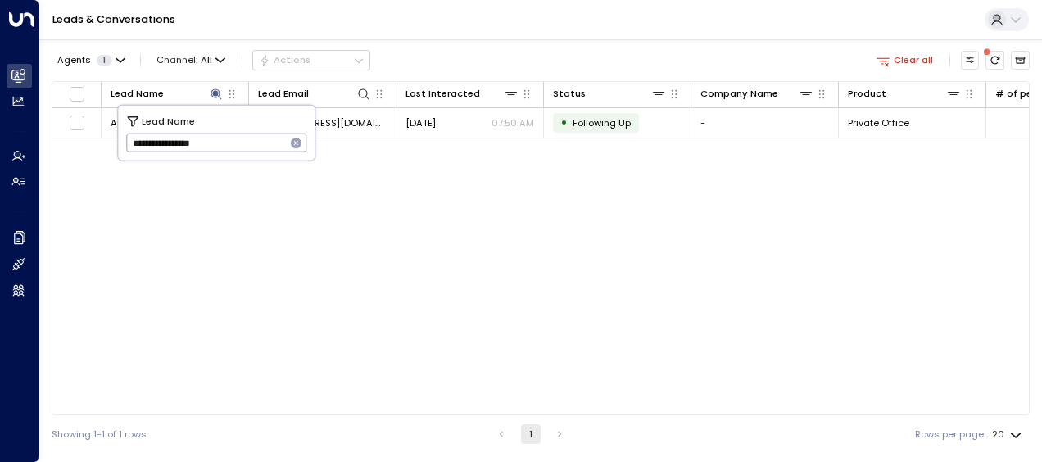
drag, startPoint x: 129, startPoint y: 143, endPoint x: 264, endPoint y: 147, distance: 134.4
click at [264, 147] on input "**********" at bounding box center [206, 142] width 160 height 27
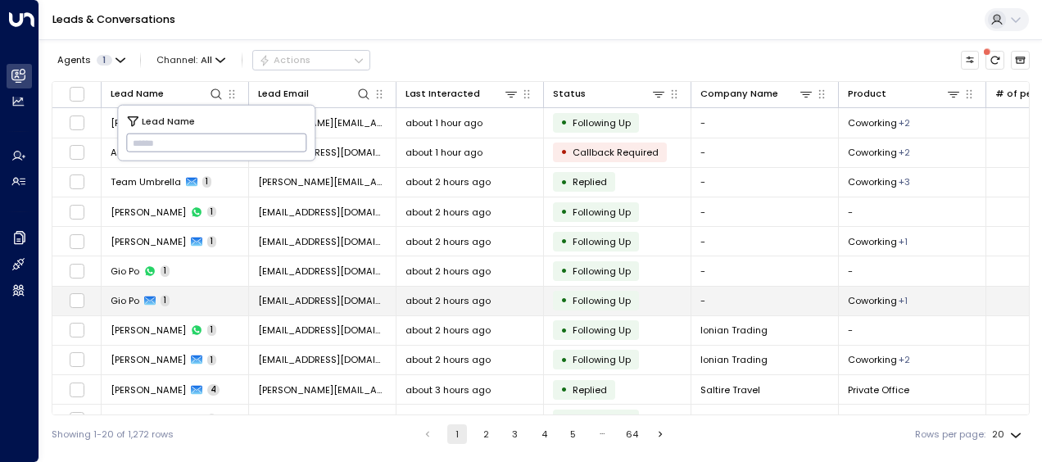
type input "**********"
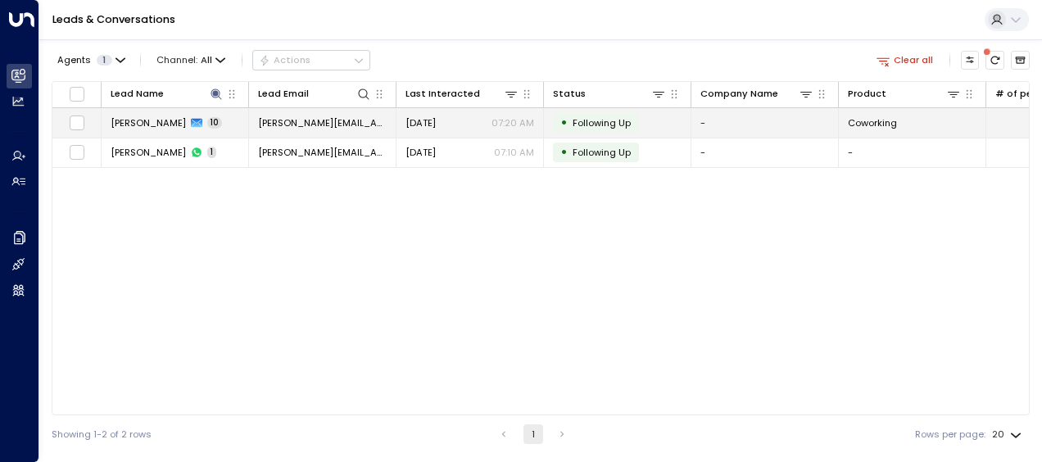
click at [346, 121] on span "[PERSON_NAME][EMAIL_ADDRESS][DOMAIN_NAME]" at bounding box center [322, 122] width 129 height 13
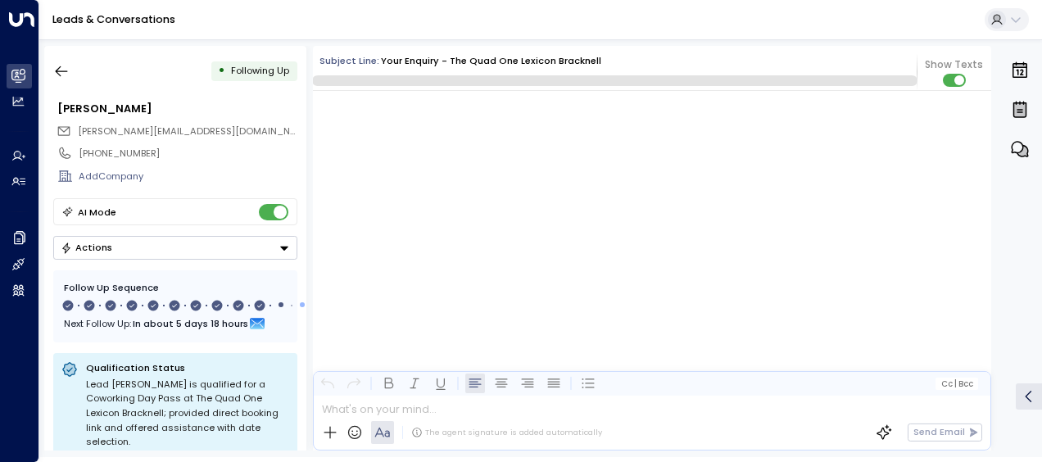
scroll to position [6760, 0]
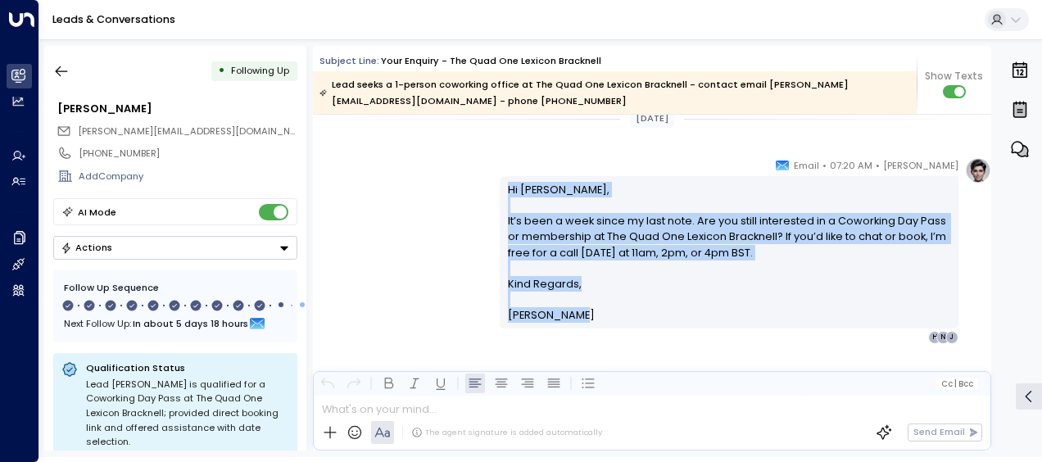
drag, startPoint x: 505, startPoint y: 187, endPoint x: 564, endPoint y: 330, distance: 155.0
click at [564, 330] on div "[PERSON_NAME] • 07:20 AM • Email Hi [PERSON_NAME], It’s been a week since my la…" at bounding box center [729, 250] width 459 height 187
drag, startPoint x: 564, startPoint y: 330, endPoint x: 352, endPoint y: 208, distance: 244.0
click at [352, 208] on div "[PERSON_NAME] • 07:20 AM • Email Hi [PERSON_NAME], It’s been a week since my la…" at bounding box center [652, 250] width 678 height 187
click at [416, 165] on div "[PERSON_NAME] • 07:20 AM • Email Hi [PERSON_NAME], It’s been a week since my la…" at bounding box center [652, 250] width 678 height 187
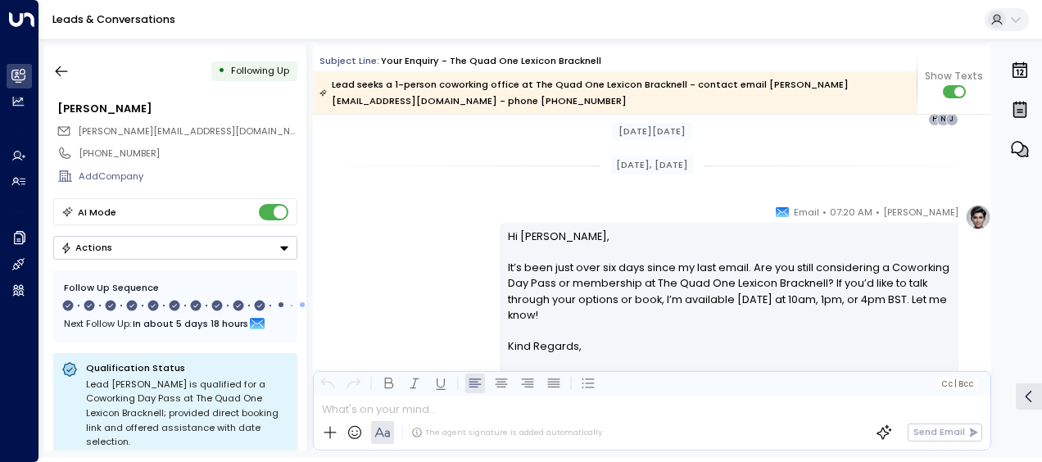
scroll to position [5324, 0]
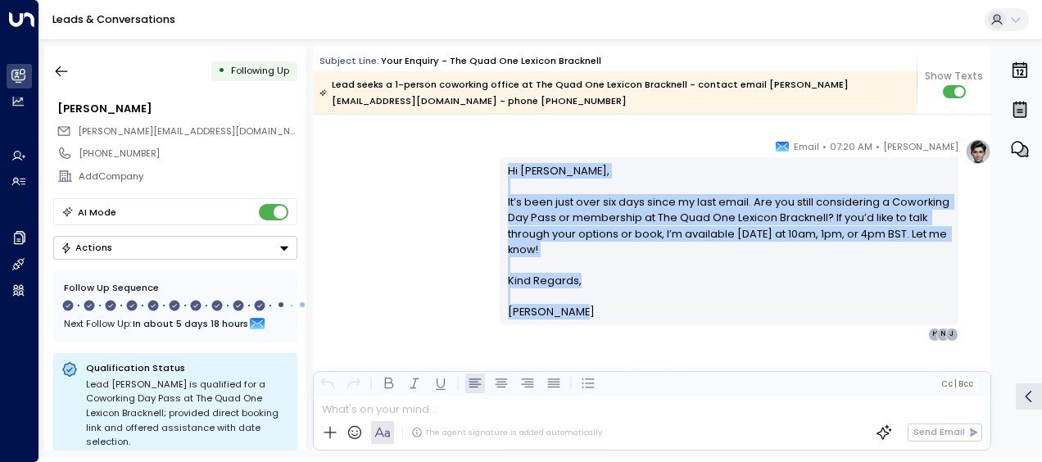
drag, startPoint x: 505, startPoint y: 169, endPoint x: 578, endPoint y: 330, distance: 177.4
click at [578, 330] on div "[PERSON_NAME] • 07:20 AM • Email Hi [PERSON_NAME], It’s been just over six days…" at bounding box center [729, 239] width 459 height 202
drag, startPoint x: 578, startPoint y: 330, endPoint x: 523, endPoint y: 270, distance: 81.7
click at [390, 211] on div "[PERSON_NAME] • 07:20 AM • Email Hi [PERSON_NAME], It’s been just over six days…" at bounding box center [652, 239] width 678 height 202
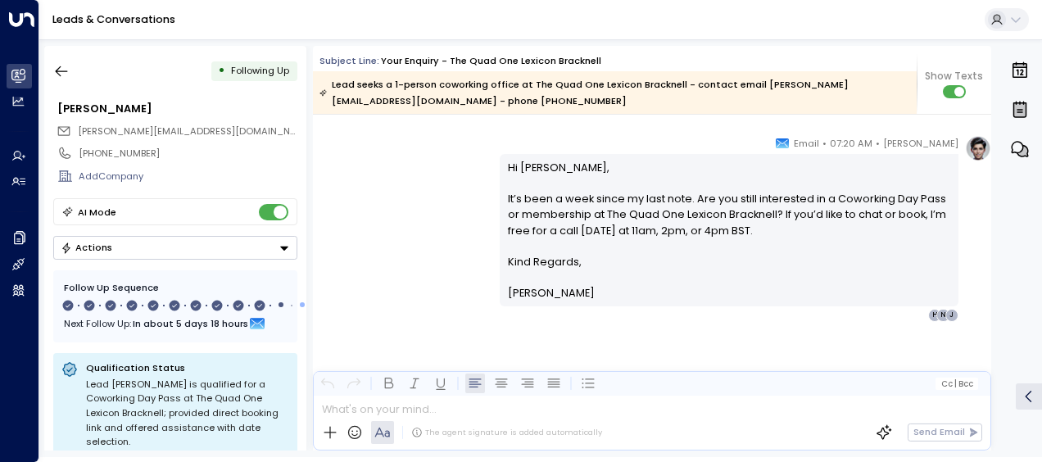
scroll to position [5610, 0]
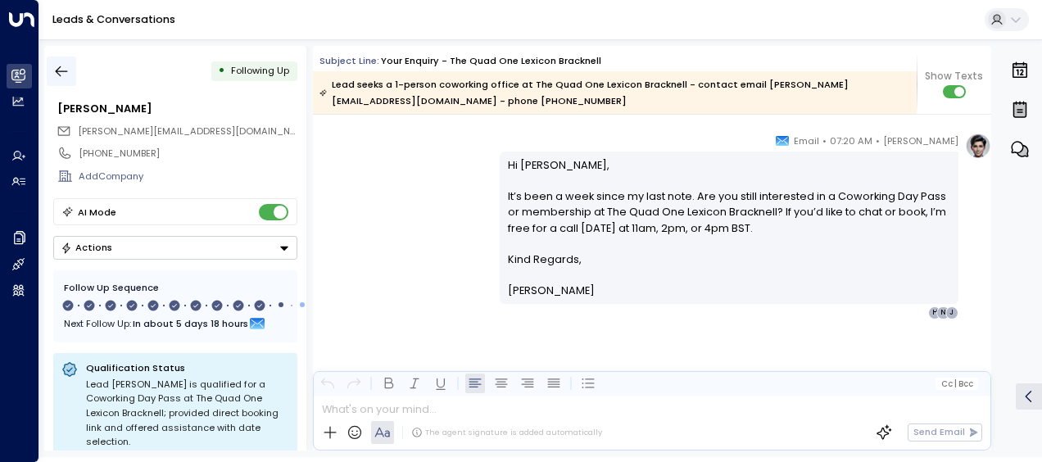
click at [61, 76] on icon "button" at bounding box center [61, 71] width 16 height 16
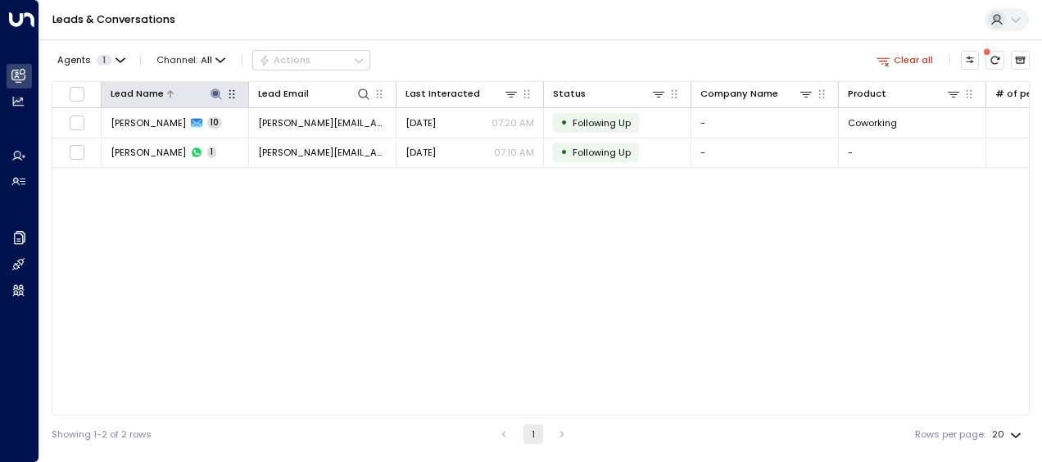
click at [216, 92] on icon at bounding box center [216, 93] width 11 height 11
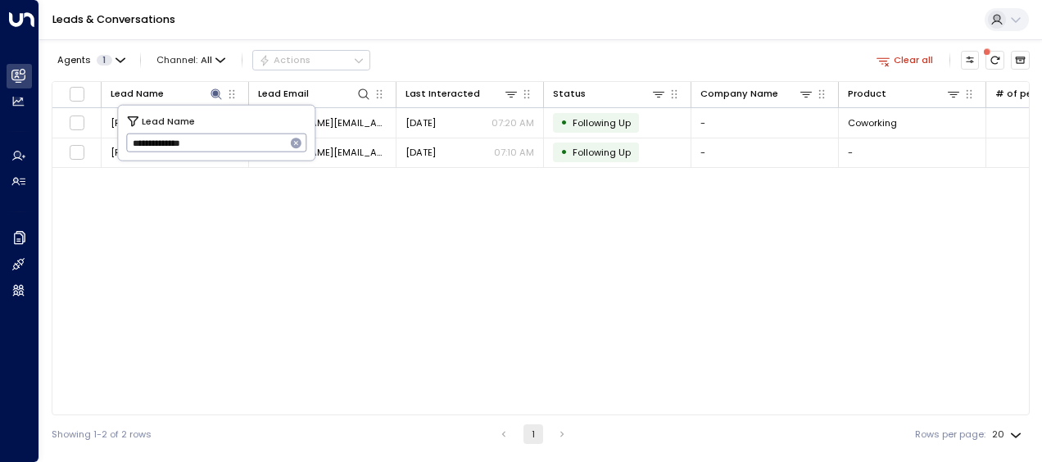
drag, startPoint x: 129, startPoint y: 138, endPoint x: 220, endPoint y: 144, distance: 92.0
click at [220, 144] on input "**********" at bounding box center [206, 142] width 160 height 27
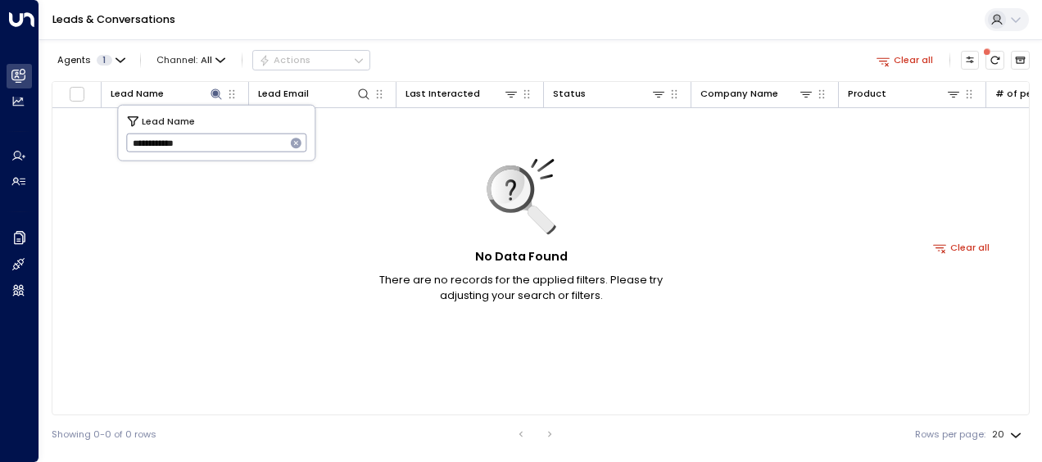
type input "**********"
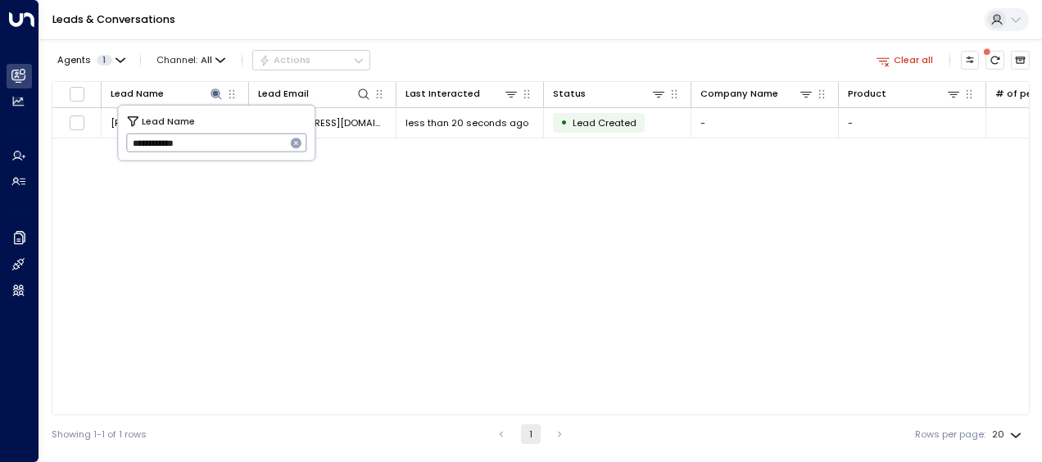
drag, startPoint x: 127, startPoint y: 142, endPoint x: 235, endPoint y: 133, distance: 108.5
click at [235, 133] on input "**********" at bounding box center [206, 142] width 160 height 27
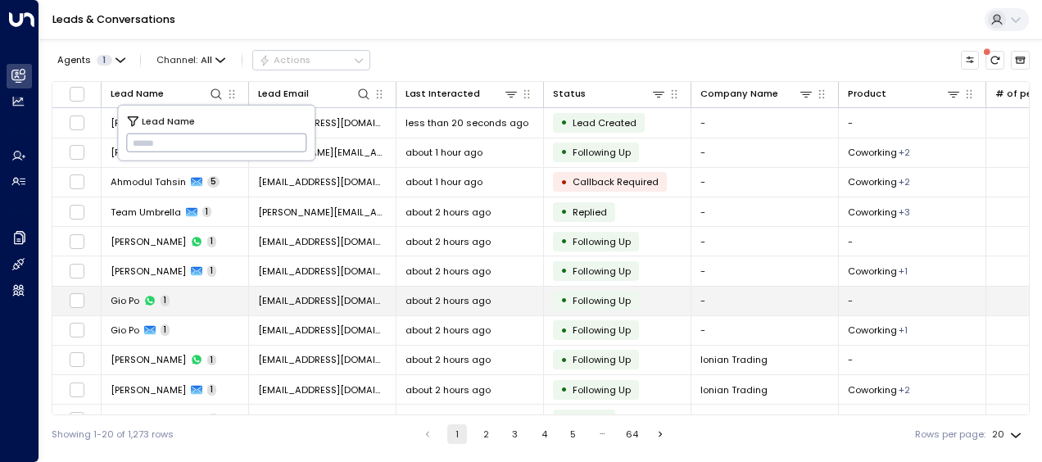
type input "**********"
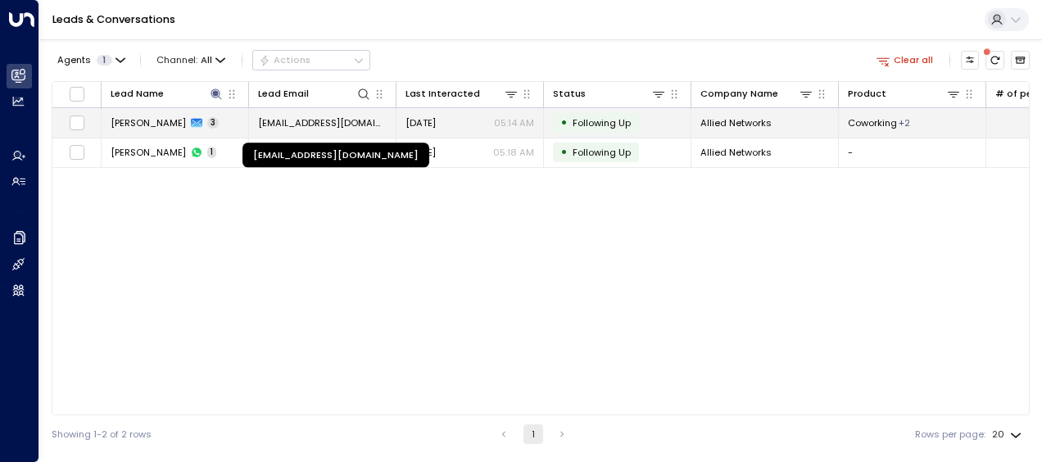
click at [351, 118] on span "[EMAIL_ADDRESS][DOMAIN_NAME]" at bounding box center [322, 122] width 129 height 13
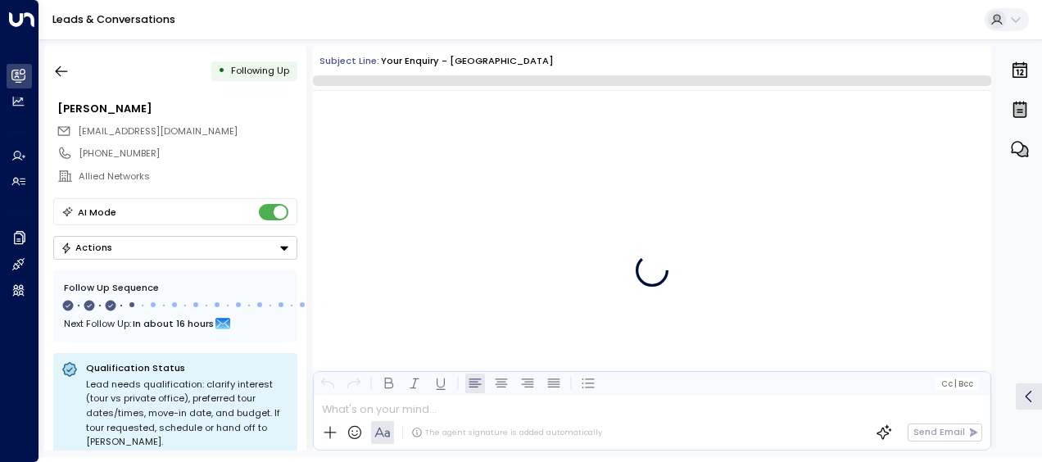
scroll to position [1287, 0]
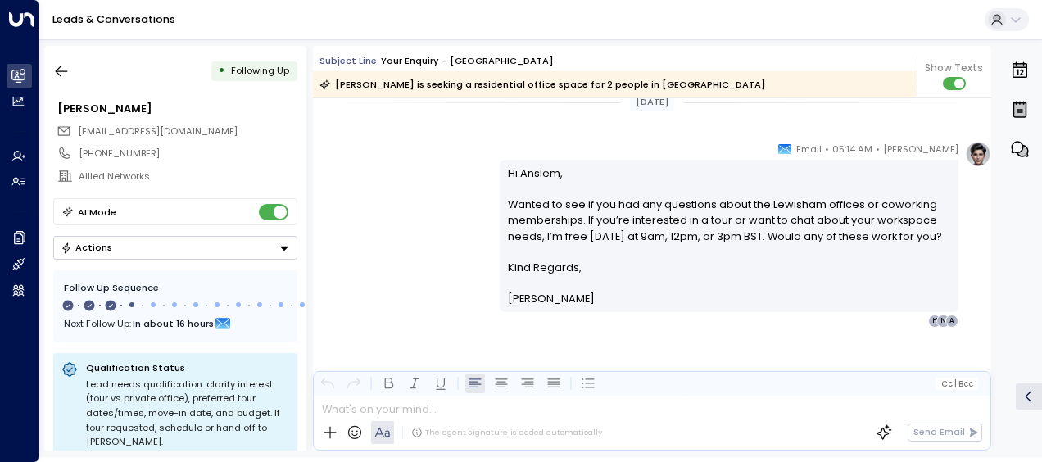
click at [374, 156] on div "[PERSON_NAME] • 05:14 AM • Email Hi Anslem, Wanted to see if you had any questi…" at bounding box center [652, 234] width 678 height 187
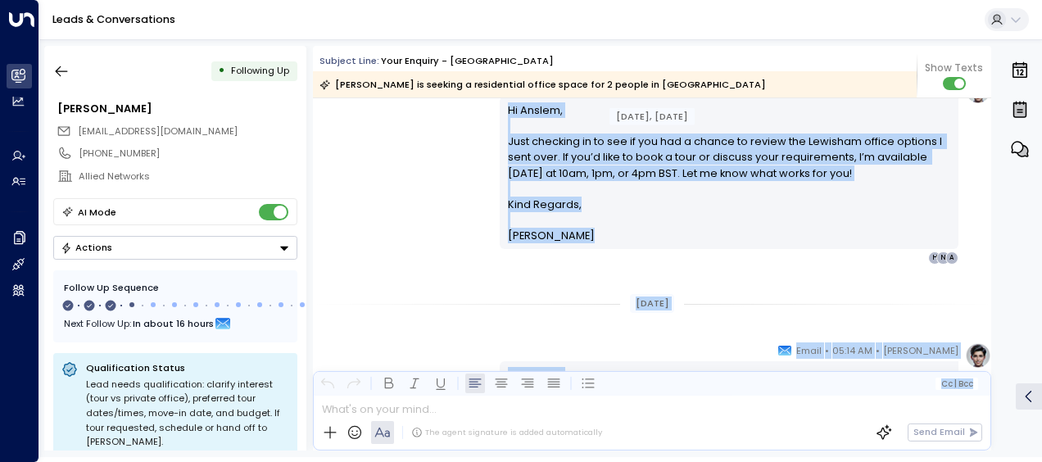
scroll to position [1227, 0]
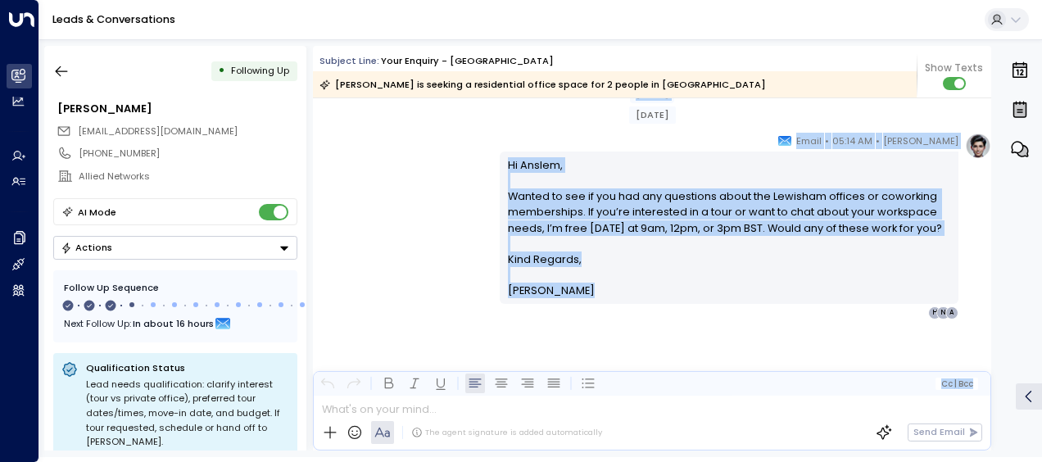
drag, startPoint x: 503, startPoint y: 167, endPoint x: 584, endPoint y: 478, distance: 321.6
drag, startPoint x: 584, startPoint y: 478, endPoint x: 497, endPoint y: 224, distance: 268.4
click at [62, 68] on icon "button" at bounding box center [61, 71] width 16 height 16
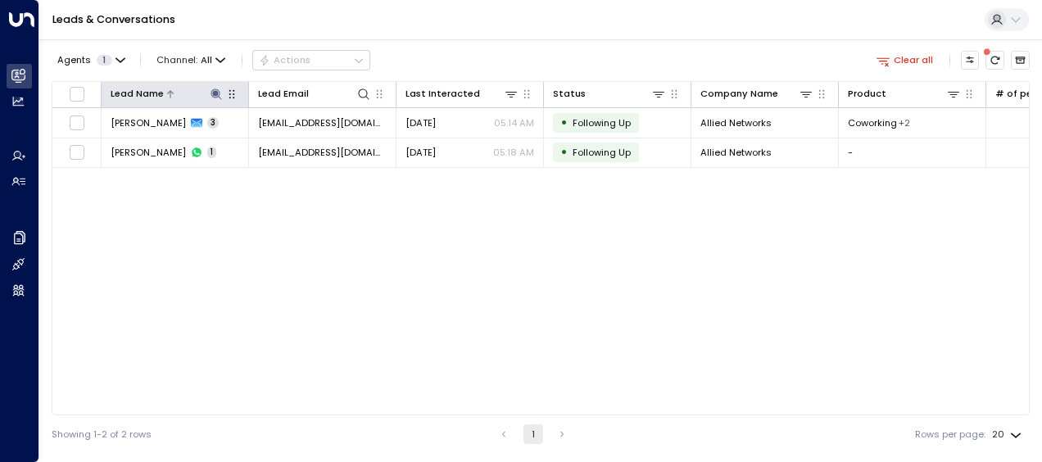
click at [215, 89] on icon at bounding box center [216, 93] width 11 height 11
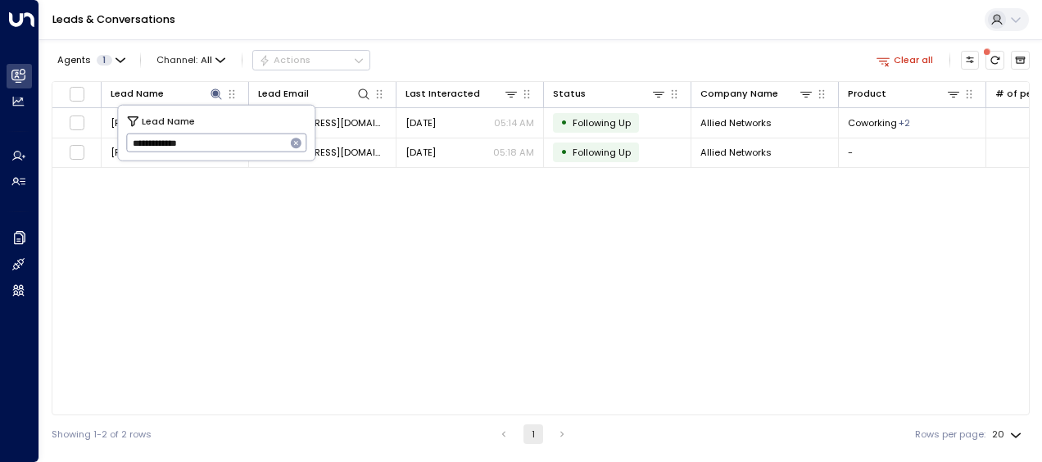
drag, startPoint x: 130, startPoint y: 141, endPoint x: 236, endPoint y: 153, distance: 106.4
click at [236, 153] on input "**********" at bounding box center [206, 142] width 160 height 27
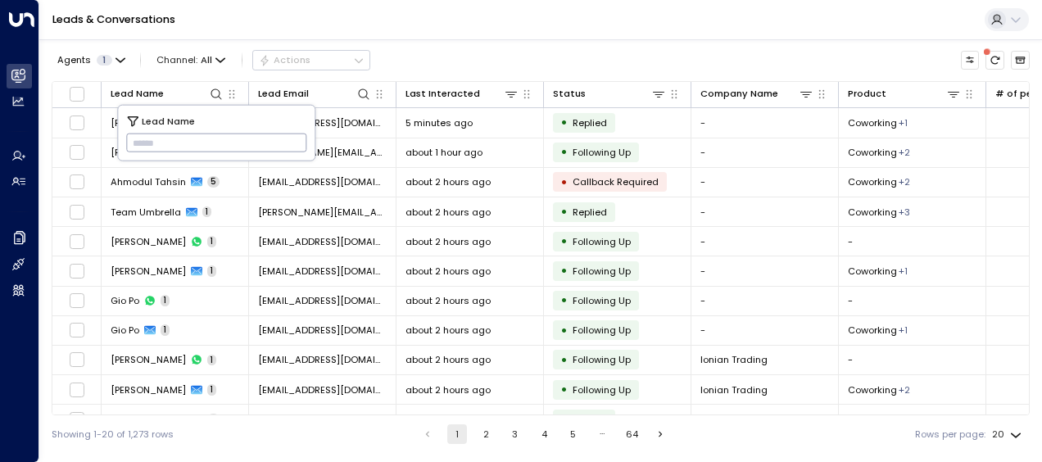
type input "**********"
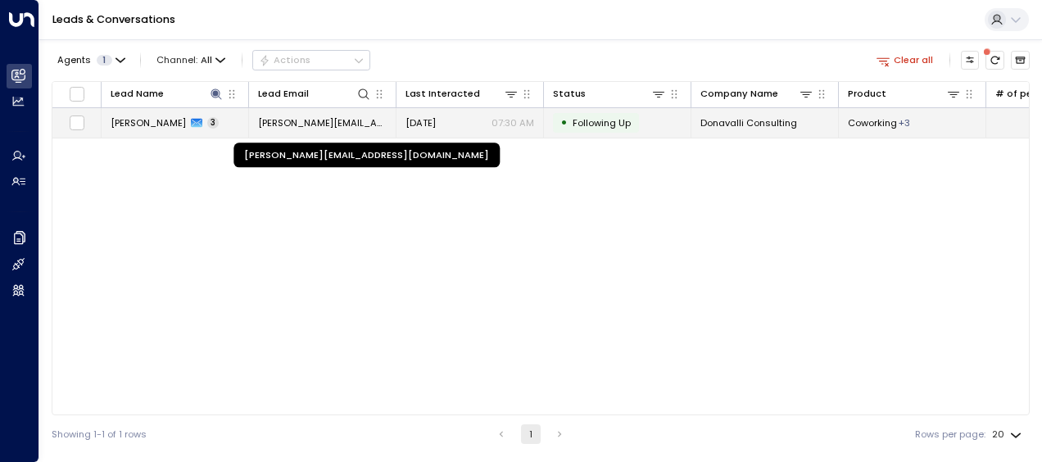
click at [364, 120] on span "[PERSON_NAME][EMAIL_ADDRESS][DOMAIN_NAME]" at bounding box center [322, 122] width 129 height 13
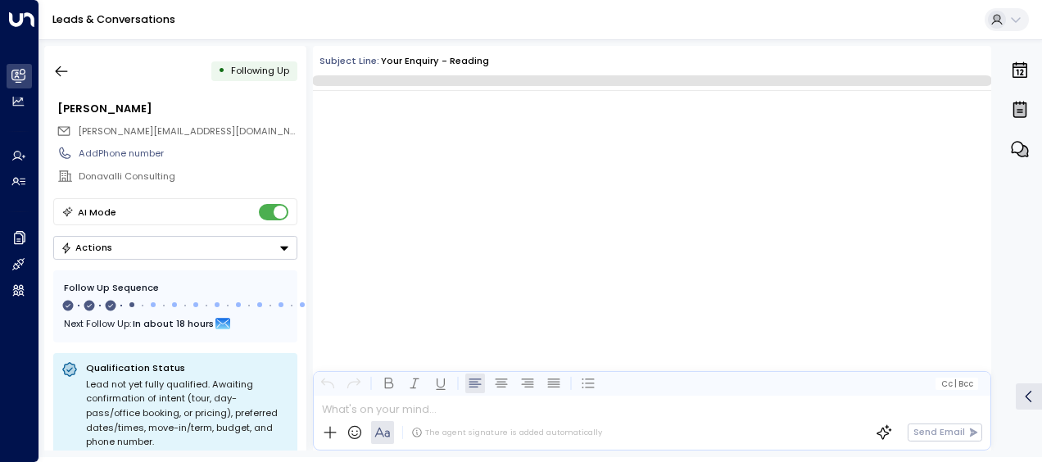
scroll to position [1239, 0]
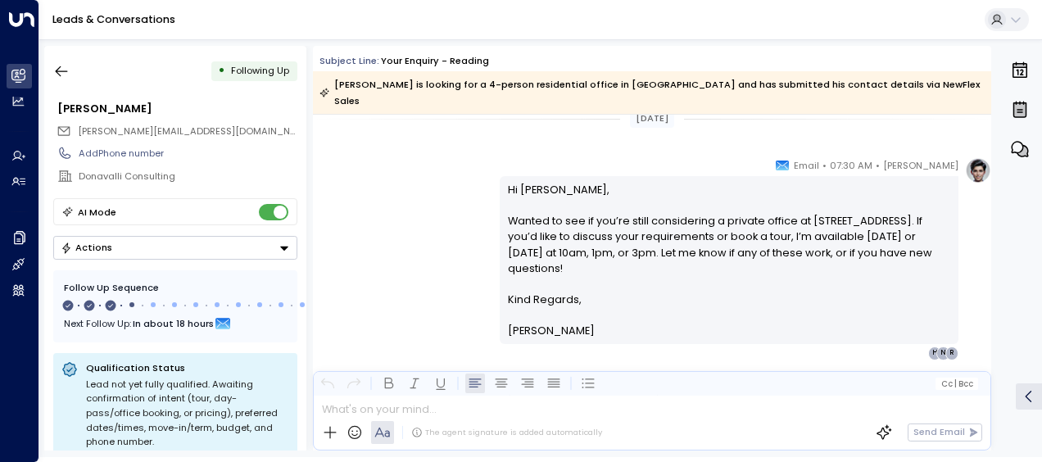
click at [406, 177] on div "[PERSON_NAME] • 07:30 AM • Email Hi [PERSON_NAME], Wanted to see if you’re stil…" at bounding box center [652, 258] width 678 height 202
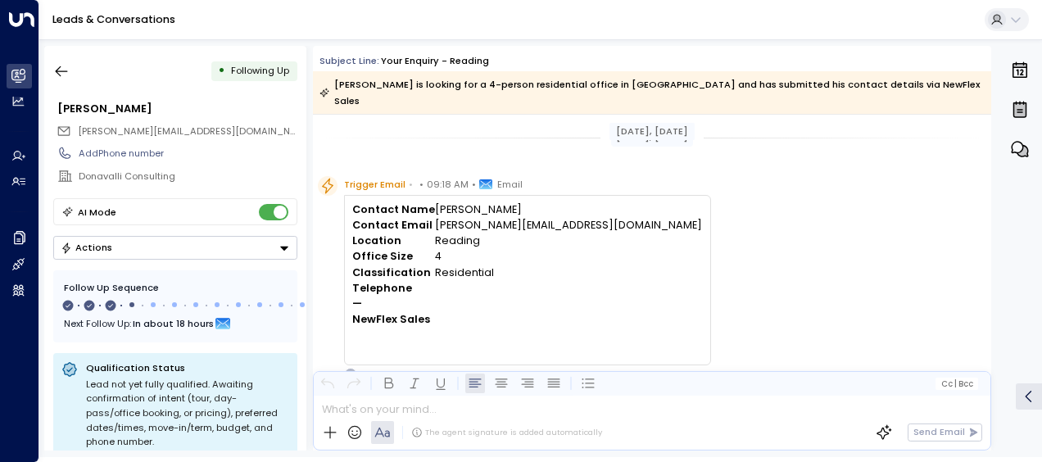
scroll to position [0, 0]
click at [669, 257] on div "Trigger Email • • 09:18 AM • Email Contact Name [PERSON_NAME] Contact Email [PE…" at bounding box center [654, 278] width 673 height 205
drag, startPoint x: 505, startPoint y: 183, endPoint x: 663, endPoint y: 421, distance: 285.8
click at [663, 421] on div "Subject Line: Your enquiry - Reading [PERSON_NAME] is looking for a 4-person re…" at bounding box center [652, 248] width 678 height 405
drag, startPoint x: 663, startPoint y: 421, endPoint x: 665, endPoint y: 300, distance: 121.2
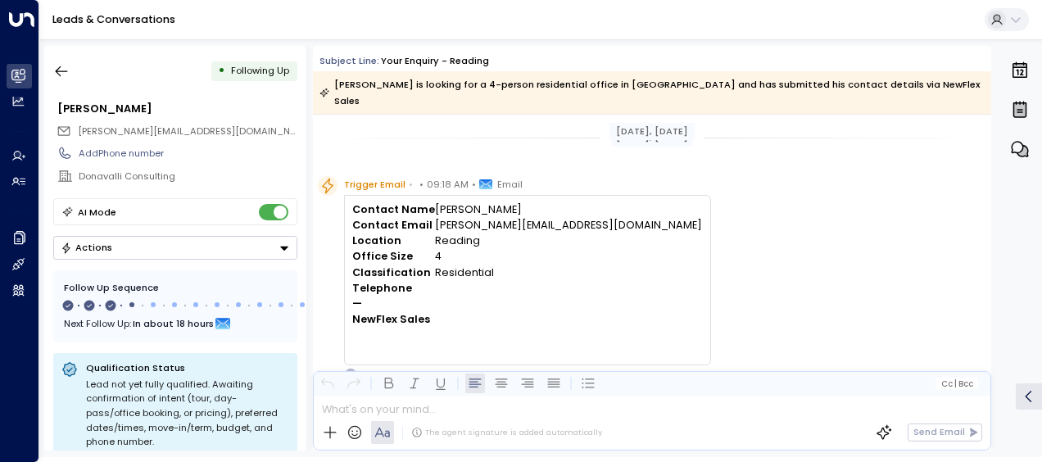
click at [665, 300] on div "Trigger Email • • 09:18 AM • Email Contact Name [PERSON_NAME] Contact Email [PE…" at bounding box center [654, 278] width 673 height 205
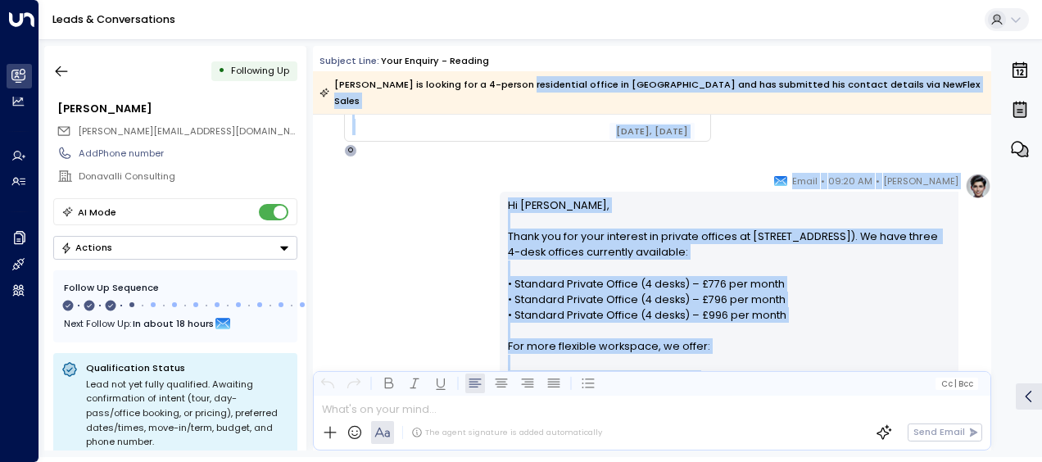
scroll to position [102, 0]
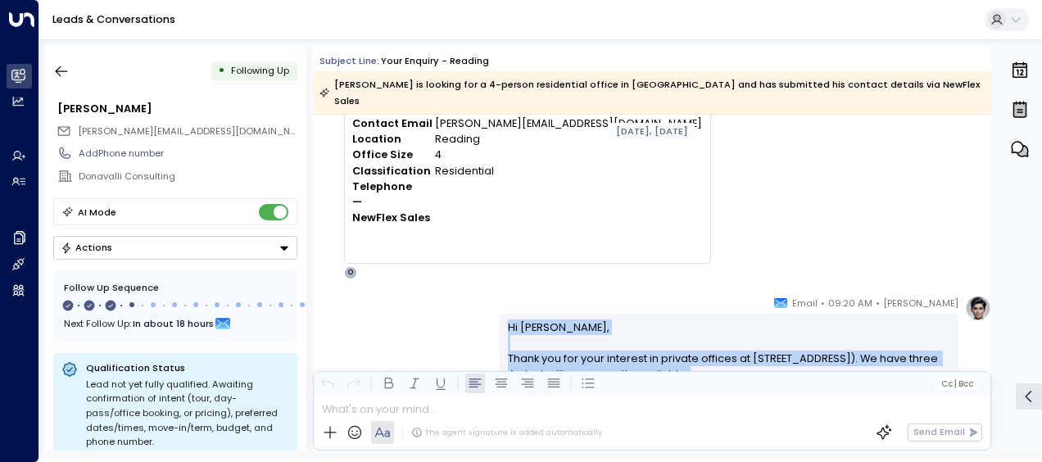
drag, startPoint x: 570, startPoint y: 334, endPoint x: 483, endPoint y: 307, distance: 90.9
drag, startPoint x: 483, startPoint y: 307, endPoint x: 549, endPoint y: 311, distance: 65.7
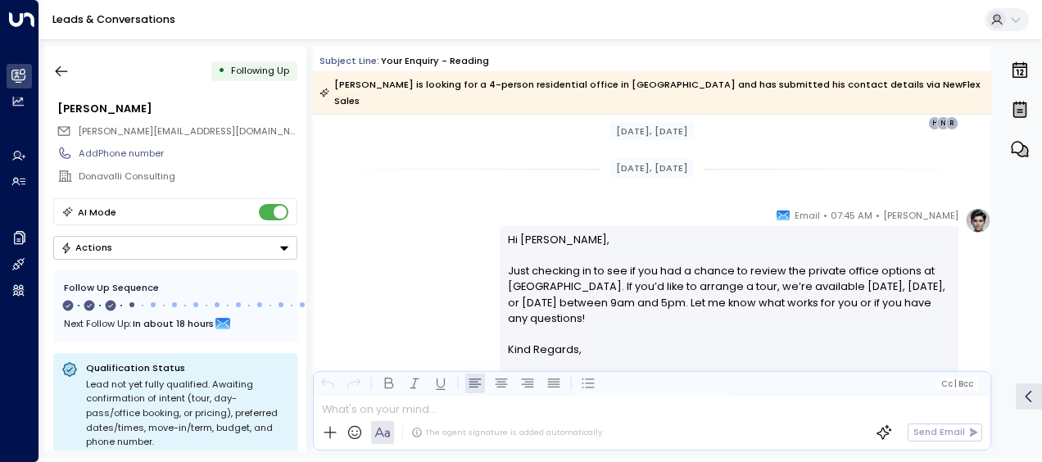
scroll to position [953, 0]
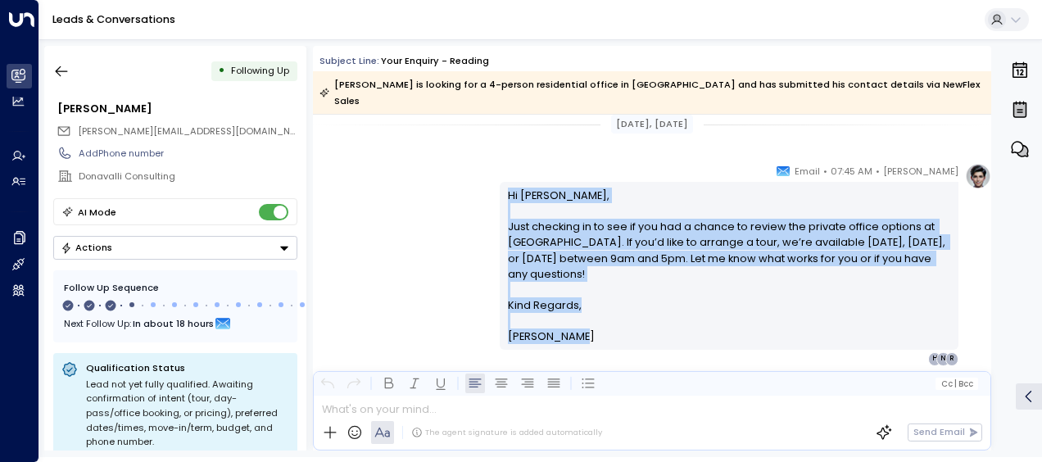
drag, startPoint x: 504, startPoint y: 174, endPoint x: 570, endPoint y: 328, distance: 167.7
click at [570, 328] on div "Hi [PERSON_NAME], Just checking in to see if you had a chance to review the pri…" at bounding box center [729, 266] width 459 height 168
drag, startPoint x: 570, startPoint y: 328, endPoint x: 519, endPoint y: 271, distance: 76.0
click at [418, 226] on div "[PERSON_NAME] • 07:45 AM • Email Hi [PERSON_NAME], Just checking in to see if y…" at bounding box center [652, 264] width 678 height 202
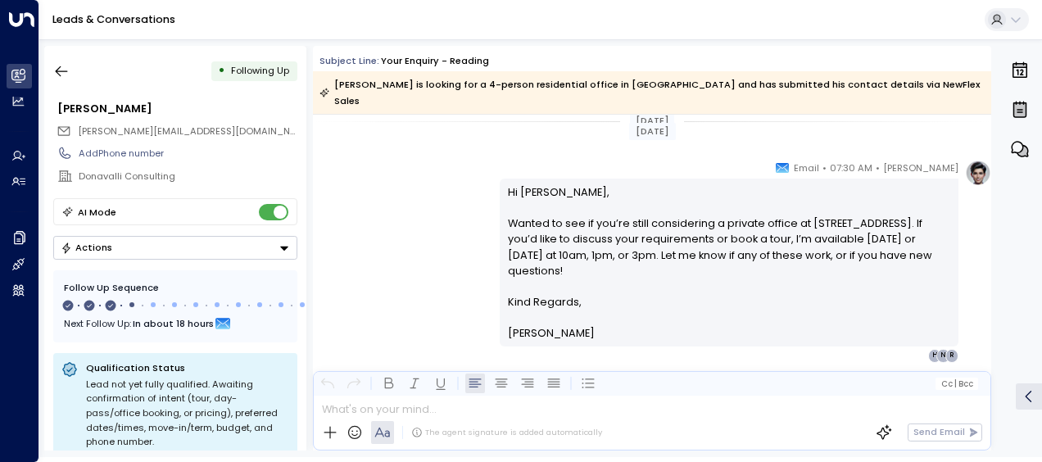
scroll to position [1247, 0]
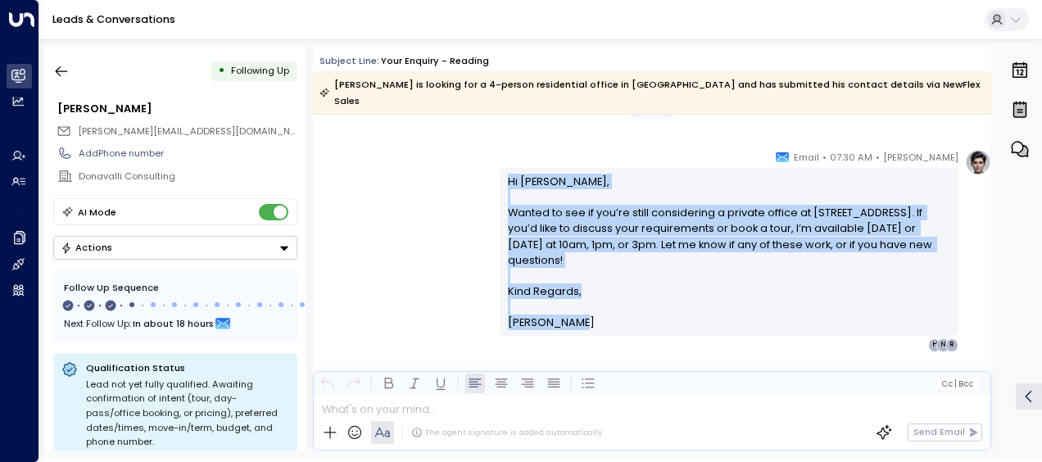
drag, startPoint x: 505, startPoint y: 161, endPoint x: 572, endPoint y: 295, distance: 150.2
click at [572, 295] on div "Hi [PERSON_NAME], Wanted to see if you’re still considering a private office at…" at bounding box center [729, 252] width 443 height 157
drag, startPoint x: 572, startPoint y: 295, endPoint x: 529, endPoint y: 219, distance: 87.3
click at [67, 73] on icon "button" at bounding box center [61, 71] width 16 height 16
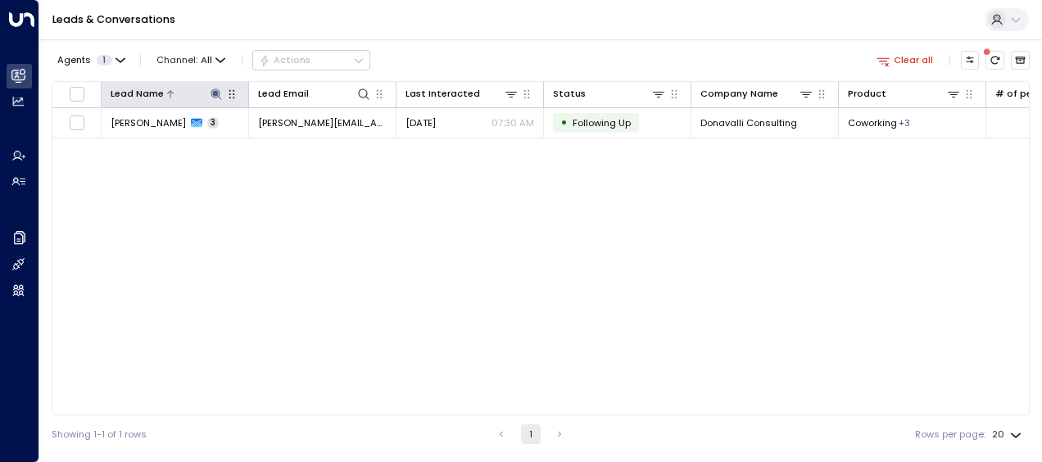
click at [213, 90] on icon at bounding box center [216, 94] width 13 height 13
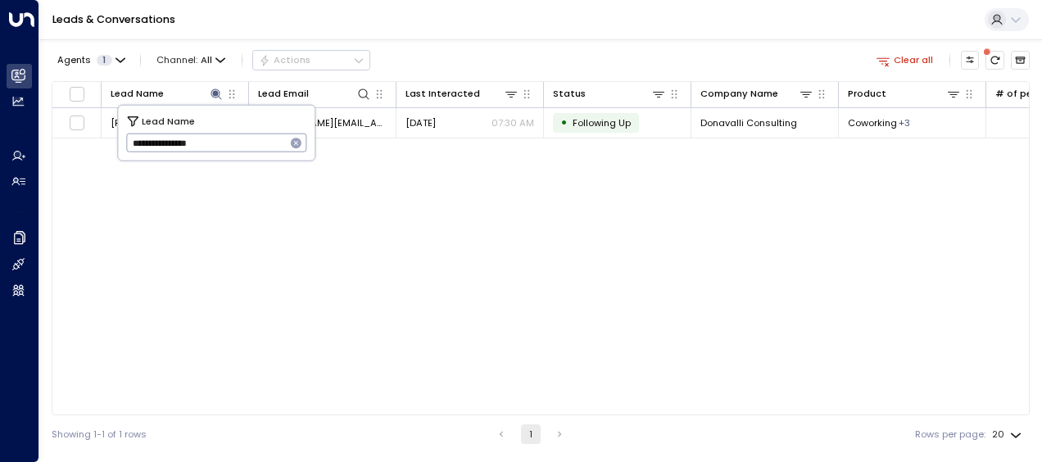
drag, startPoint x: 129, startPoint y: 140, endPoint x: 287, endPoint y: 129, distance: 158.5
click at [287, 129] on div "**********" at bounding box center [216, 133] width 197 height 55
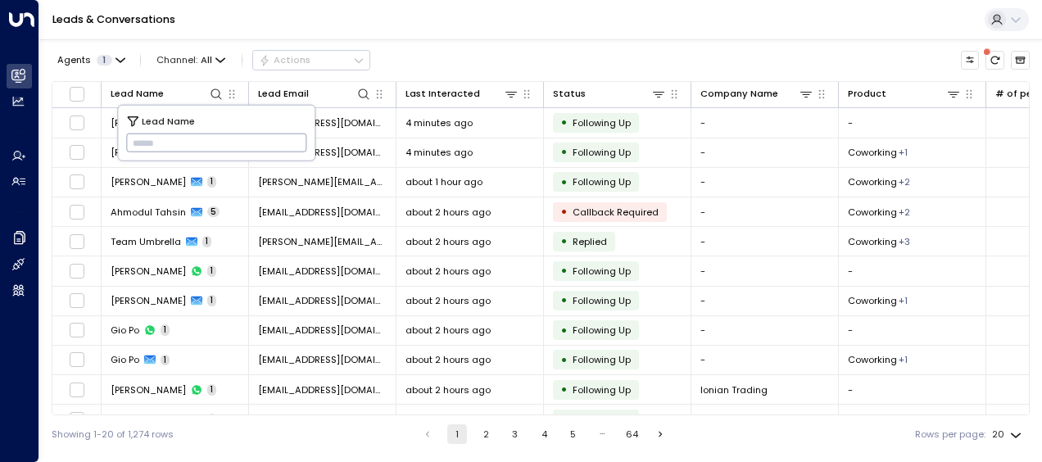
type input "**********"
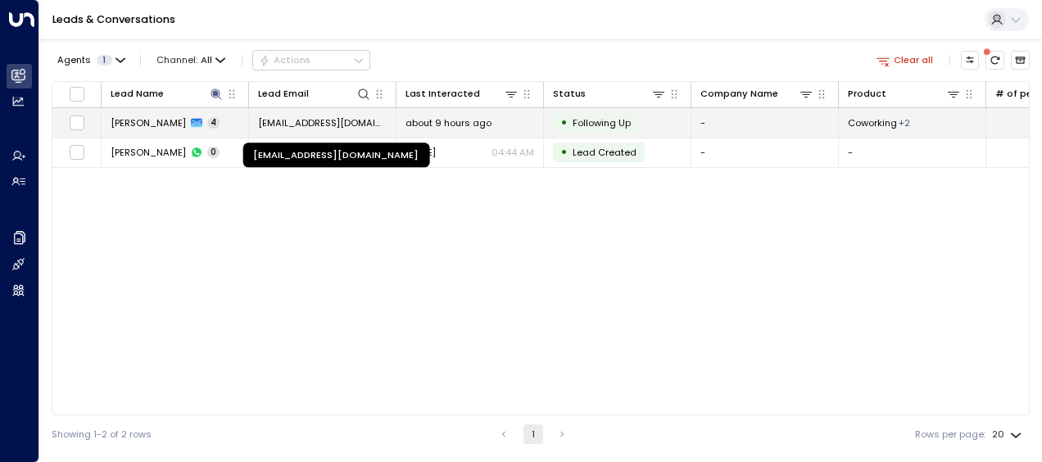
click at [360, 120] on span "[EMAIL_ADDRESS][DOMAIN_NAME]" at bounding box center [322, 122] width 129 height 13
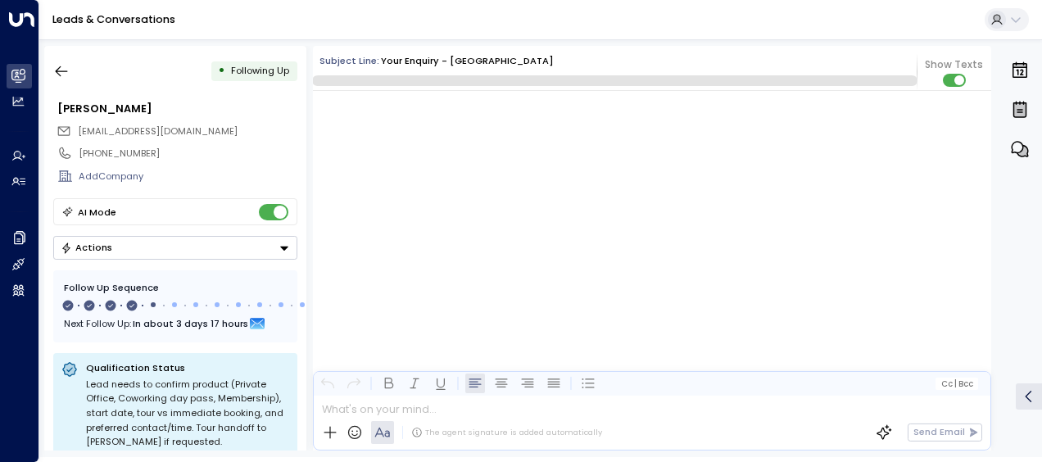
scroll to position [1587, 0]
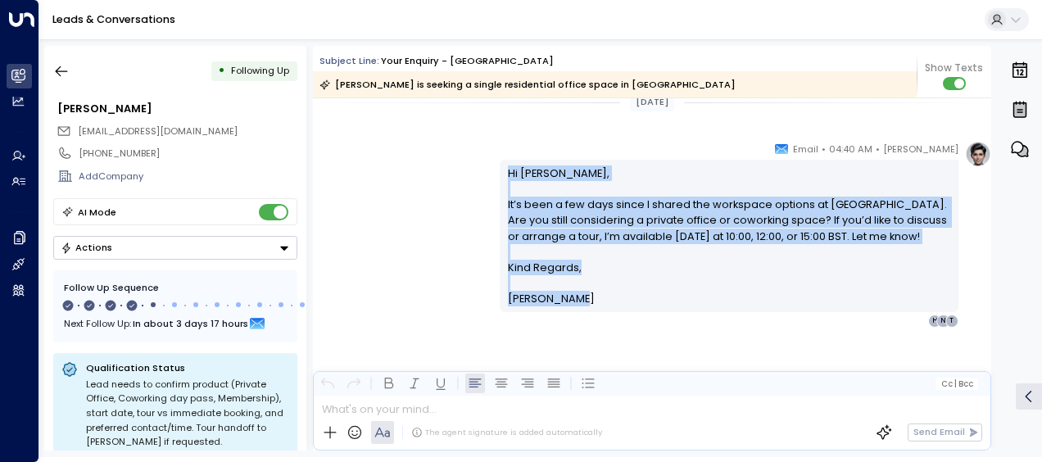
drag, startPoint x: 514, startPoint y: 194, endPoint x: 573, endPoint y: 314, distance: 133.3
click at [573, 314] on div "[PERSON_NAME] • 04:40 AM • Email Hi [PERSON_NAME], It’s been a few days since I…" at bounding box center [729, 234] width 459 height 187
drag, startPoint x: 573, startPoint y: 314, endPoint x: 524, endPoint y: 232, distance: 95.1
